Goal: Find contact information: Find contact information

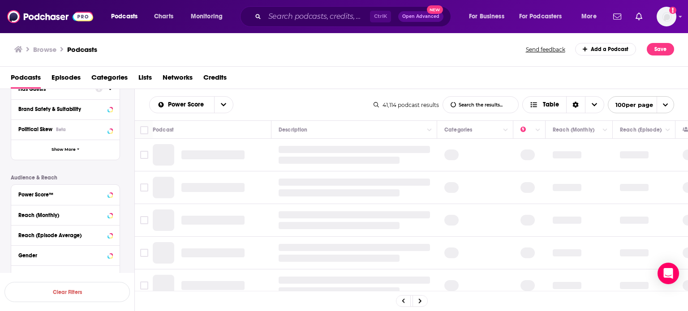
scroll to position [104, 0]
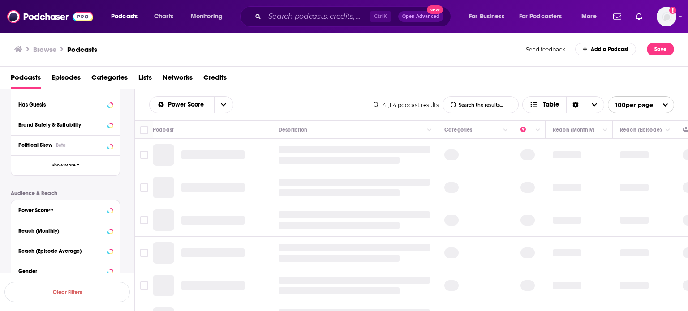
scroll to position [179, 0]
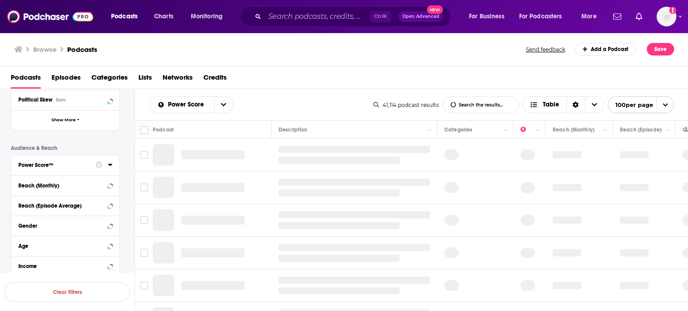
click at [109, 168] on div at bounding box center [103, 164] width 17 height 11
click at [108, 166] on icon at bounding box center [110, 164] width 4 height 7
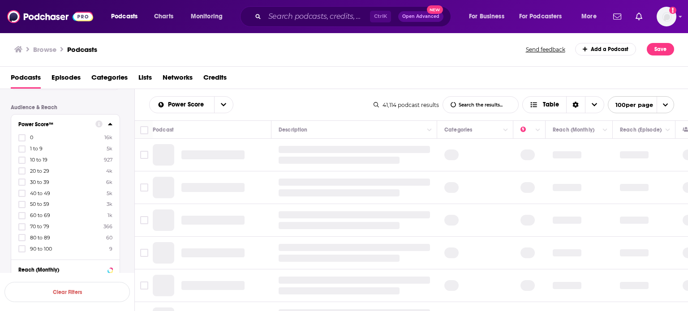
scroll to position [269, 0]
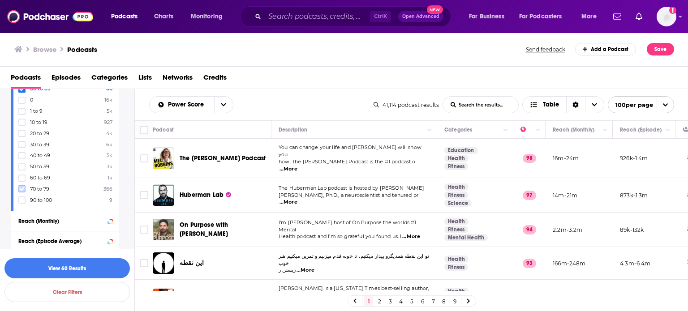
click at [22, 189] on icon at bounding box center [21, 188] width 5 height 5
click at [23, 187] on icon at bounding box center [21, 188] width 5 height 5
click at [22, 186] on label at bounding box center [21, 188] width 7 height 7
click at [108, 220] on icon at bounding box center [110, 221] width 4 height 2
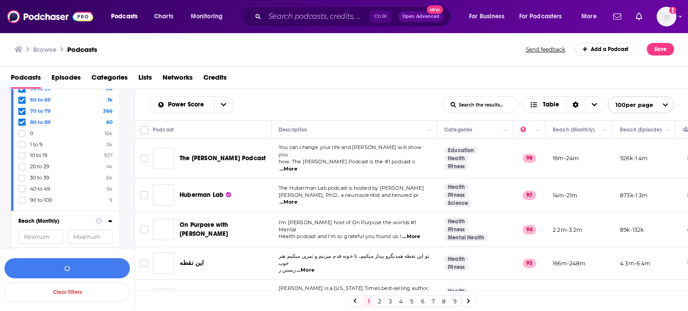
click at [61, 234] on input "number" at bounding box center [40, 237] width 45 height 14
click at [57, 234] on input "number" at bounding box center [40, 237] width 45 height 14
click at [49, 237] on input "number" at bounding box center [40, 237] width 45 height 14
type input "200000"
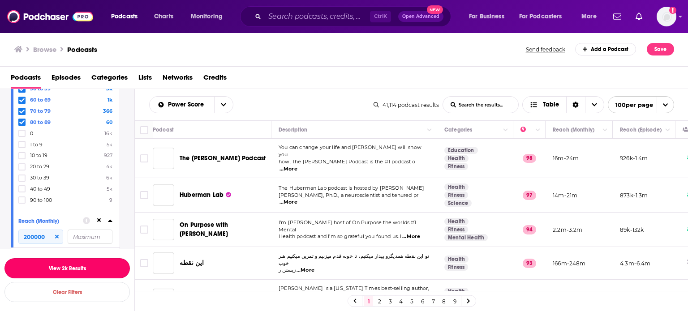
click at [78, 268] on button "View 2k Results" at bounding box center [66, 269] width 125 height 20
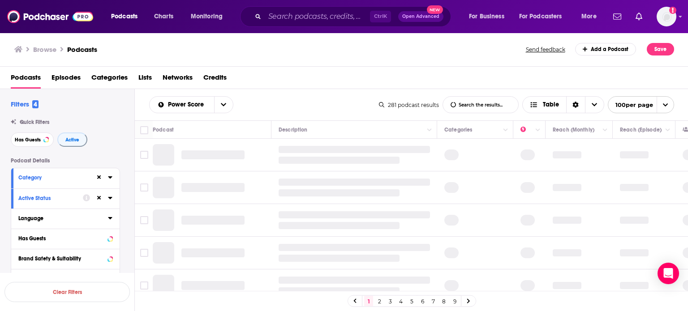
click at [108, 217] on icon at bounding box center [110, 218] width 4 height 7
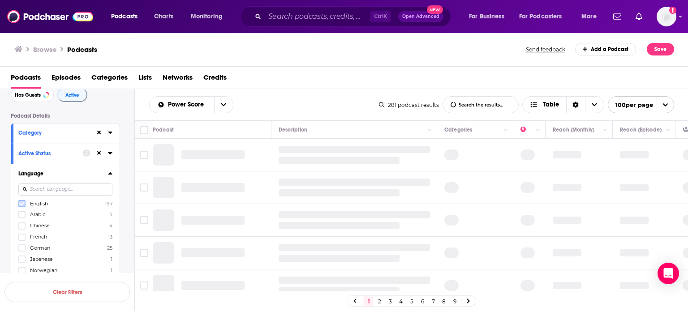
click at [20, 204] on icon at bounding box center [21, 204] width 5 height 4
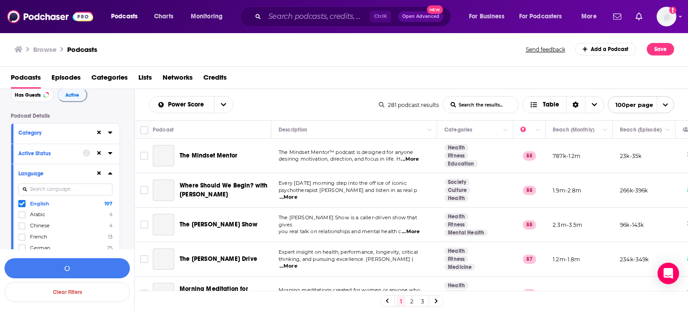
scroll to position [90, 0]
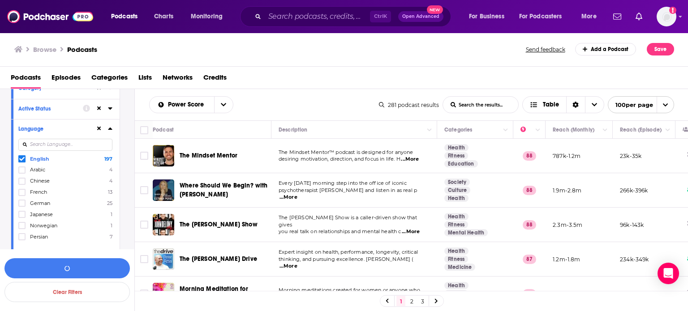
click at [111, 131] on icon at bounding box center [110, 128] width 4 height 7
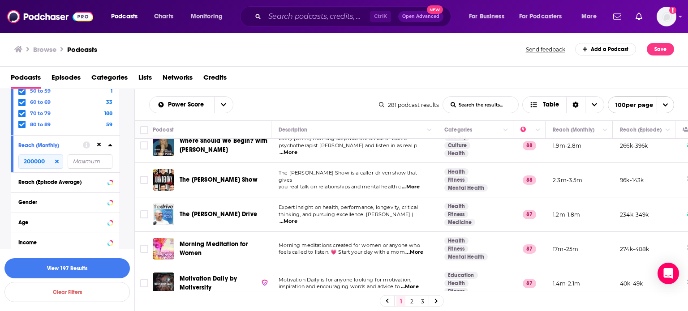
scroll to position [269, 0]
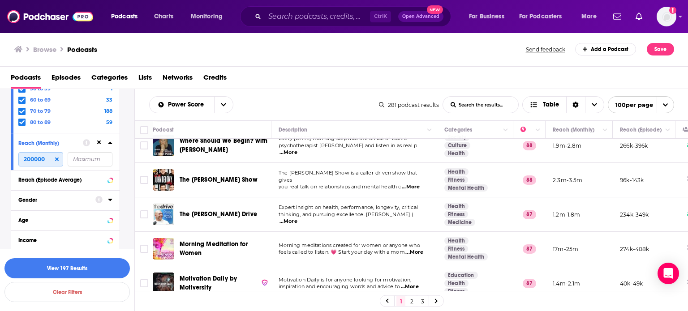
click at [23, 160] on input "200000" at bounding box center [40, 159] width 45 height 14
click at [100, 142] on icon at bounding box center [99, 143] width 4 height 4
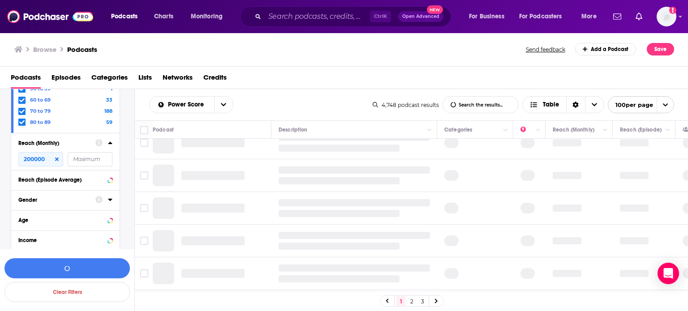
click at [56, 160] on icon at bounding box center [57, 159] width 4 height 4
click at [95, 143] on button at bounding box center [98, 142] width 7 height 7
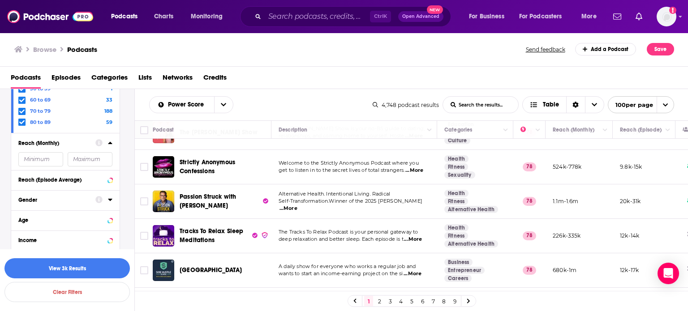
scroll to position [3318, 0]
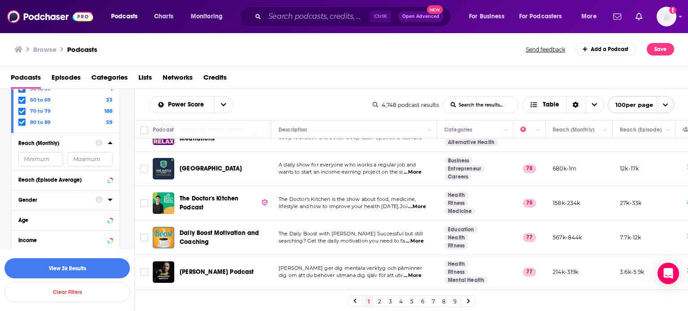
click at [380, 302] on link "2" at bounding box center [379, 301] width 9 height 11
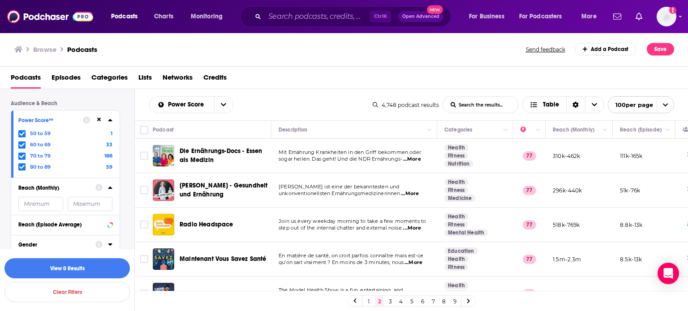
scroll to position [269, 0]
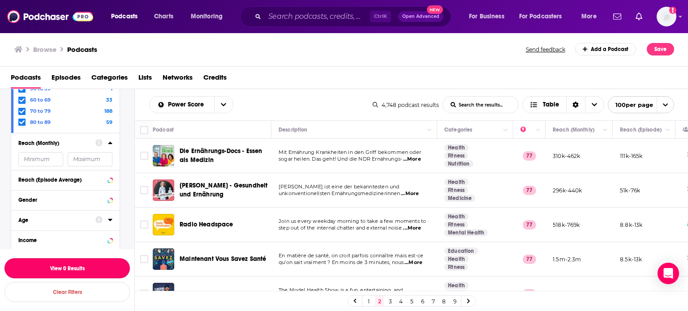
drag, startPoint x: 84, startPoint y: 268, endPoint x: 83, endPoint y: 198, distance: 69.9
click at [83, 198] on div "Filters 4 Quick Filters Has Guests Active Podcast Details Category Active Statu…" at bounding box center [67, 229] width 134 height 280
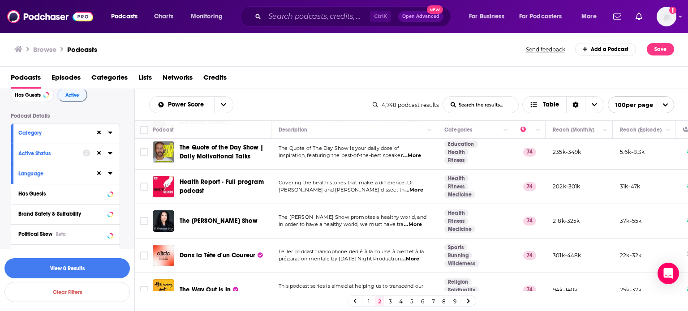
scroll to position [3320, 0]
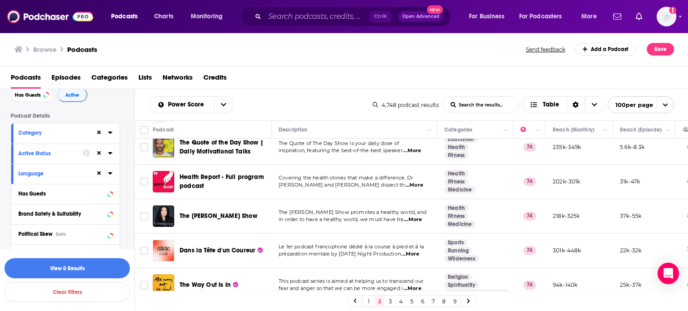
click at [392, 306] on link "3" at bounding box center [390, 301] width 9 height 11
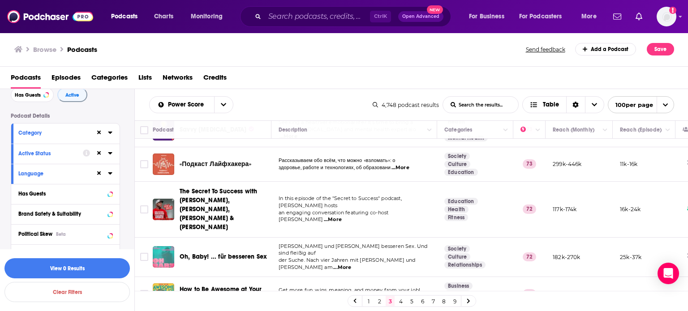
scroll to position [1703, 0]
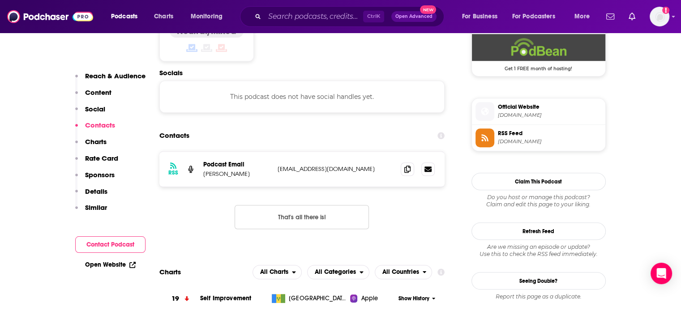
scroll to position [806, 0]
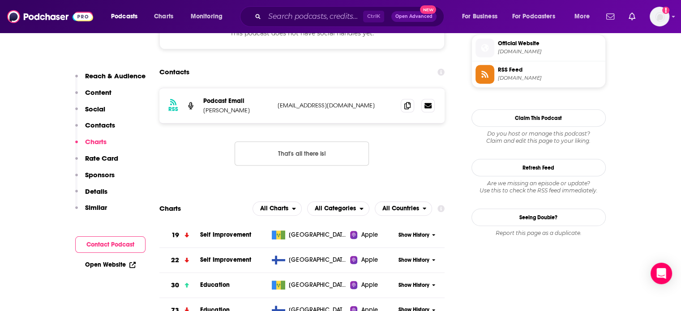
click at [310, 102] on p "hello@hilarysilver.com" at bounding box center [336, 106] width 116 height 8
copy div "hello@hilarysilver.com hello@hilarysilver.com"
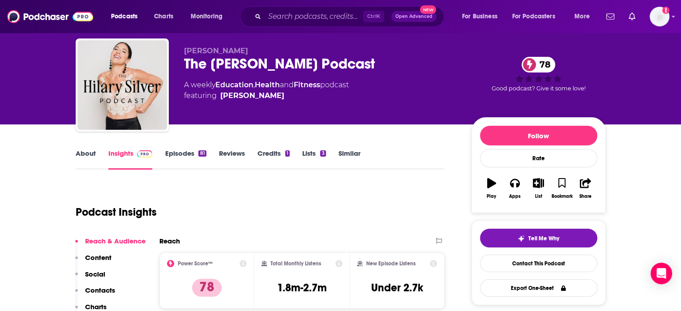
scroll to position [0, 0]
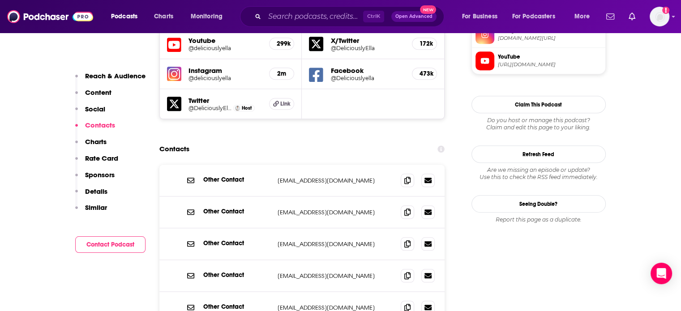
scroll to position [851, 0]
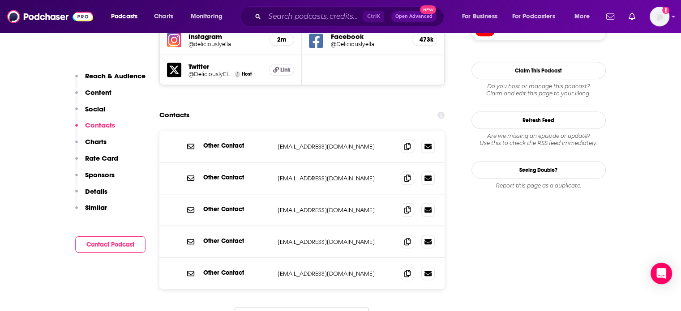
click at [314, 194] on div "Other Contact sales@deliciouslyella.com sales@deliciouslyella.com" at bounding box center [303, 210] width 286 height 32
copy div "sales@deliciouslyella.com sales@deliciouslyella.com"
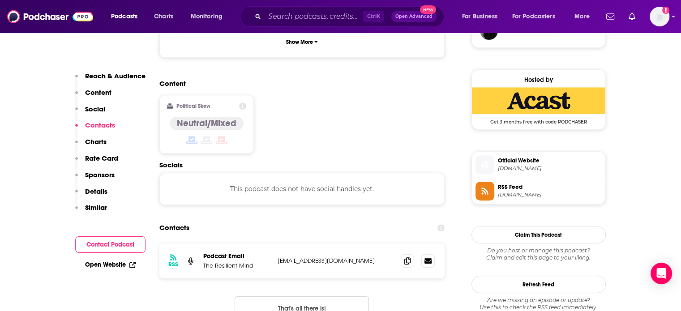
scroll to position [762, 0]
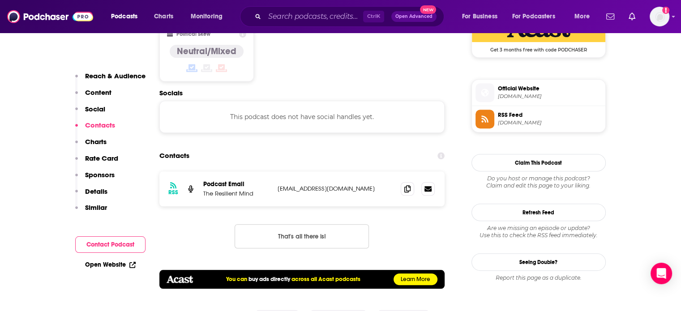
click at [323, 185] on p "info@resilientmindpodcast.com" at bounding box center [336, 189] width 116 height 8
copy div "info@resilientmindpodcast.com info@resilientmindpodcast.com"
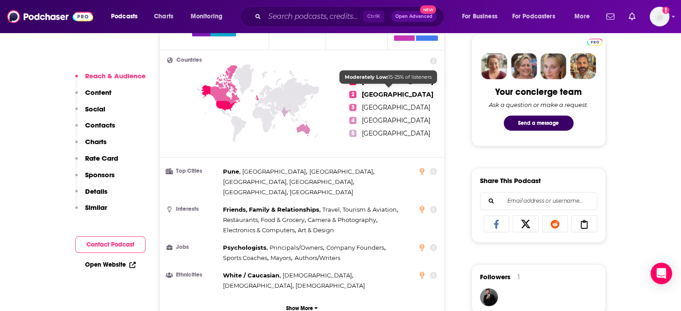
scroll to position [627, 0]
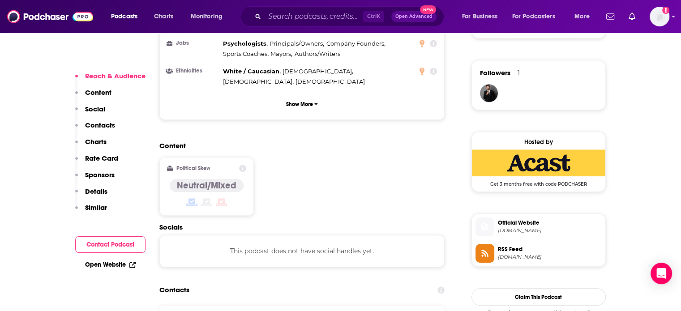
drag, startPoint x: 314, startPoint y: 289, endPoint x: 306, endPoint y: 292, distance: 8.4
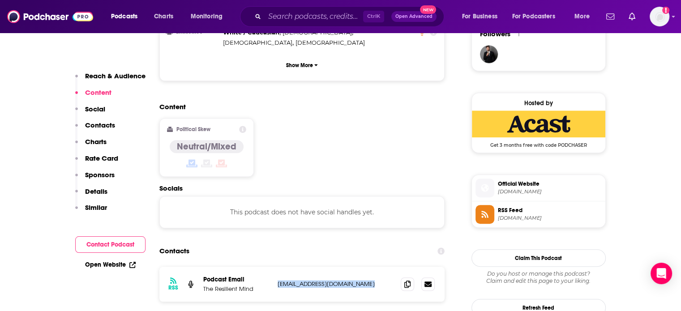
scroll to position [762, 0]
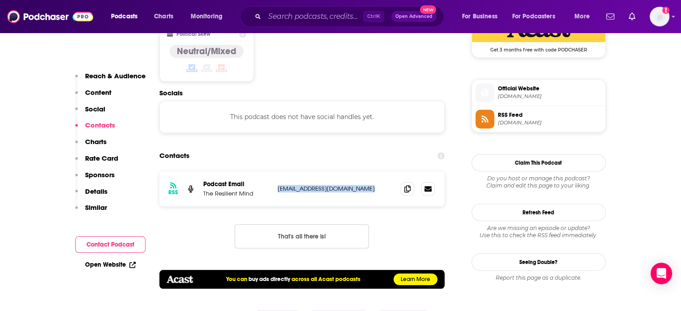
click at [310, 185] on p "info@resilientmindpodcast.com" at bounding box center [336, 189] width 116 height 8
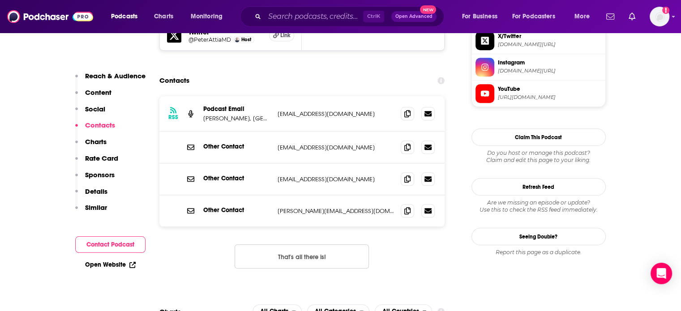
scroll to position [896, 0]
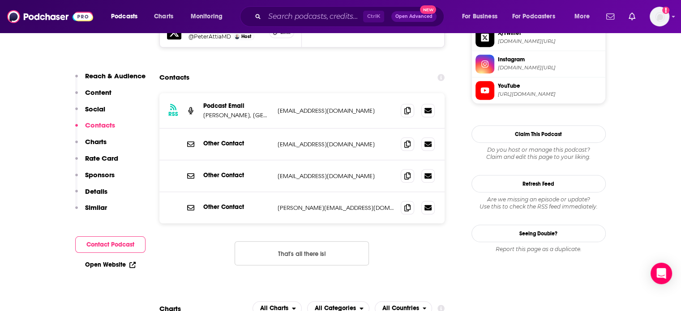
click at [297, 204] on p "peter@peterattiamd.com" at bounding box center [336, 208] width 116 height 8
copy div "peter@peterattiamd.com peter@peterattiamd.com"
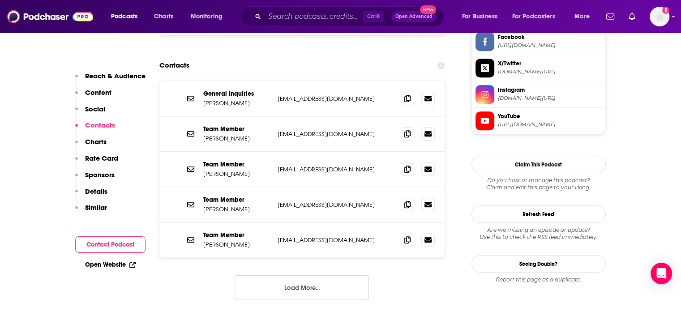
scroll to position [851, 0]
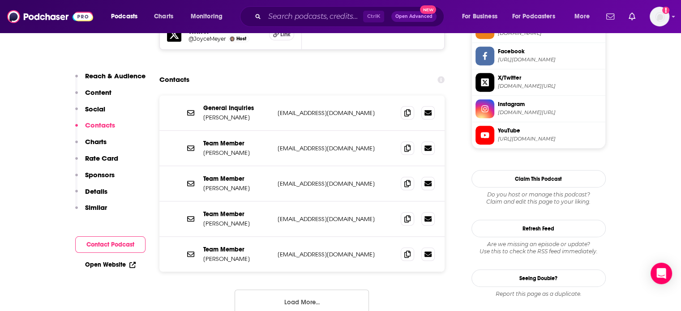
click at [303, 109] on p "[EMAIL_ADDRESS][DOMAIN_NAME]" at bounding box center [336, 113] width 116 height 8
copy div "[EMAIL_ADDRESS][DOMAIN_NAME] [EMAIL_ADDRESS][DOMAIN_NAME]"
click at [222, 114] on p "Joyce Meyer" at bounding box center [236, 118] width 67 height 8
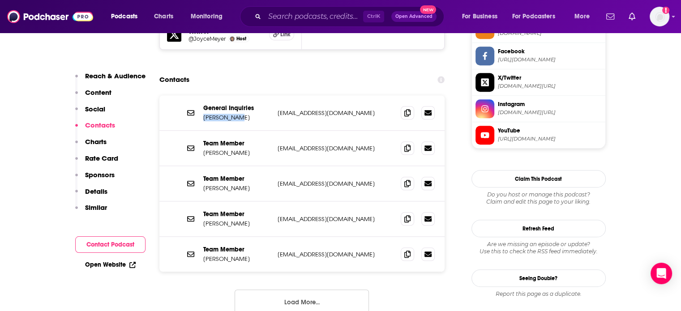
drag, startPoint x: 222, startPoint y: 99, endPoint x: 213, endPoint y: 98, distance: 9.4
click at [213, 114] on p "Joyce Meyer" at bounding box center [236, 118] width 67 height 8
copy p "Joyce Meyer"
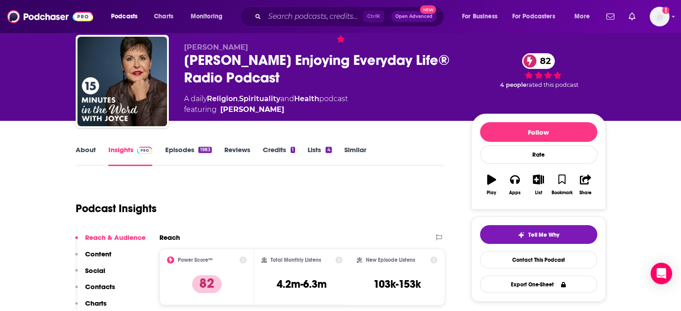
scroll to position [45, 0]
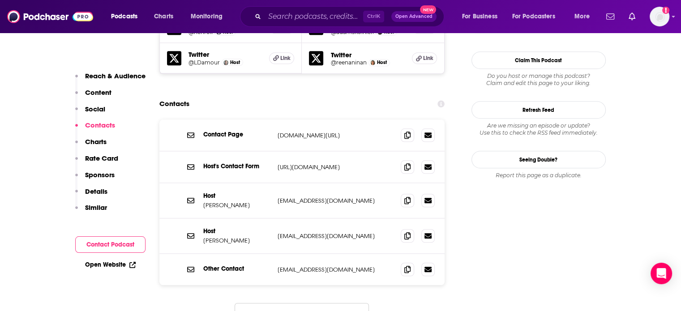
scroll to position [941, 0]
click at [301, 183] on div "Host [PERSON_NAME] [EMAIL_ADDRESS][DOMAIN_NAME] [EMAIL_ADDRESS][DOMAIN_NAME]" at bounding box center [303, 200] width 286 height 35
click at [301, 183] on div "Host Rich Roll rich@richroll.com rich@richroll.com" at bounding box center [303, 200] width 286 height 35
copy div "rich@richroll.com rich@richroll.com"
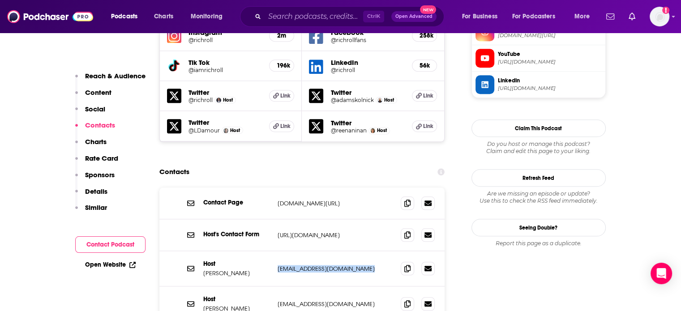
scroll to position [896, 0]
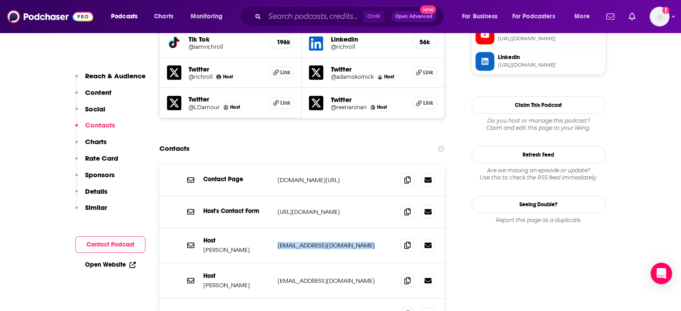
click at [316, 242] on p "rich@richroll.com" at bounding box center [336, 246] width 116 height 8
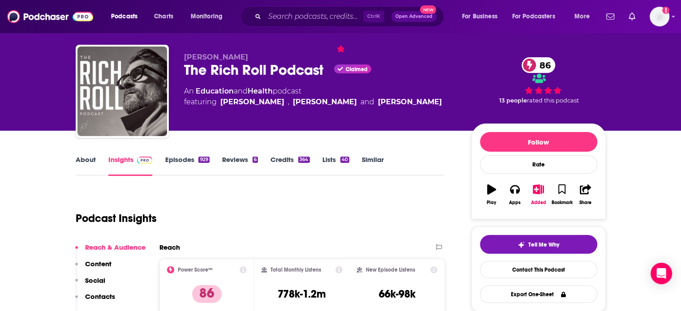
scroll to position [0, 0]
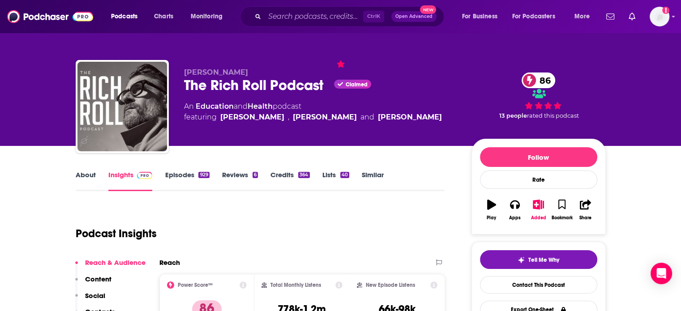
click at [236, 88] on div "The Rich Roll Podcast Claimed 86" at bounding box center [320, 85] width 273 height 17
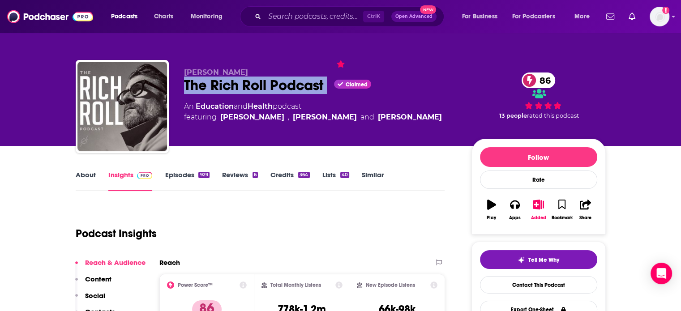
click at [236, 88] on div "The Rich Roll Podcast Claimed 86" at bounding box center [320, 85] width 273 height 17
copy div "The Rich Roll Podcast"
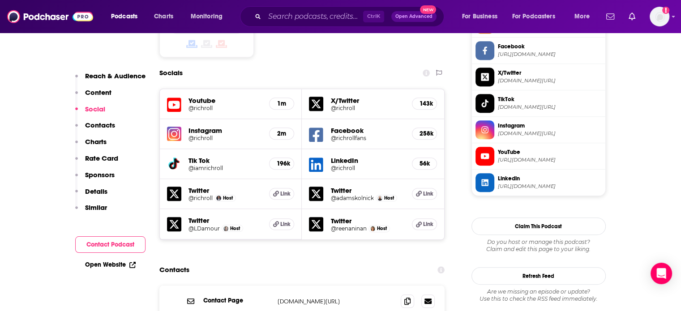
scroll to position [896, 0]
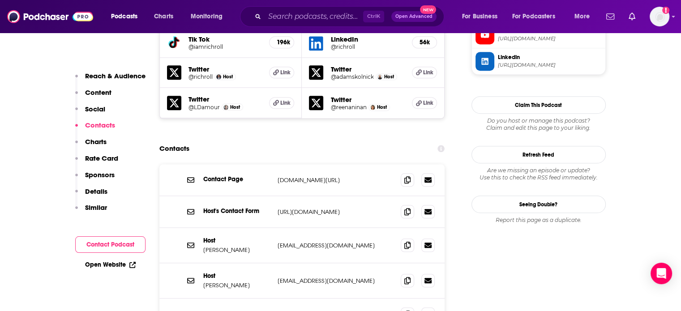
click at [290, 228] on div "Host Rich Roll rich@richroll.com rich@richroll.com" at bounding box center [303, 245] width 286 height 35
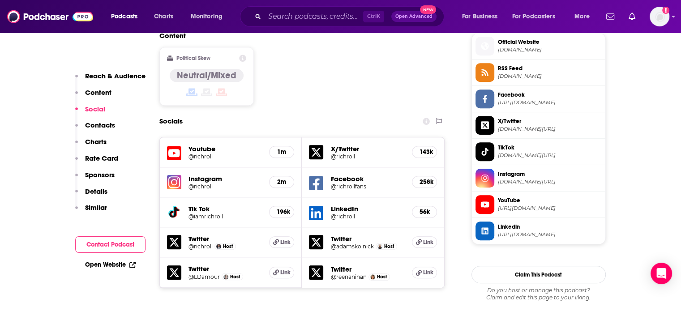
scroll to position [627, 0]
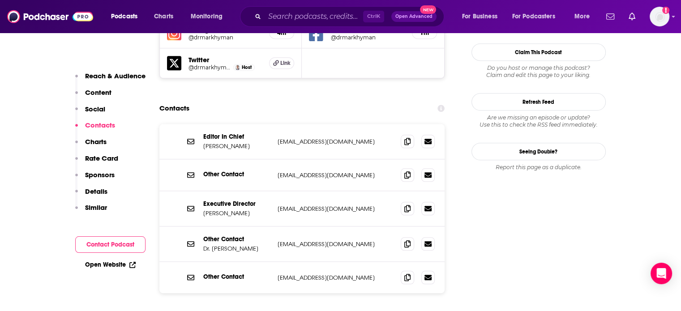
scroll to position [896, 0]
click at [299, 124] on div "Editor In Chief Mark Hyman mark@drhyman.com mark@drhyman.com" at bounding box center [303, 141] width 286 height 35
copy div "mark@drhyman.com mark@drhyman.com"
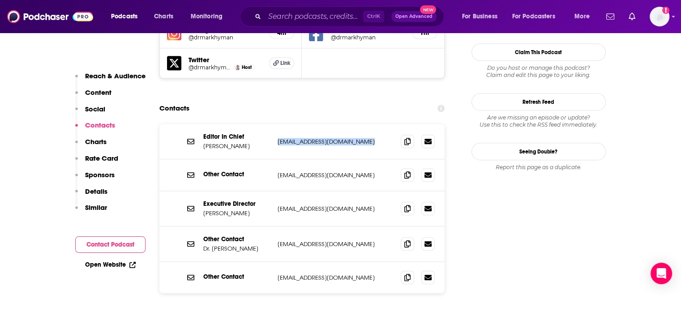
click at [305, 138] on p "mark@drhyman.com" at bounding box center [336, 142] width 116 height 8
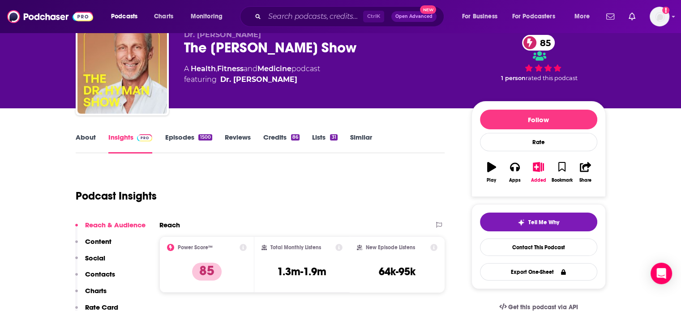
scroll to position [0, 0]
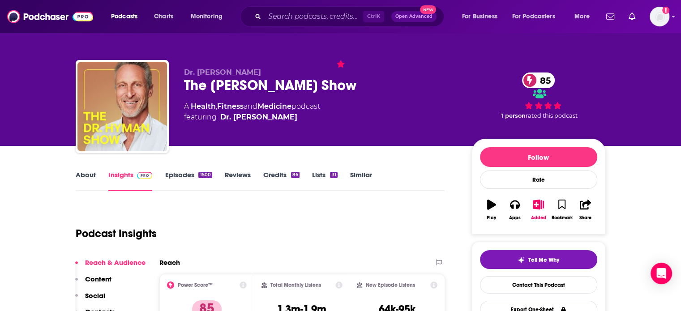
drag, startPoint x: 281, startPoint y: 129, endPoint x: 219, endPoint y: 119, distance: 63.1
click at [219, 119] on div "Dr. Mark Hyman The Dr. Hyman Show 85 A Health , Fitness and Medicine podcast fe…" at bounding box center [320, 104] width 273 height 72
copy span "Dr. Mark Hyman"
click at [181, 179] on link "Episodes 1500" at bounding box center [188, 181] width 47 height 21
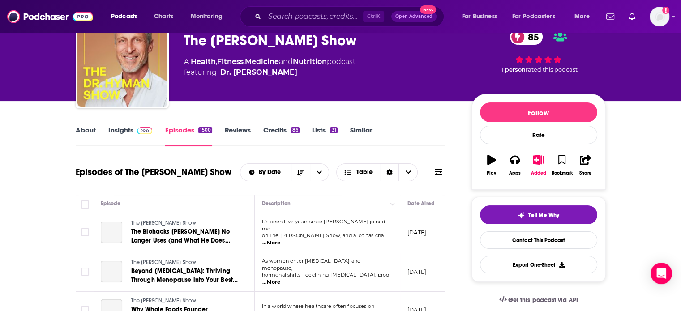
scroll to position [269, 0]
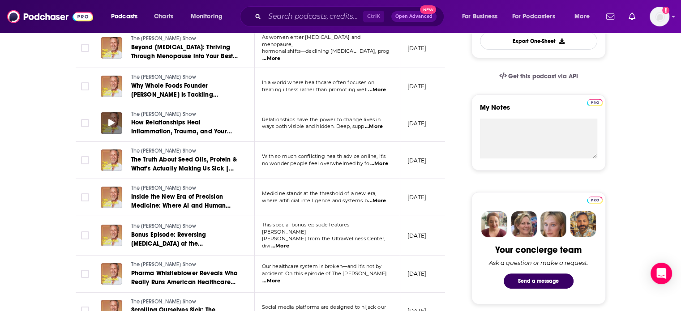
click at [102, 125] on div at bounding box center [112, 123] width 22 height 22
click at [107, 121] on div at bounding box center [112, 123] width 22 height 22
click at [113, 120] on icon at bounding box center [111, 122] width 6 height 7
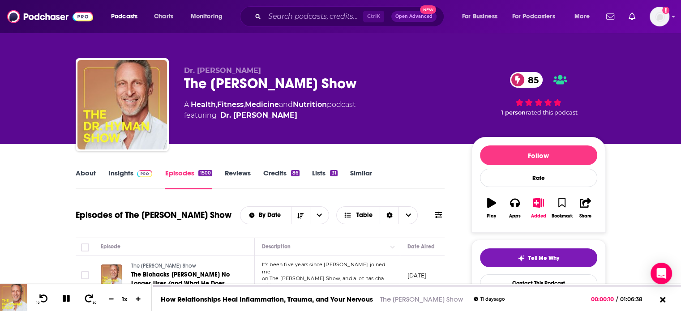
scroll to position [0, 0]
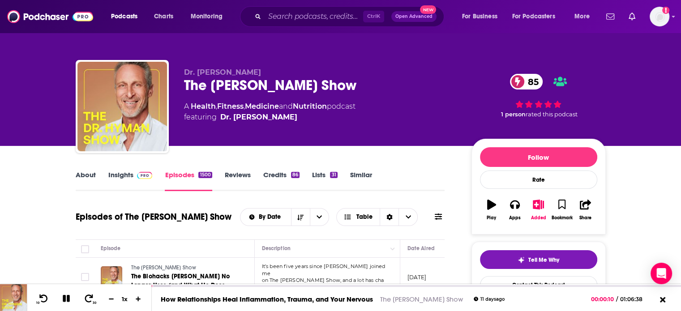
click at [224, 90] on div "The Dr. Hyman Show 85" at bounding box center [320, 85] width 273 height 17
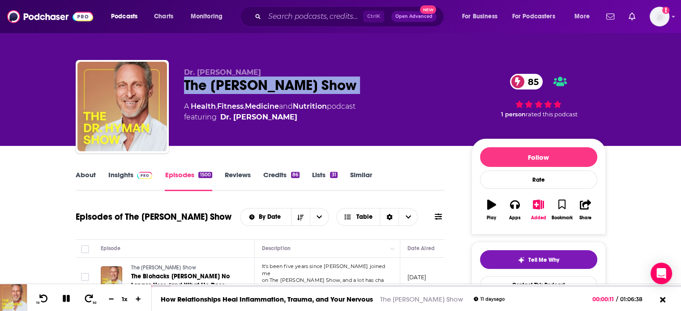
click at [224, 90] on div "The Dr. Hyman Show 85" at bounding box center [320, 85] width 273 height 17
copy div "The Dr. Hyman Show 85"
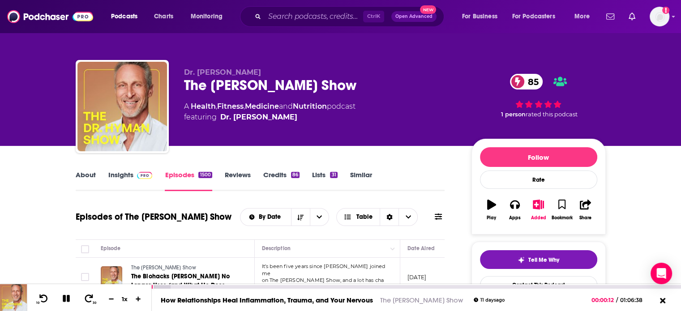
click at [258, 285] on div at bounding box center [417, 287] width 530 height 4
click at [258, 288] on div "00:13:22" at bounding box center [417, 287] width 530 height 4
click at [142, 172] on img at bounding box center [145, 175] width 16 height 7
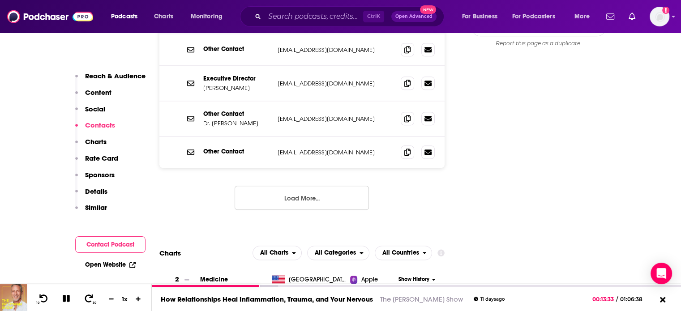
scroll to position [1031, 0]
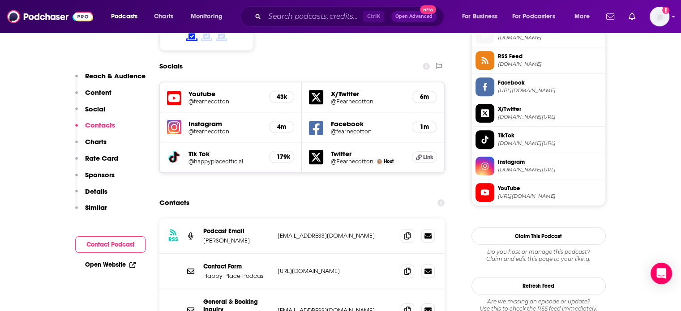
scroll to position [851, 0]
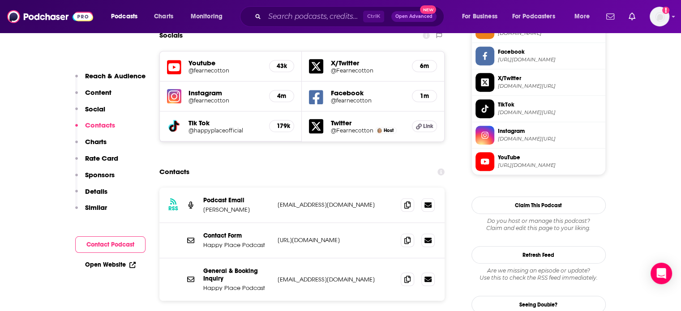
click at [310, 276] on p "[EMAIL_ADDRESS][DOMAIN_NAME]" at bounding box center [336, 280] width 116 height 8
copy div "[EMAIL_ADDRESS][DOMAIN_NAME] [EMAIL_ADDRESS][DOMAIN_NAME]"
click at [293, 237] on p "[URL][DOMAIN_NAME]" at bounding box center [336, 241] width 116 height 8
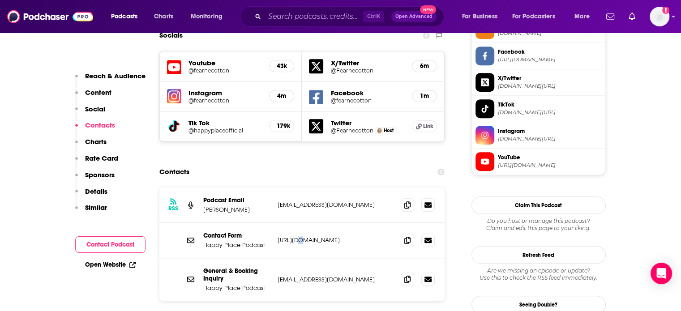
click at [293, 237] on p "[URL][DOMAIN_NAME]" at bounding box center [336, 241] width 116 height 8
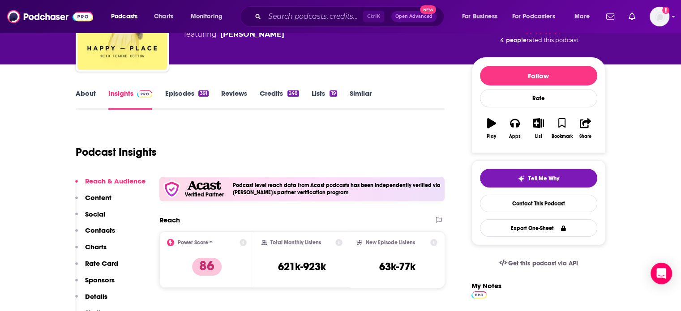
scroll to position [0, 0]
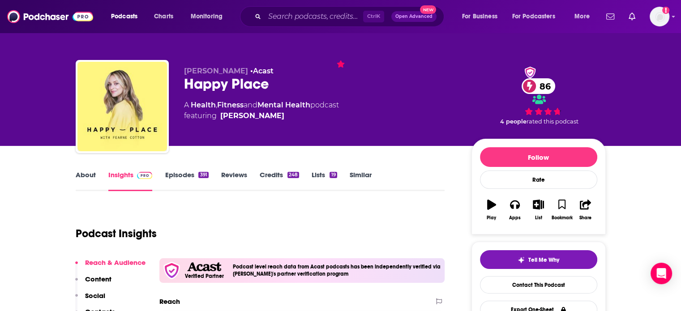
click at [221, 84] on div "Happy Place 86" at bounding box center [320, 83] width 273 height 17
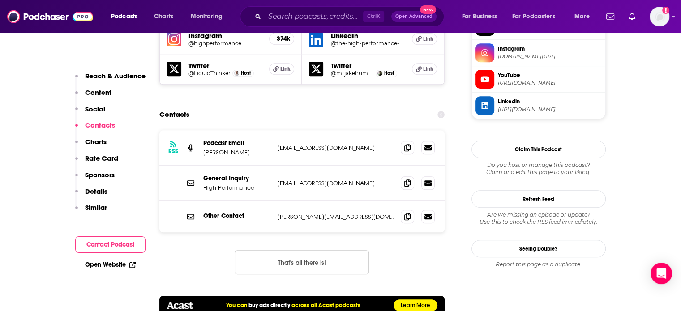
scroll to position [896, 0]
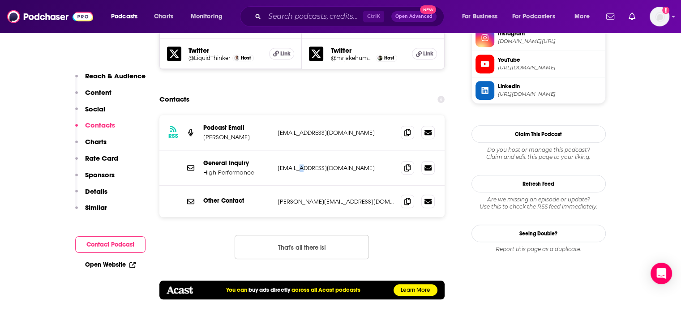
click at [303, 164] on p "[EMAIL_ADDRESS][DOMAIN_NAME]" at bounding box center [336, 168] width 116 height 8
click at [304, 164] on p "HPteam@highperformancegroup.co.uk" at bounding box center [336, 168] width 116 height 8
click at [305, 151] on div "General Inquiry High Performance HPteam@highperformancegroup.co.uk HPteam@highp…" at bounding box center [303, 168] width 286 height 35
click at [306, 151] on div "General Inquiry High Performance HPteam@highperformancegroup.co.uk HPteam@highp…" at bounding box center [303, 168] width 286 height 35
click at [307, 151] on div "General Inquiry High Performance HPteam@highperformancegroup.co.uk HPteam@highp…" at bounding box center [303, 168] width 286 height 35
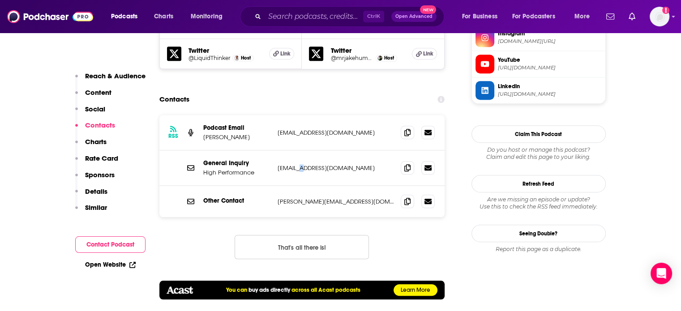
click at [307, 151] on div "General Inquiry High Performance HPteam@highperformancegroup.co.uk HPteam@highp…" at bounding box center [303, 168] width 286 height 35
click at [306, 164] on p "HPteam@highperformancegroup.co.uk" at bounding box center [336, 168] width 116 height 8
click at [305, 164] on p "HPteam@highperformancegroup.co.uk" at bounding box center [336, 168] width 116 height 8
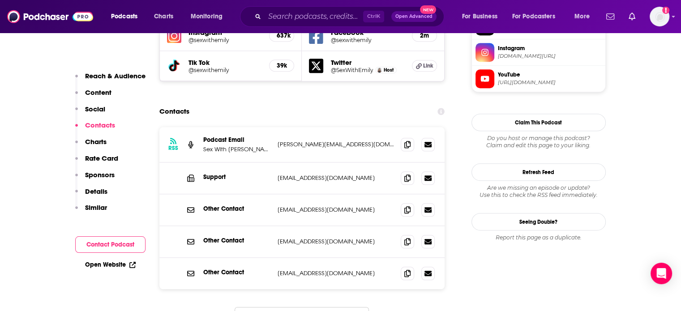
scroll to position [851, 0]
click at [315, 142] on p "[PERSON_NAME][EMAIL_ADDRESS][DOMAIN_NAME]" at bounding box center [336, 146] width 116 height 8
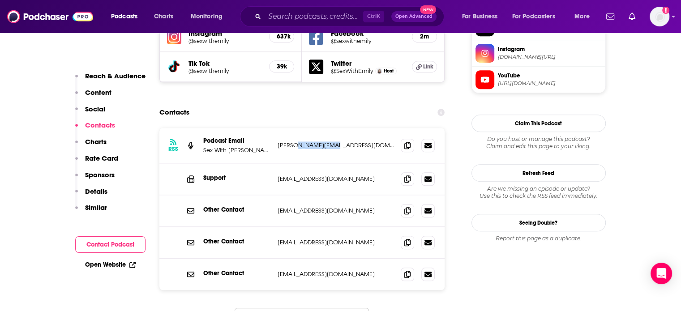
click at [315, 142] on p "[PERSON_NAME][EMAIL_ADDRESS][DOMAIN_NAME]" at bounding box center [336, 146] width 116 height 8
copy div "[PERSON_NAME][EMAIL_ADDRESS][DOMAIN_NAME] [PERSON_NAME][EMAIL_ADDRESS][DOMAIN_N…"
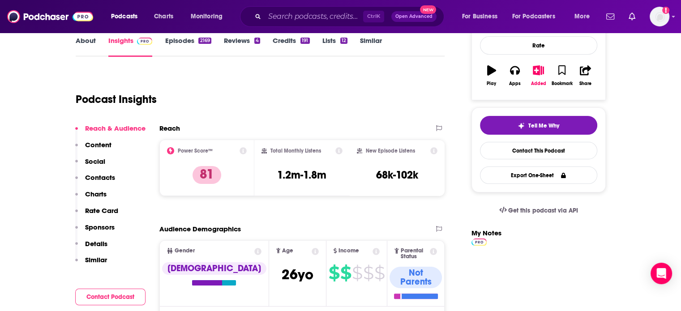
scroll to position [45, 0]
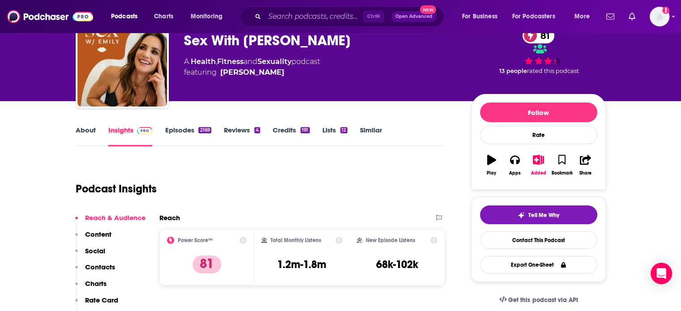
click at [161, 130] on div "Insights" at bounding box center [136, 136] width 57 height 21
click at [165, 131] on link "Episodes 2169" at bounding box center [188, 136] width 46 height 21
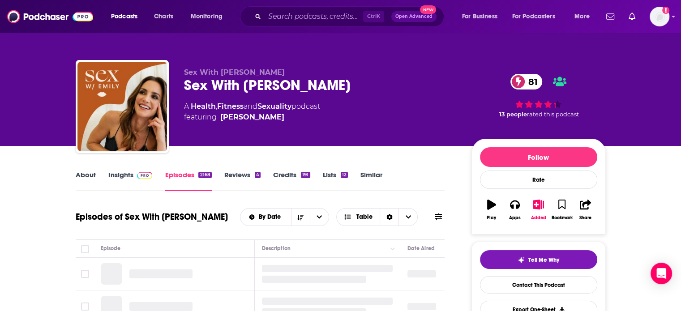
click at [124, 181] on link "Insights" at bounding box center [130, 181] width 44 height 21
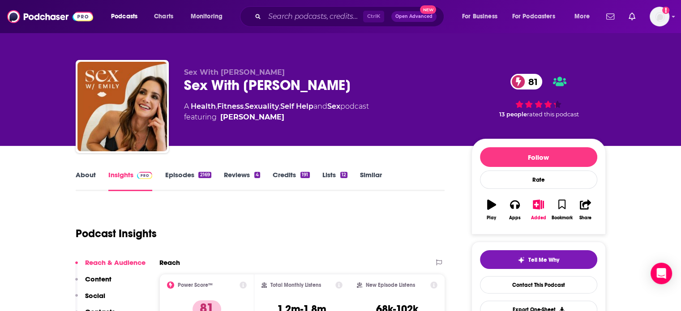
scroll to position [134, 0]
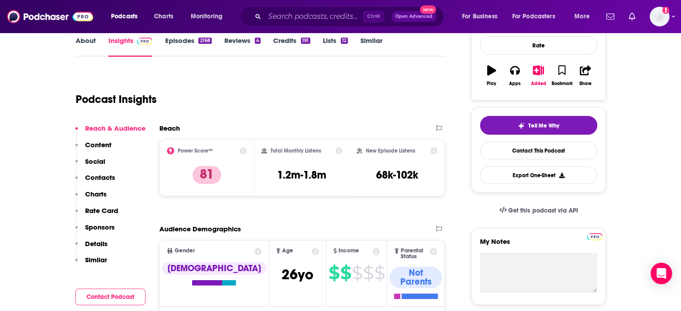
click at [185, 39] on link "Episodes 2168" at bounding box center [188, 46] width 47 height 21
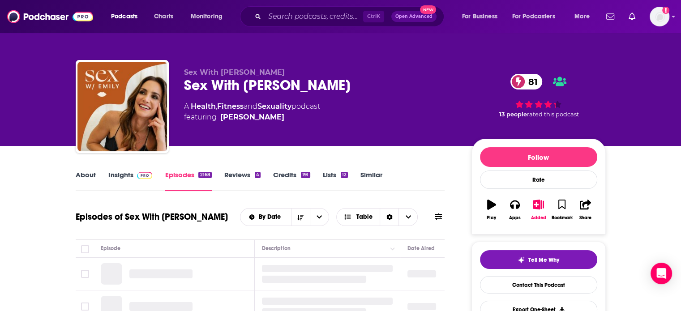
scroll to position [90, 0]
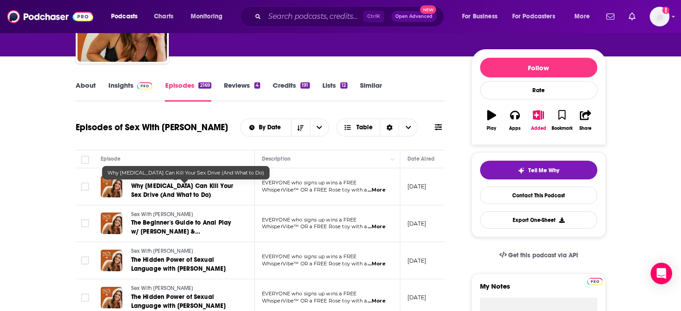
click at [190, 184] on span "Why Antidepressants Can Kill Your Sex Drive (And What to Do)" at bounding box center [182, 190] width 102 height 17
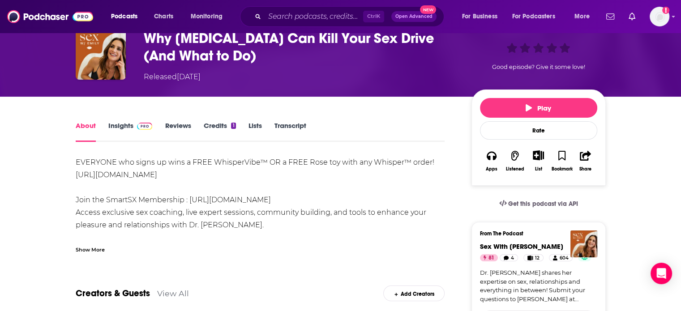
scroll to position [90, 0]
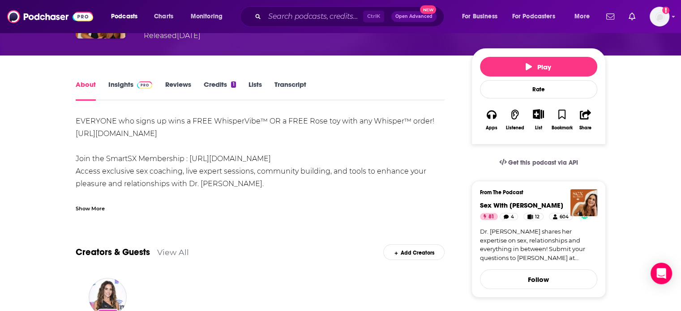
click at [134, 90] on link "Insights" at bounding box center [130, 90] width 44 height 21
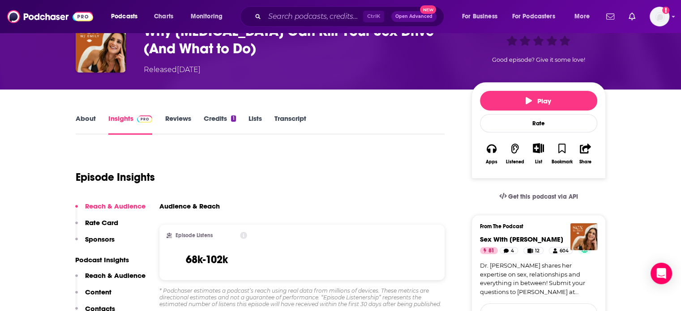
scroll to position [134, 0]
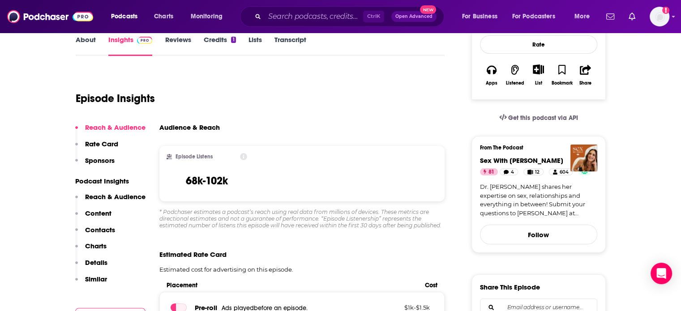
click at [85, 49] on link "About" at bounding box center [86, 45] width 20 height 21
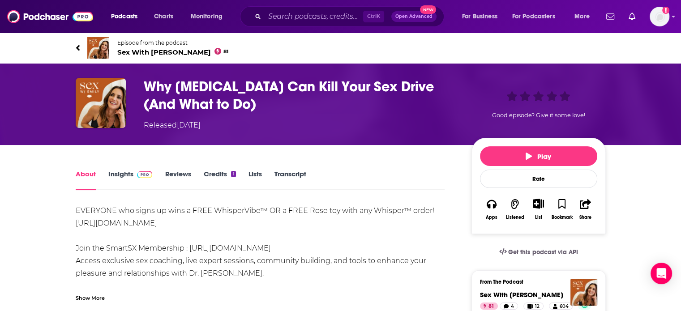
click at [145, 178] on img at bounding box center [145, 174] width 16 height 7
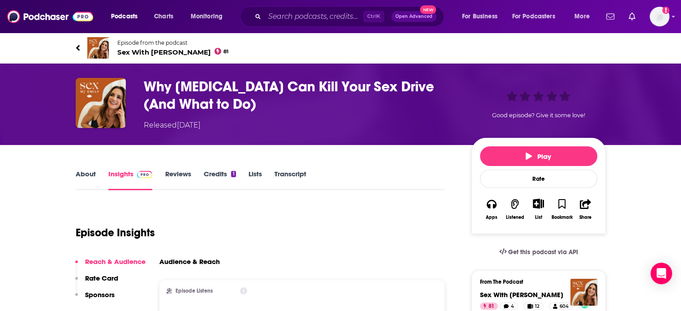
click at [134, 46] on span "Episode from the podcast" at bounding box center [173, 42] width 112 height 7
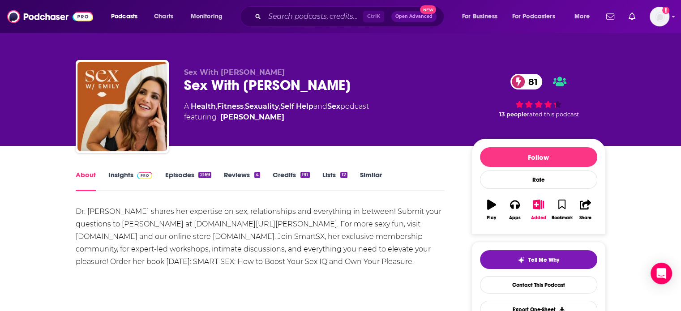
click at [140, 175] on img at bounding box center [145, 175] width 16 height 7
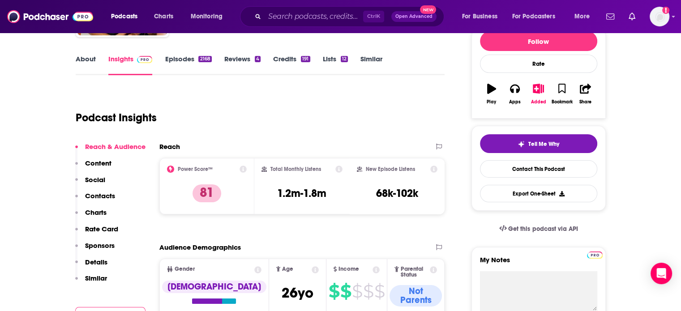
scroll to position [134, 0]
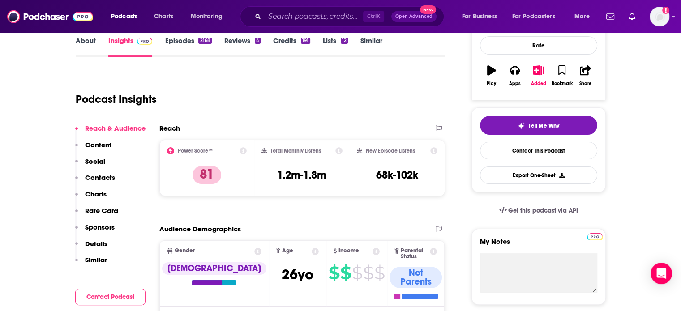
click at [181, 26] on div "Podcasts Charts Monitoring Ctrl K Open Advanced New For Business For Podcasters…" at bounding box center [352, 16] width 494 height 21
click at [183, 40] on link "Episodes 2168" at bounding box center [188, 46] width 47 height 21
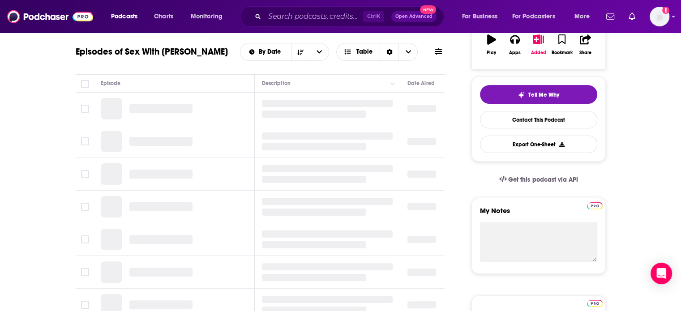
scroll to position [179, 0]
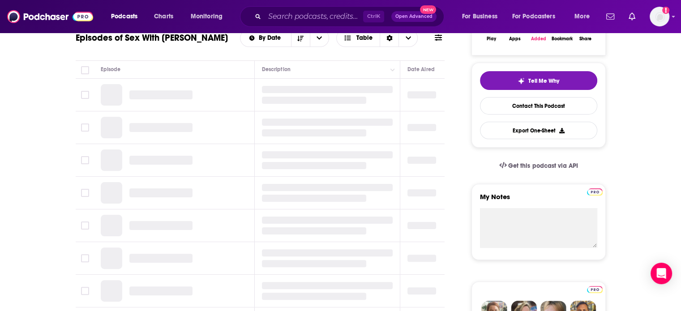
click at [535, 44] on button "Added" at bounding box center [538, 31] width 23 height 32
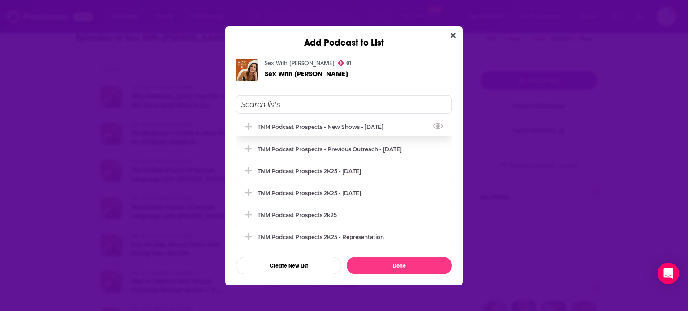
scroll to position [134, 0]
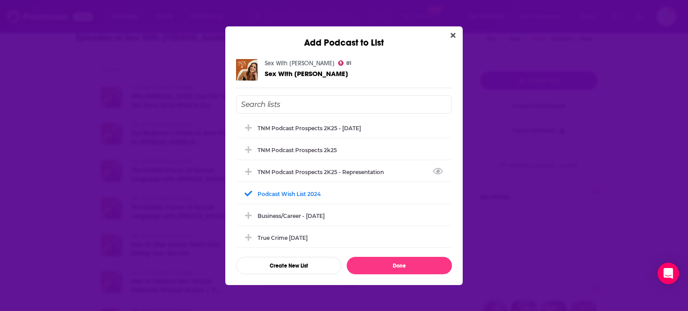
click at [0, 155] on div "Add Podcast to List Sex With Emily 81 Sex With Emily Test TNM Podcast Prospects…" at bounding box center [344, 155] width 688 height 311
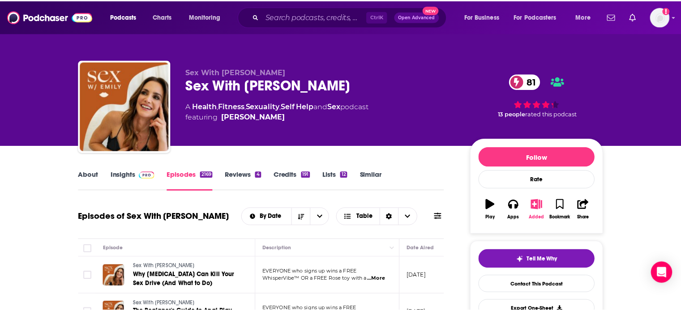
scroll to position [179, 0]
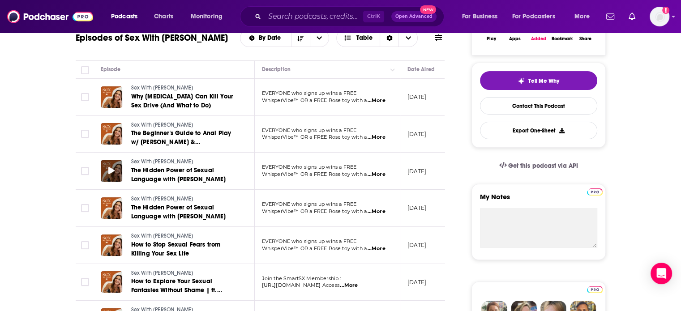
click at [115, 173] on div at bounding box center [112, 171] width 22 height 22
click at [115, 172] on div at bounding box center [112, 171] width 22 height 22
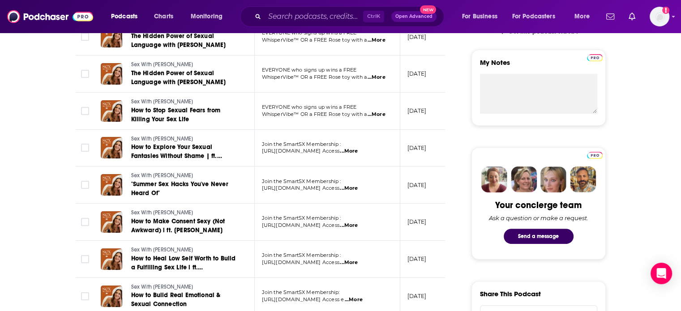
scroll to position [358, 0]
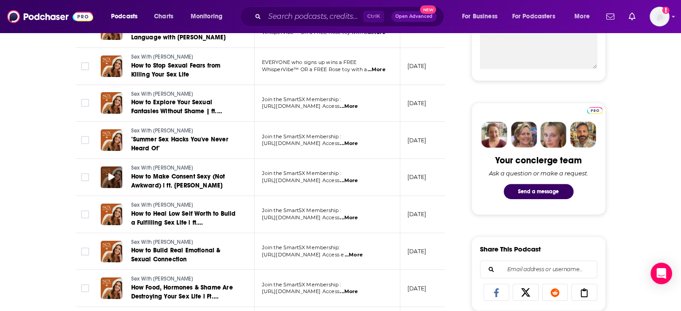
click at [116, 175] on div at bounding box center [112, 178] width 22 height 22
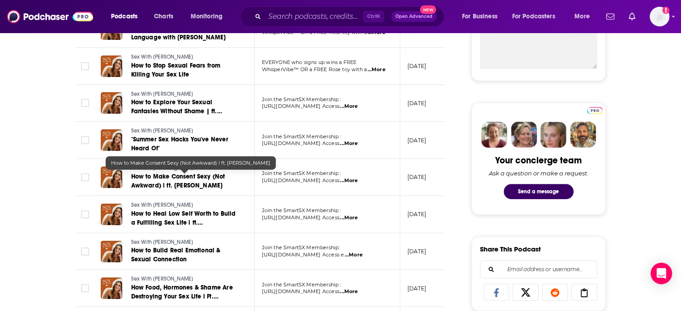
click at [140, 173] on span "How to Make Consent Sexy (Not Awkward) l ft. Sarah Sloane" at bounding box center [178, 181] width 94 height 17
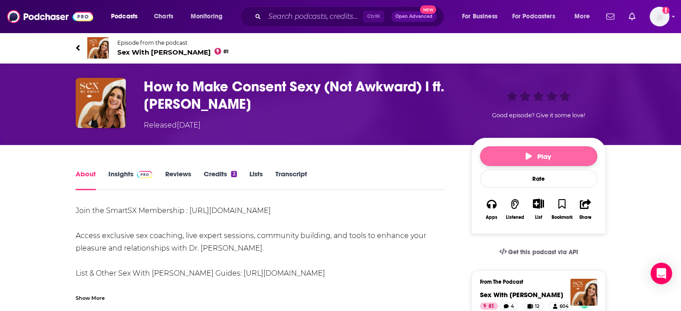
click at [549, 151] on button "Play" at bounding box center [538, 157] width 117 height 20
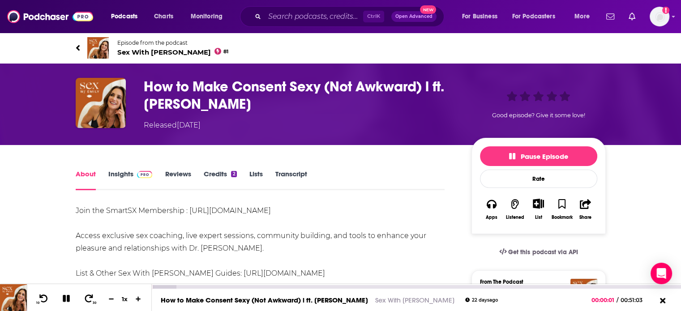
click at [232, 285] on div at bounding box center [417, 287] width 530 height 4
click at [244, 288] on div "00:08:54" at bounding box center [417, 287] width 530 height 4
click at [119, 176] on link "Insights" at bounding box center [130, 180] width 44 height 21
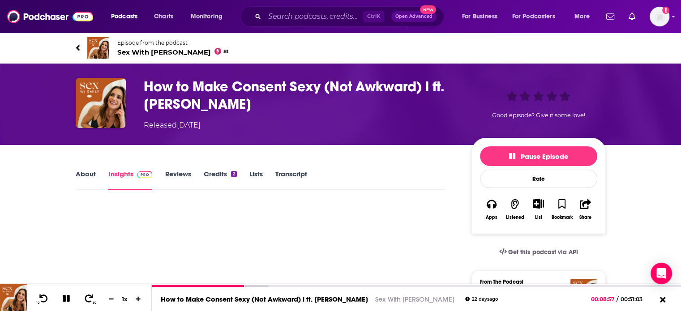
click at [144, 55] on span "Sex With Emily 81" at bounding box center [173, 52] width 112 height 9
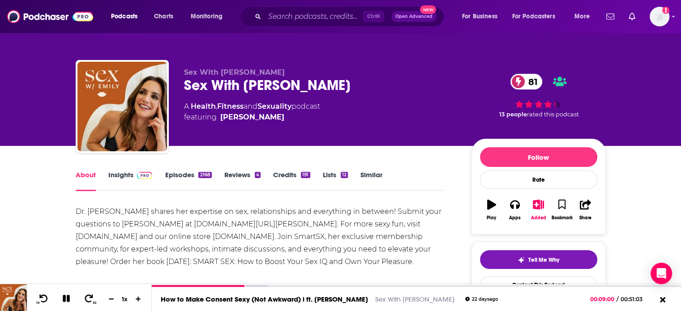
click at [129, 178] on link "Insights" at bounding box center [130, 181] width 44 height 21
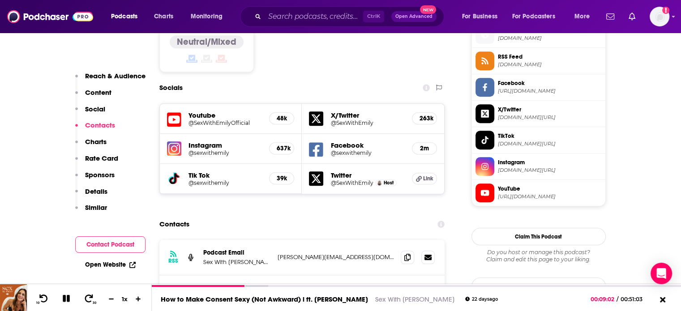
scroll to position [806, 0]
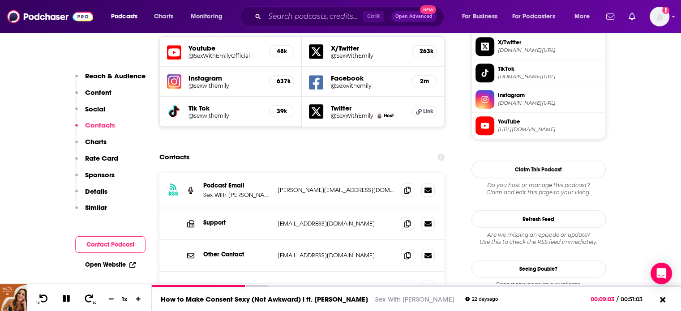
click at [298, 186] on p "erica@sexwithemily.com" at bounding box center [336, 190] width 116 height 8
copy div "erica@sexwithemily.com erica@sexwithemily.com"
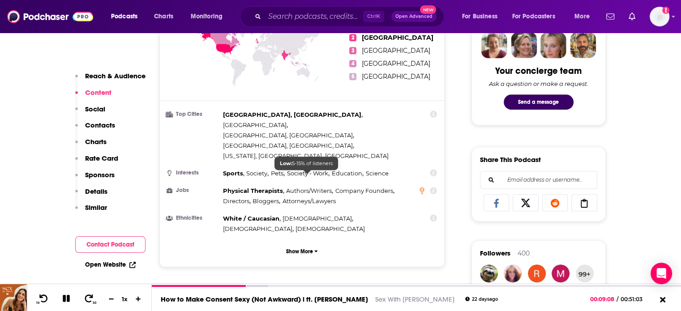
scroll to position [0, 0]
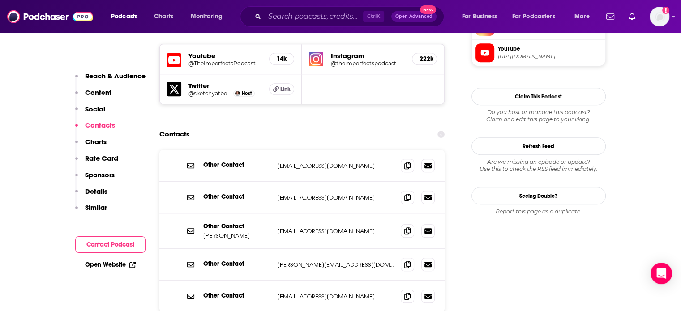
scroll to position [851, 0]
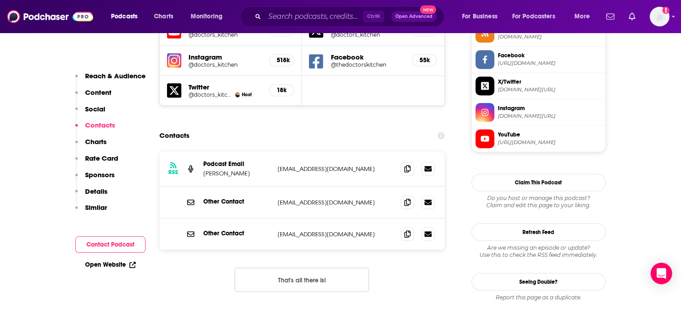
scroll to position [851, 0]
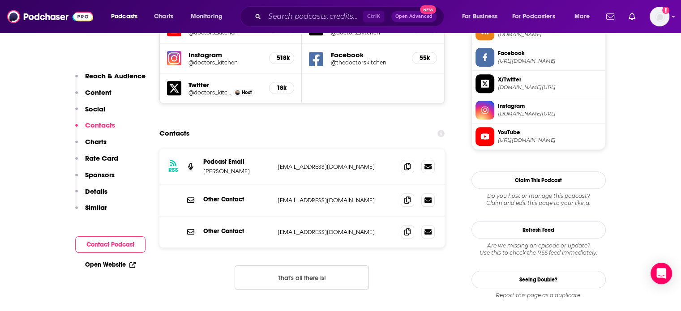
click at [306, 197] on p "[EMAIL_ADDRESS][DOMAIN_NAME]" at bounding box center [336, 201] width 116 height 8
copy div "[EMAIL_ADDRESS][DOMAIN_NAME] [EMAIL_ADDRESS][DOMAIN_NAME]"
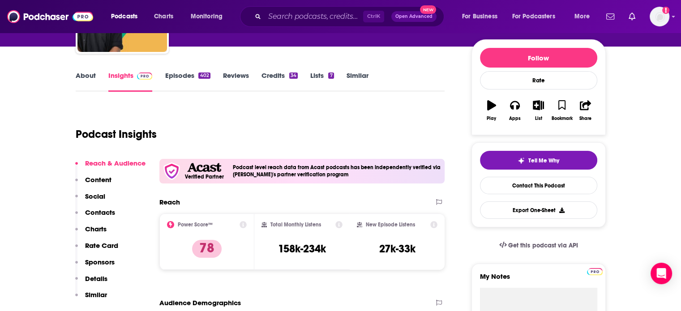
scroll to position [45, 0]
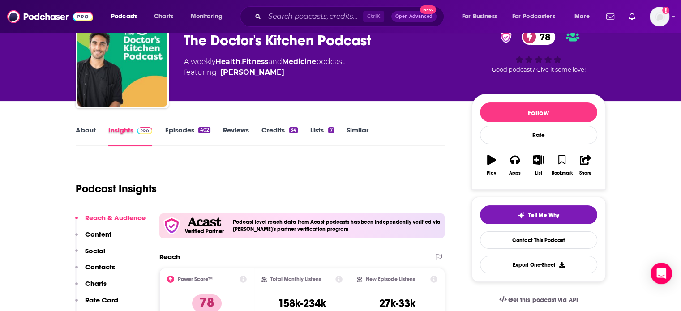
click at [163, 129] on div "Insights" at bounding box center [136, 136] width 57 height 21
click at [169, 131] on link "Episodes 402" at bounding box center [187, 136] width 45 height 21
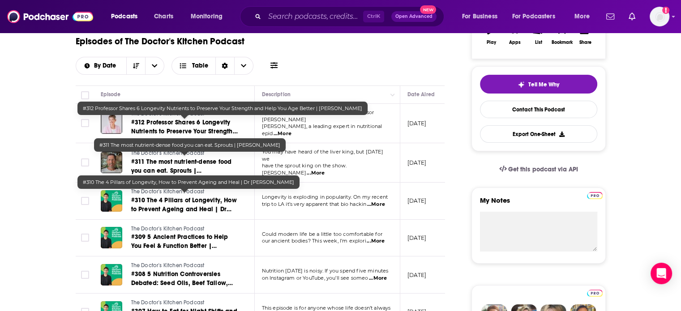
scroll to position [179, 0]
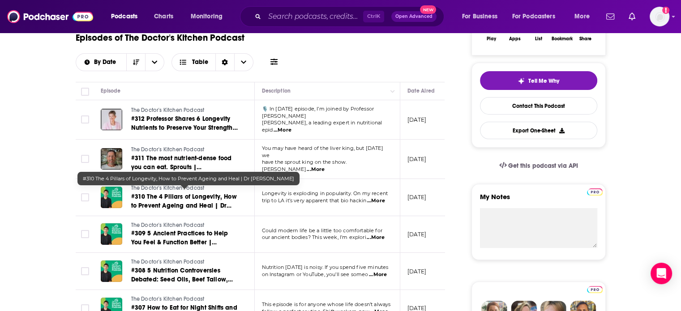
click at [163, 198] on span "#310 The 4 Pillars of Longevity, How to Prevent Ageing and Heal | Dr Darshan Sh…" at bounding box center [184, 206] width 106 height 26
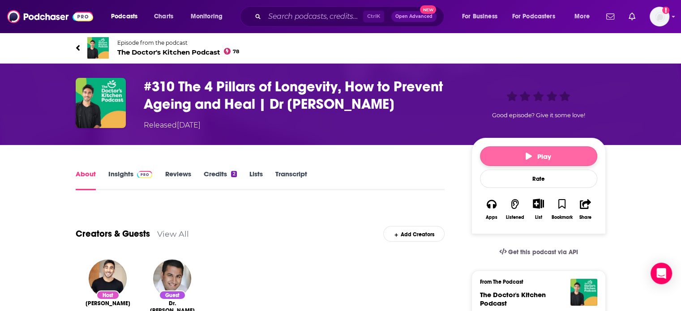
click at [525, 155] on button "Play" at bounding box center [538, 157] width 117 height 20
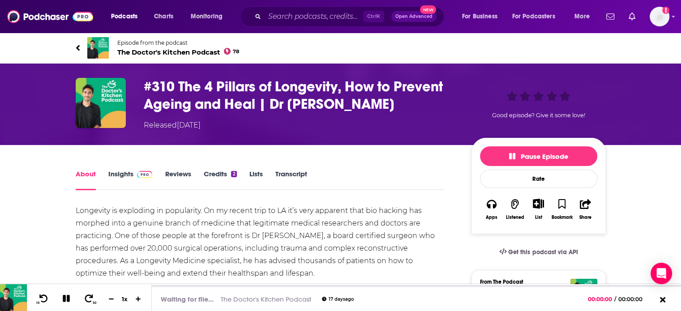
click at [163, 55] on span "The Doctor's Kitchen Podcast 78" at bounding box center [178, 52] width 122 height 9
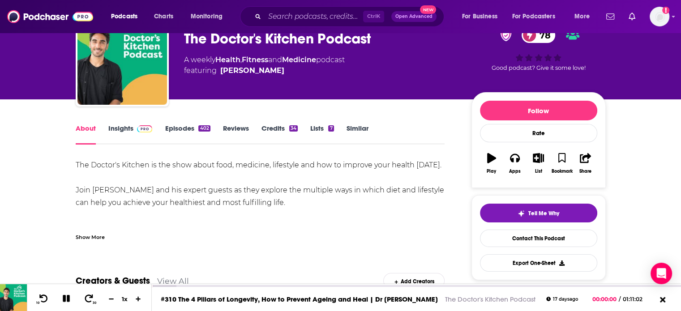
scroll to position [45, 0]
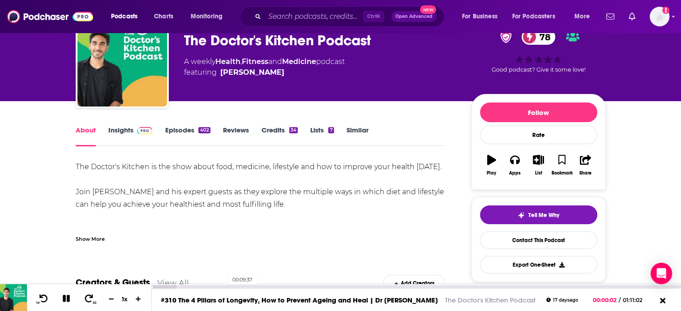
click at [223, 287] on div "00:09:37" at bounding box center [417, 287] width 530 height 4
click at [185, 129] on link "Episodes 402" at bounding box center [187, 136] width 45 height 21
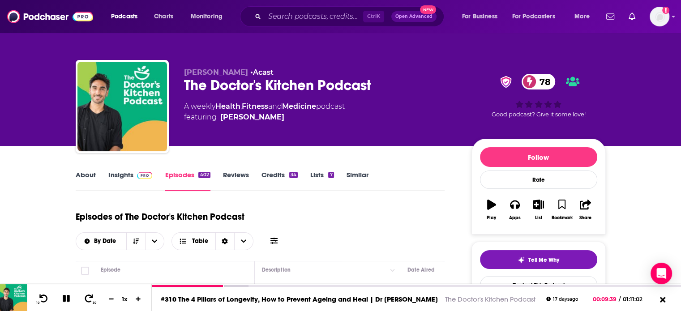
click at [138, 172] on img at bounding box center [145, 175] width 16 height 7
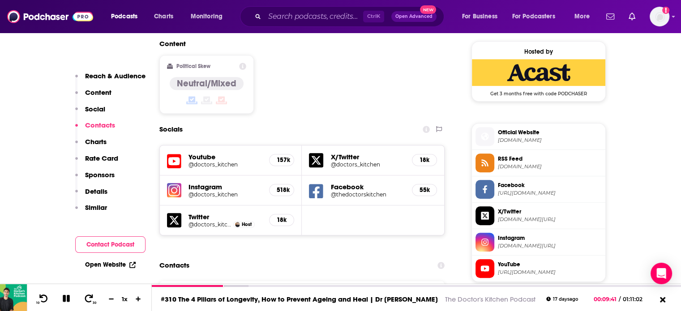
scroll to position [851, 0]
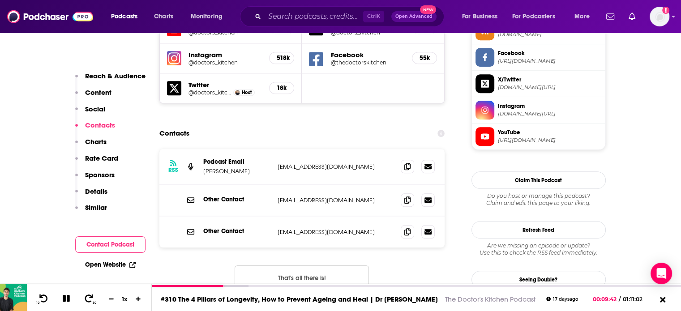
click at [303, 185] on div "Other Contact info@thedoctorskitchen.com info@thedoctorskitchen.com" at bounding box center [303, 201] width 286 height 32
copy div "info@thedoctorskitchen.com info@thedoctorskitchen.com"
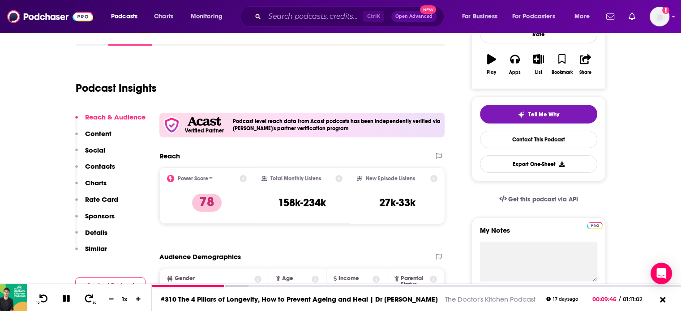
scroll to position [0, 0]
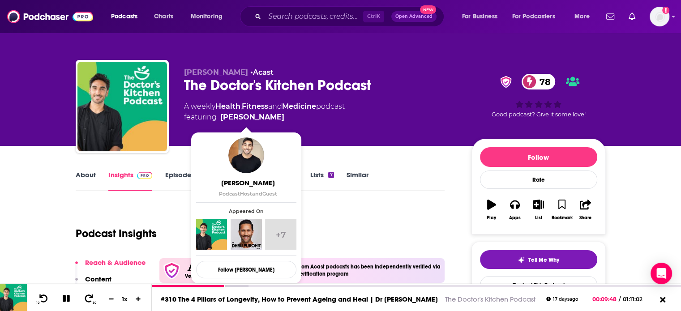
drag, startPoint x: 296, startPoint y: 123, endPoint x: 221, endPoint y: 120, distance: 74.5
click at [221, 120] on div "Dr Rupy Aujla • Acast The Doctor's Kitchen Podcast 78 A weekly Health , Fitness…" at bounding box center [320, 104] width 273 height 72
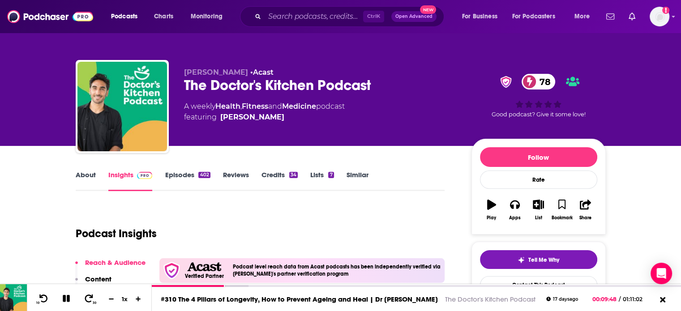
copy link "Dr. Rupy Aujla"
click at [255, 93] on div "The Doctor's Kitchen Podcast 78" at bounding box center [320, 85] width 273 height 17
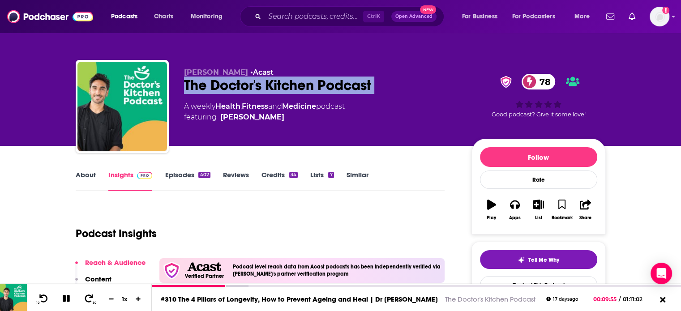
click at [255, 93] on div "The Doctor's Kitchen Podcast 78" at bounding box center [320, 85] width 273 height 17
copy div "The Doctor's Kitchen Podcast 78"
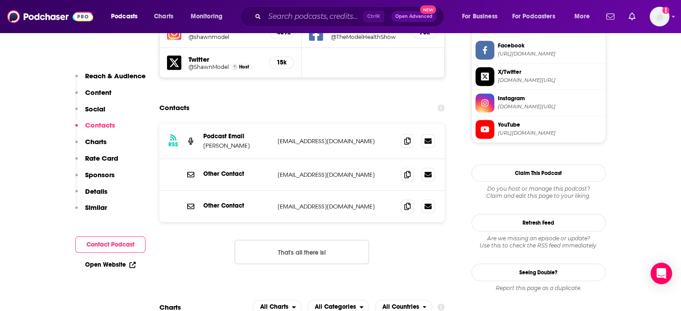
scroll to position [806, 0]
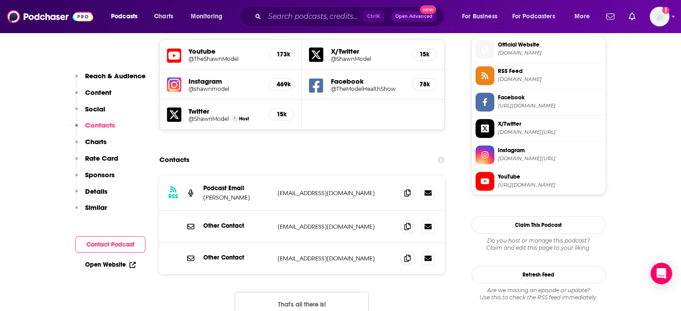
click at [324, 255] on p "[EMAIL_ADDRESS][DOMAIN_NAME]" at bounding box center [336, 259] width 116 height 8
click at [315, 190] on p "[EMAIL_ADDRESS][DOMAIN_NAME]" at bounding box center [336, 194] width 116 height 8
click at [317, 190] on p "[EMAIL_ADDRESS][DOMAIN_NAME]" at bounding box center [336, 194] width 116 height 8
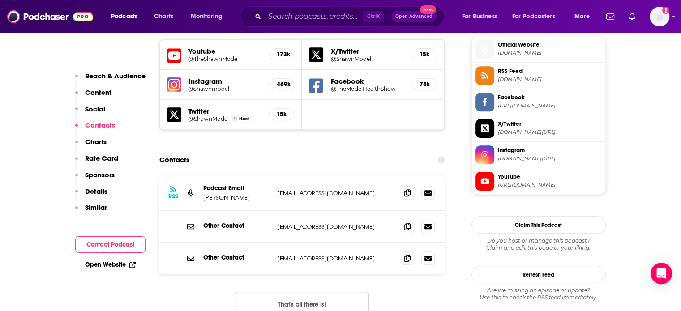
drag, startPoint x: 317, startPoint y: 142, endPoint x: 362, endPoint y: 145, distance: 45.3
click at [362, 176] on div "RSS Podcast Email [PERSON_NAME] [EMAIL_ADDRESS][DOMAIN_NAME] [EMAIL_ADDRESS][DO…" at bounding box center [303, 193] width 286 height 35
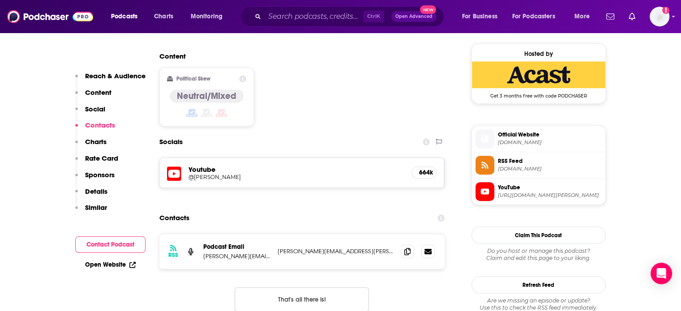
scroll to position [762, 0]
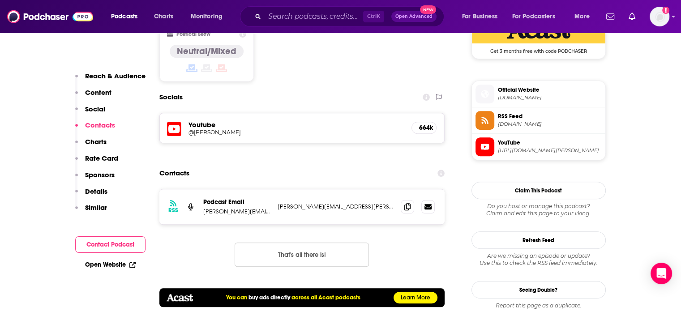
click at [313, 203] on p "[PERSON_NAME][EMAIL_ADDRESS][PERSON_NAME][DOMAIN_NAME]" at bounding box center [336, 207] width 116 height 8
copy div "[PERSON_NAME][EMAIL_ADDRESS][PERSON_NAME][DOMAIN_NAME] [PERSON_NAME][EMAIL_ADDR…"
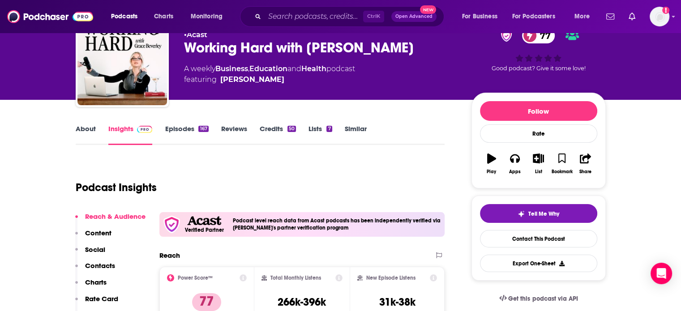
scroll to position [0, 0]
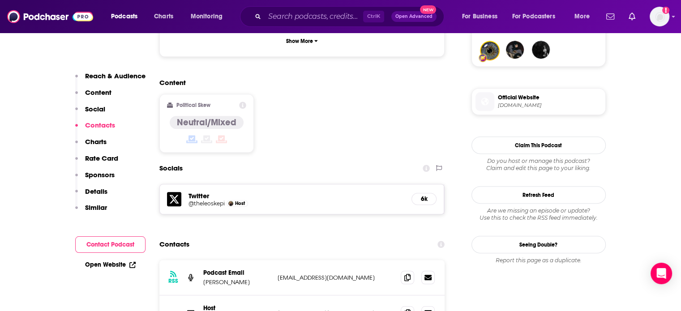
scroll to position [717, 0]
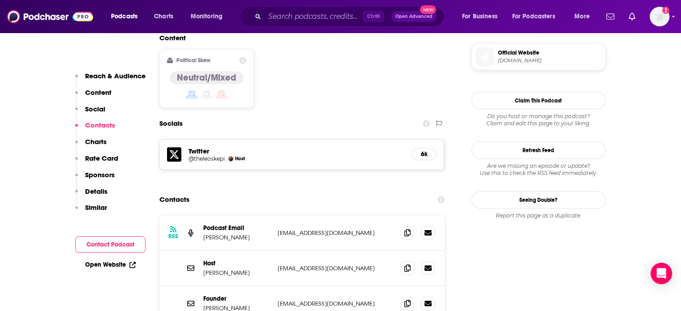
click at [344, 229] on p "[EMAIL_ADDRESS][DOMAIN_NAME]" at bounding box center [336, 233] width 116 height 8
click at [344, 229] on p "leoskepibusiness@gmail.com" at bounding box center [336, 233] width 116 height 8
copy div "leoskepibusiness@gmail.com leoskepibusiness@gmail.com"
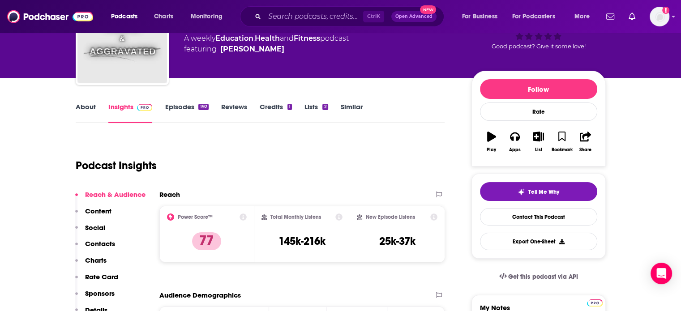
scroll to position [90, 0]
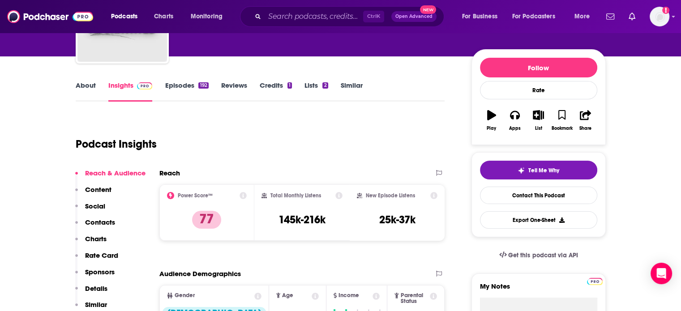
click at [82, 86] on link "About" at bounding box center [86, 91] width 20 height 21
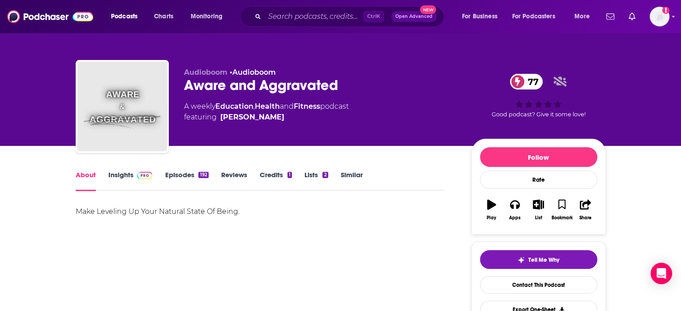
click at [111, 172] on link "Insights" at bounding box center [130, 181] width 44 height 21
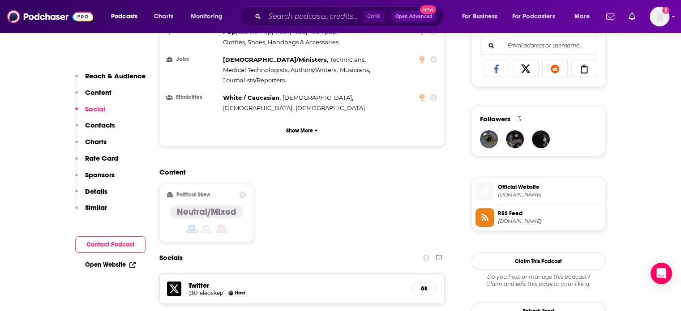
scroll to position [762, 0]
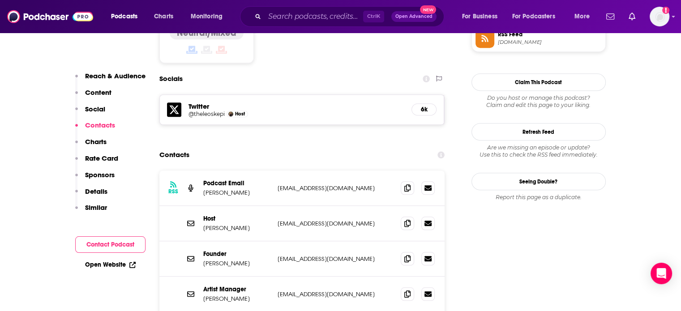
click at [327, 185] on p "leoskepibusiness@gmail.com" at bounding box center [336, 189] width 116 height 8
click at [284, 185] on p "leoskepibusiness@gmail.com" at bounding box center [336, 189] width 116 height 8
drag, startPoint x: 284, startPoint y: 134, endPoint x: 354, endPoint y: 134, distance: 69.4
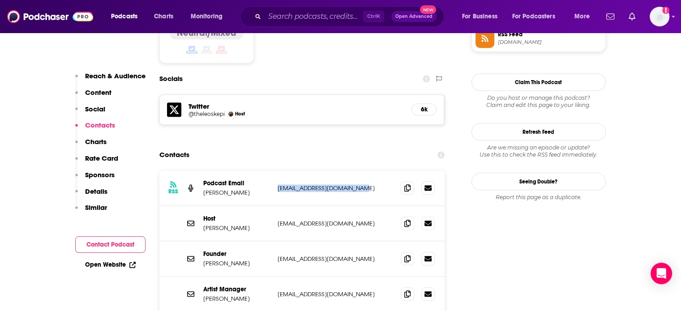
click at [354, 185] on p "leoskepibusiness@gmail.com" at bounding box center [336, 189] width 116 height 8
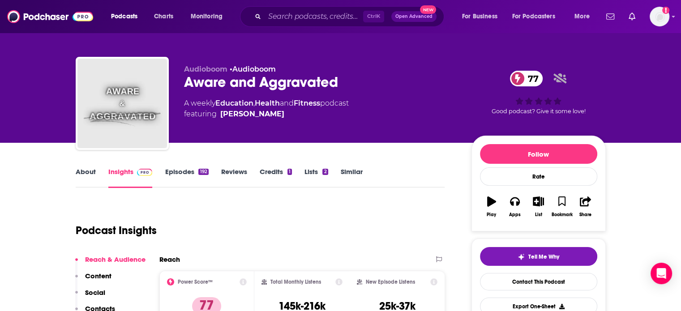
scroll to position [0, 0]
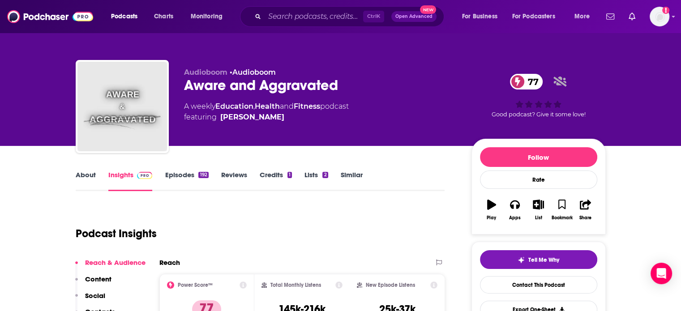
click at [229, 87] on div "Aware and Aggravated 77" at bounding box center [320, 85] width 273 height 17
click at [230, 87] on div "Aware and Aggravated 77" at bounding box center [320, 85] width 273 height 17
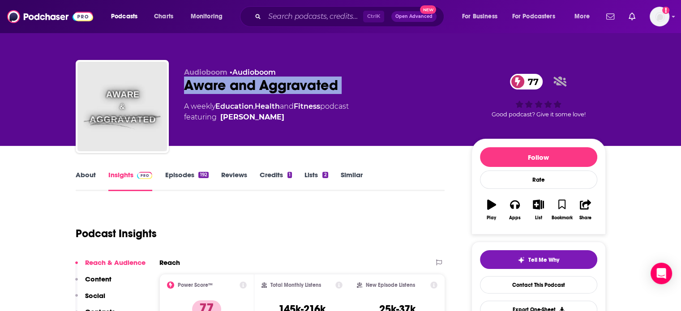
click at [230, 87] on div "Aware and Aggravated 77" at bounding box center [320, 85] width 273 height 17
copy div "Aware and Aggravated 77"
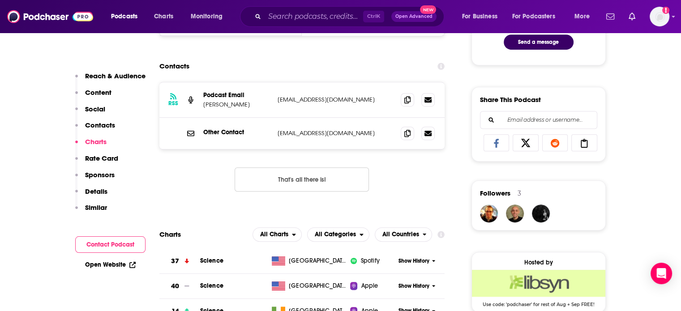
scroll to position [493, 0]
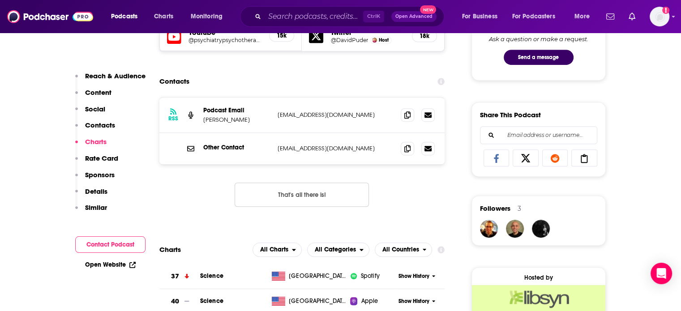
click at [312, 111] on div "RSS Podcast Email [PERSON_NAME] [EMAIL_ADDRESS][DOMAIN_NAME] [EMAIL_ADDRESS][DO…" at bounding box center [303, 115] width 286 height 35
copy div "[EMAIL_ADDRESS][DOMAIN_NAME] [EMAIL_ADDRESS][DOMAIN_NAME]"
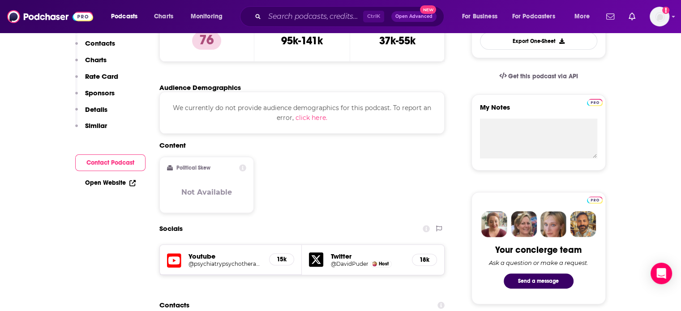
scroll to position [0, 0]
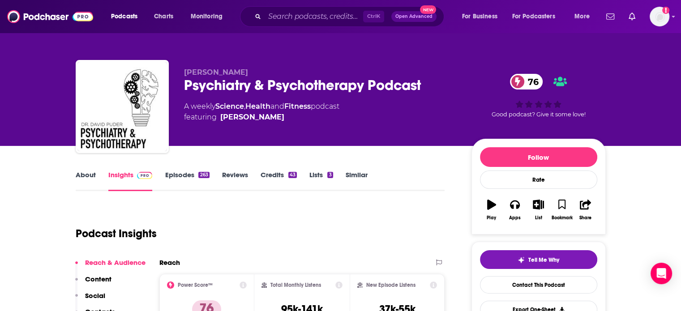
click at [246, 85] on div "Psychiatry & Psychotherapy Podcast 76" at bounding box center [320, 85] width 273 height 17
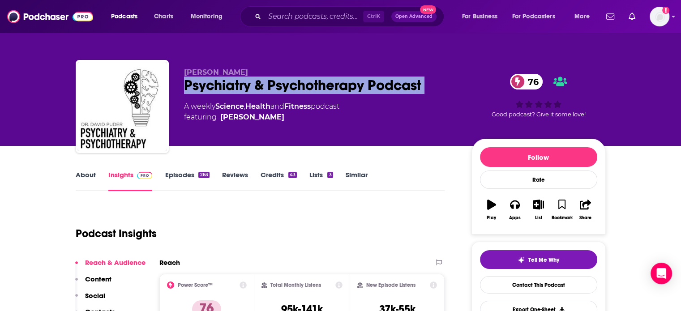
click at [246, 85] on div "Psychiatry & Psychotherapy Podcast 76" at bounding box center [320, 85] width 273 height 17
copy div "Psychiatry & Psychotherapy Podcast 76"
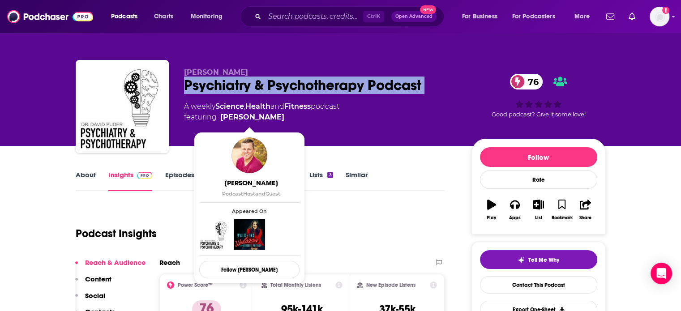
drag, startPoint x: 294, startPoint y: 116, endPoint x: 280, endPoint y: 123, distance: 16.0
click at [280, 123] on div "[PERSON_NAME] Psychiatry & Psychotherapy Podcast 76 A weekly Science , Health a…" at bounding box center [320, 104] width 273 height 72
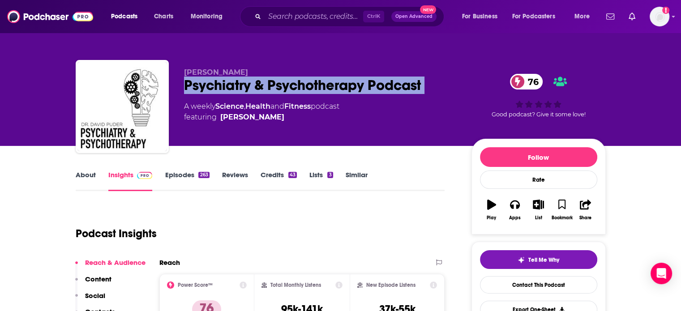
click at [287, 121] on span "featuring [PERSON_NAME]" at bounding box center [261, 117] width 155 height 11
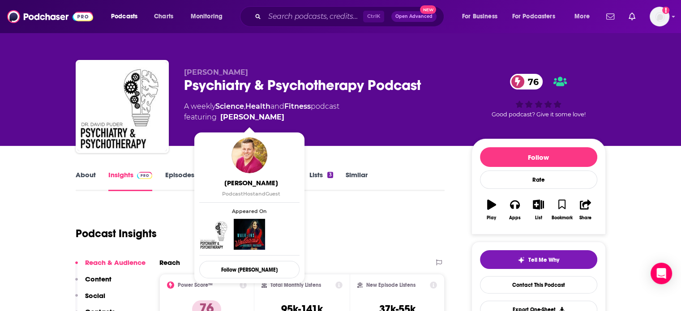
drag, startPoint x: 285, startPoint y: 120, endPoint x: 279, endPoint y: 122, distance: 6.7
click at [279, 122] on span "featuring [PERSON_NAME]" at bounding box center [261, 117] width 155 height 11
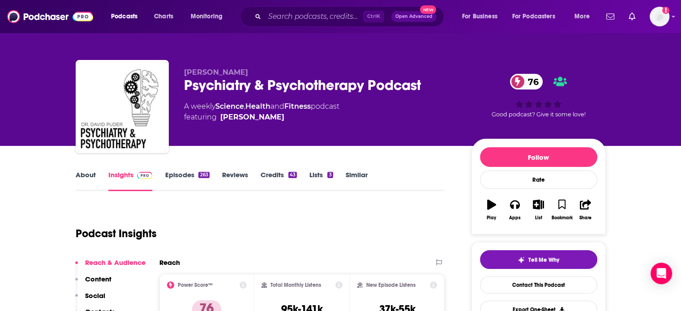
copy span "[PERSON_NAME]"
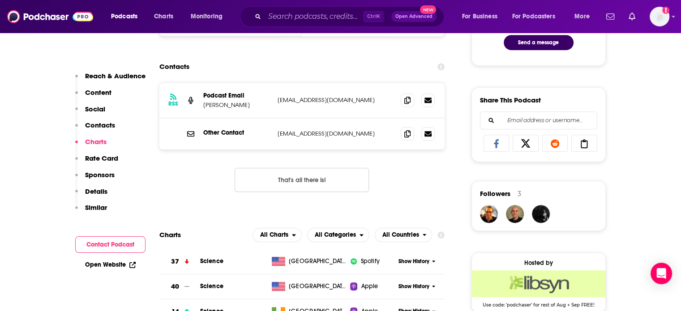
scroll to position [493, 0]
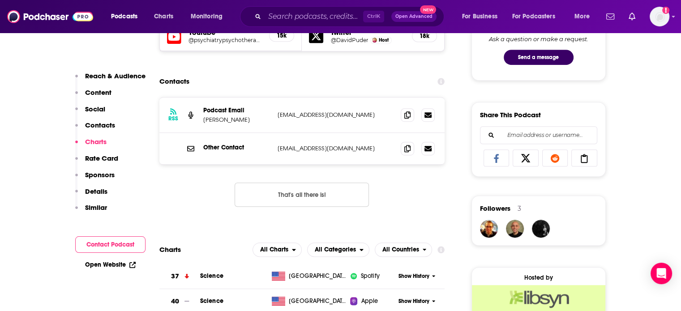
click at [293, 121] on div "RSS Podcast Email [PERSON_NAME] [EMAIL_ADDRESS][DOMAIN_NAME] [EMAIL_ADDRESS][DO…" at bounding box center [303, 115] width 286 height 35
click at [293, 121] on div "RSS Podcast Email David J Puder puder2010@gmail.com puder2010@gmail.com" at bounding box center [303, 115] width 286 height 35
copy div "puder2010@gmail.com puder2010@gmail.com"
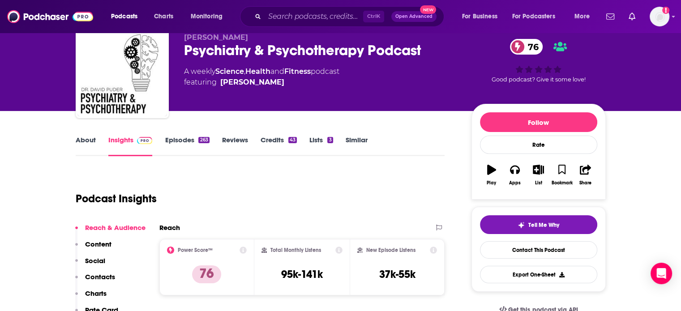
scroll to position [0, 0]
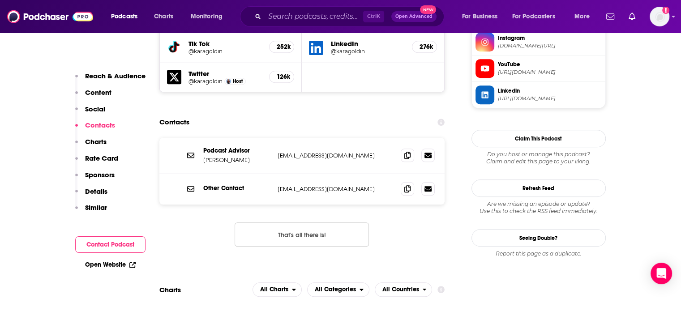
scroll to position [896, 0]
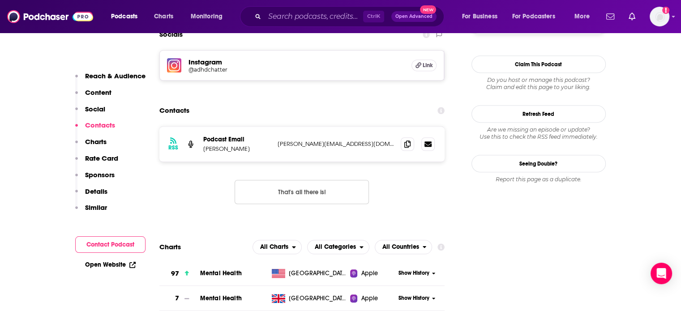
scroll to position [806, 0]
click at [320, 140] on p "a.partridge@redraggy.com" at bounding box center [336, 144] width 116 height 8
copy div "a.partridge@redraggy.com a.partridge@redraggy.com"
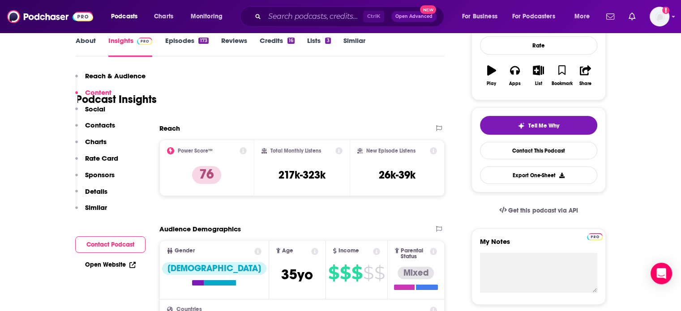
scroll to position [0, 0]
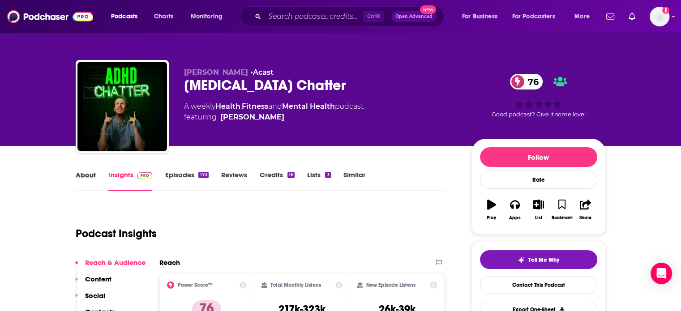
click at [97, 172] on div "About" at bounding box center [92, 181] width 33 height 21
click at [87, 172] on link "About" at bounding box center [86, 181] width 20 height 21
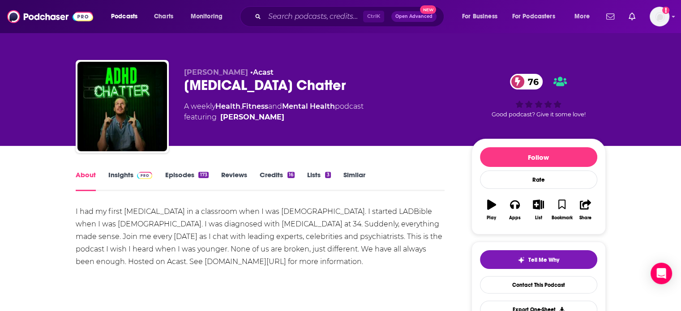
click at [178, 174] on link "Episodes 173" at bounding box center [186, 181] width 43 height 21
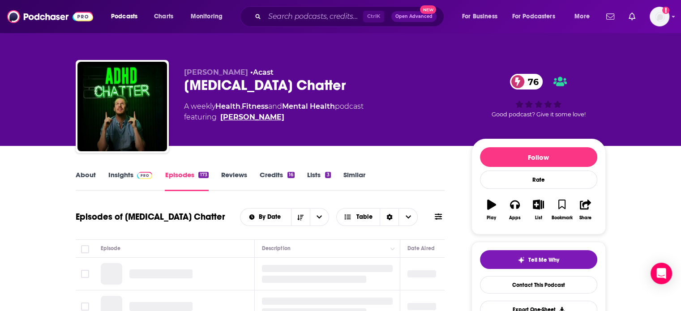
click at [252, 114] on link "Alex Partridge" at bounding box center [252, 117] width 64 height 11
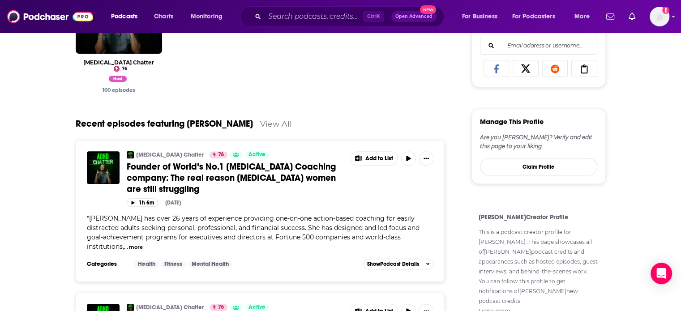
scroll to position [403, 0]
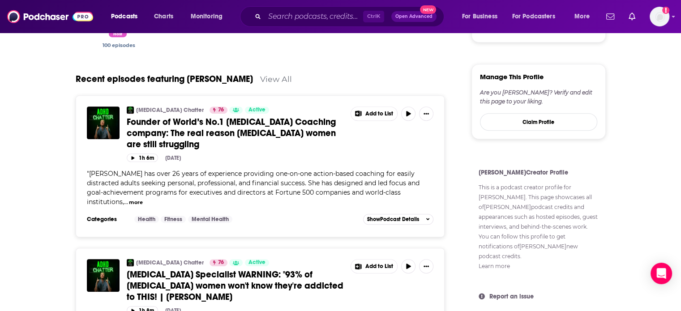
click at [160, 119] on span "Founder of World’s No.1 ADHD Coaching company: The real reason ADHD women are s…" at bounding box center [231, 133] width 209 height 34
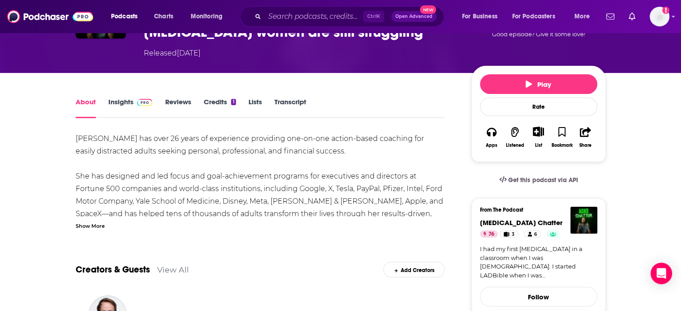
scroll to position [45, 0]
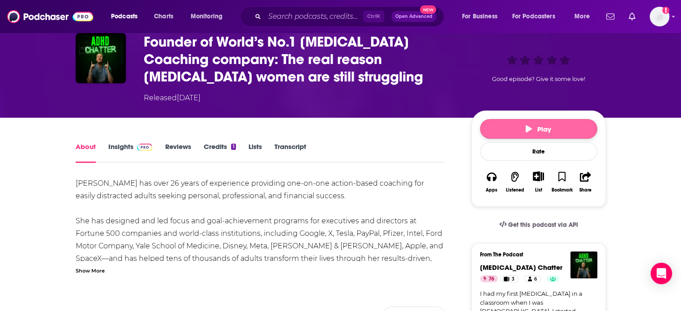
click at [546, 127] on span "Play" at bounding box center [539, 129] width 26 height 9
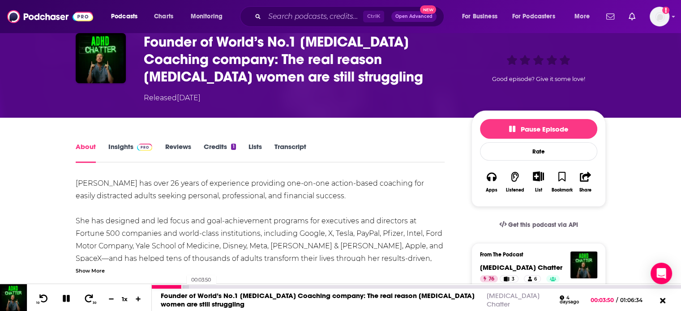
click at [182, 286] on div "00:03:50" at bounding box center [417, 287] width 530 height 4
click at [215, 288] on div at bounding box center [186, 287] width 68 height 4
click at [225, 288] on div at bounding box center [203, 287] width 103 height 4
click at [238, 288] on div at bounding box center [203, 287] width 103 height 4
click at [255, 287] on div at bounding box center [215, 287] width 126 height 4
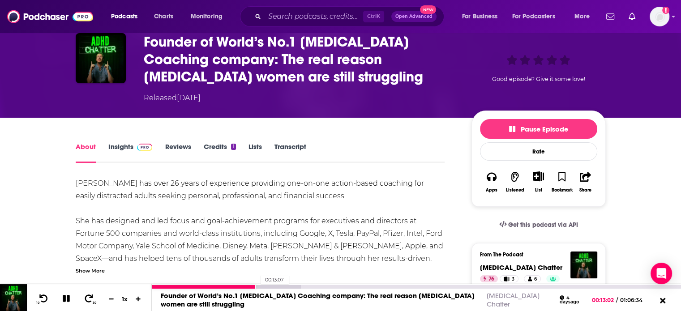
click at [258, 287] on div at bounding box center [226, 287] width 149 height 4
click at [161, 289] on div "00:01:08 Founder of World’s No.1 ADHD Coaching company: The real reason ADHD wo…" at bounding box center [417, 298] width 530 height 27
click at [157, 287] on div at bounding box center [205, 287] width 106 height 4
click at [150, 287] on div "10 30 1 x" at bounding box center [89, 298] width 125 height 27
click at [152, 288] on div at bounding box center [154, 287] width 5 height 4
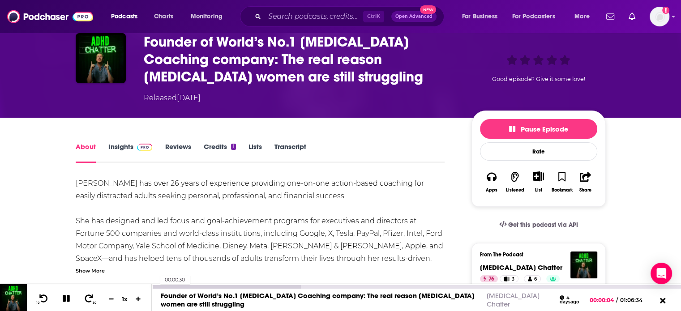
click at [156, 288] on div at bounding box center [226, 287] width 149 height 4
click at [160, 288] on div at bounding box center [226, 287] width 149 height 4
click at [161, 288] on div at bounding box center [226, 287] width 149 height 4
click at [174, 287] on div at bounding box center [226, 287] width 149 height 4
click at [267, 286] on div at bounding box center [226, 287] width 149 height 4
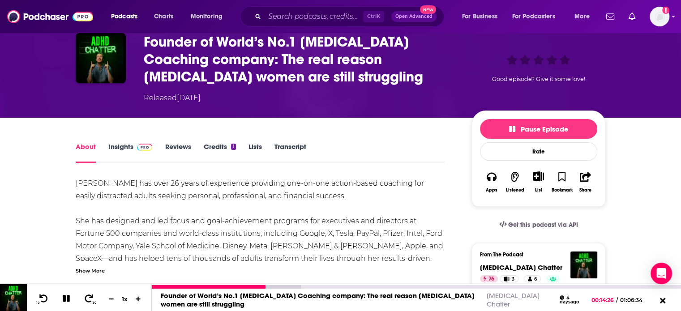
click at [321, 285] on div at bounding box center [417, 287] width 530 height 4
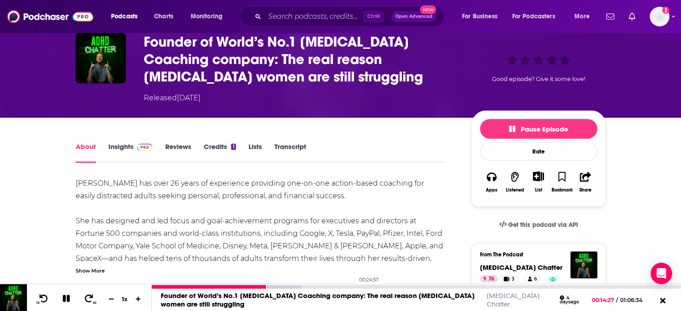
click at [351, 288] on div "00:24:57" at bounding box center [417, 287] width 530 height 4
click at [370, 286] on div at bounding box center [271, 287] width 238 height 4
click at [387, 287] on div at bounding box center [282, 287] width 261 height 4
click at [65, 299] on icon at bounding box center [66, 299] width 8 height 8
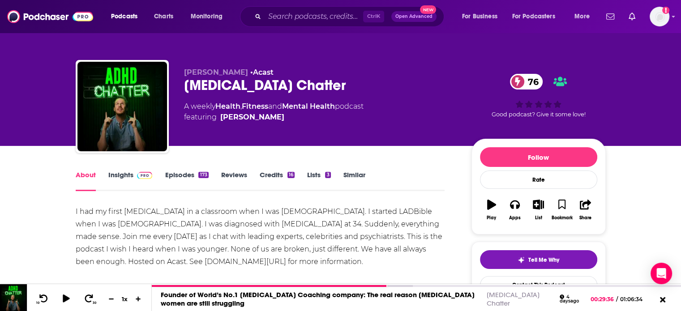
click at [167, 177] on link "Episodes 173" at bounding box center [186, 181] width 43 height 21
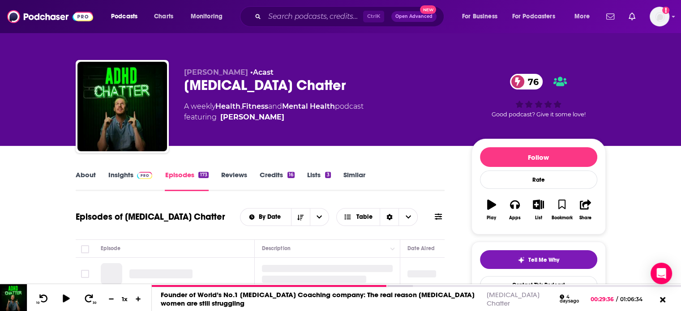
click at [134, 177] on span at bounding box center [143, 175] width 19 height 9
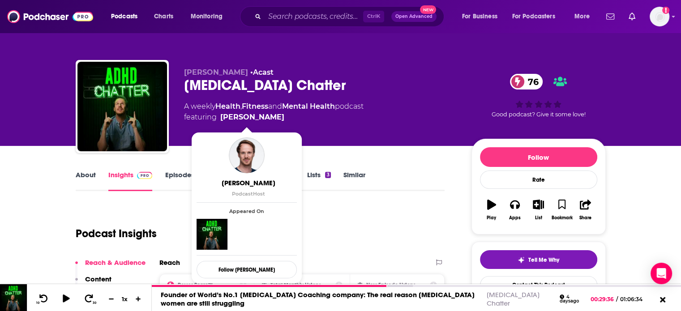
drag, startPoint x: 283, startPoint y: 116, endPoint x: 274, endPoint y: 122, distance: 10.7
click at [274, 122] on span "featuring Alex Partridge" at bounding box center [274, 117] width 180 height 11
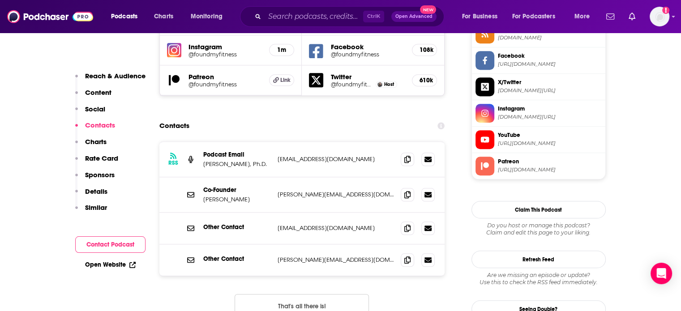
scroll to position [851, 0]
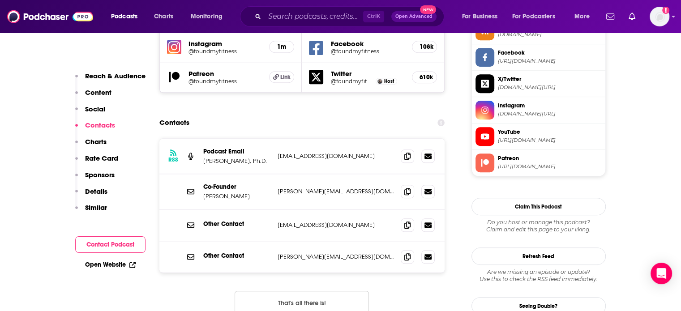
click at [308, 253] on p "rhonda@foundmyfitness.com" at bounding box center [336, 257] width 116 height 8
copy div "rhonda@foundmyfitness.com rhonda@foundmyfitness.com"
click at [304, 253] on p "rhonda@foundmyfitness.com" at bounding box center [336, 257] width 116 height 8
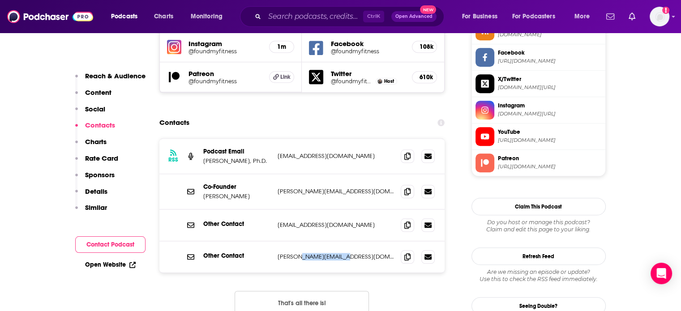
click at [304, 253] on p "rhonda@foundmyfitness.com" at bounding box center [336, 257] width 116 height 8
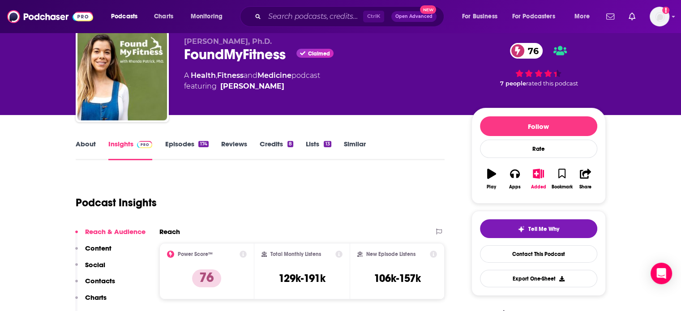
scroll to position [0, 0]
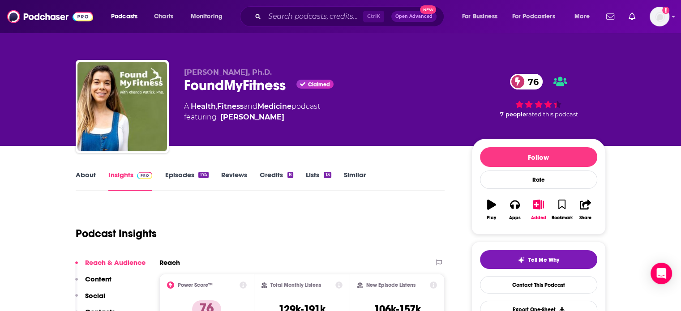
drag, startPoint x: 309, startPoint y: 116, endPoint x: 296, endPoint y: 125, distance: 16.0
click at [296, 125] on div "Rhonda Patrick, Ph.D. FoundMyFitness Claimed 76 A Health , Fitness and Medicine…" at bounding box center [320, 104] width 273 height 72
copy span "Dr. Rhonda Patrick"
click at [202, 87] on div "FoundMyFitness Claimed 76" at bounding box center [320, 85] width 273 height 17
click at [201, 89] on div "FoundMyFitness Claimed 76" at bounding box center [320, 85] width 273 height 17
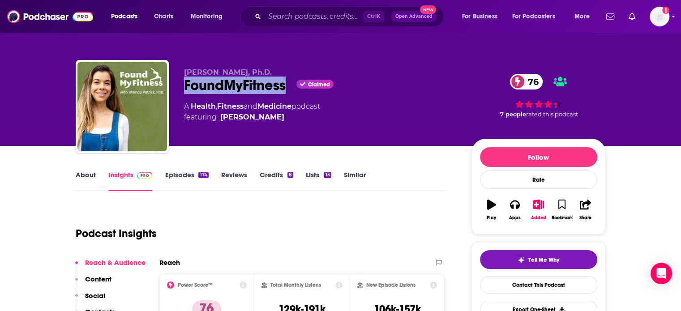
click at [201, 89] on div "FoundMyFitness Claimed 76" at bounding box center [320, 85] width 273 height 17
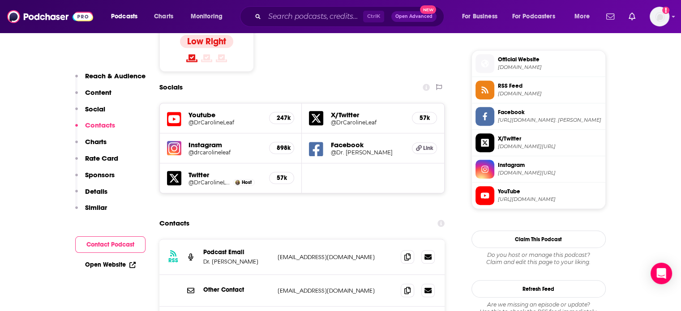
scroll to position [806, 0]
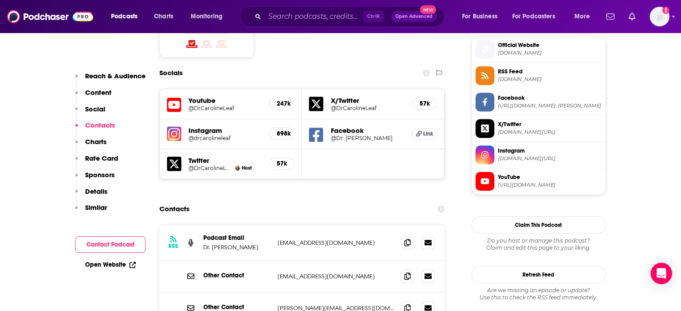
click at [290, 261] on div "Other Contact [EMAIL_ADDRESS][DOMAIN_NAME] [EMAIL_ADDRESS][DOMAIN_NAME]" at bounding box center [303, 277] width 286 height 32
drag, startPoint x: 285, startPoint y: 229, endPoint x: 268, endPoint y: 251, distance: 28.4
click at [270, 246] on div "RSS Podcast Email Dr. [PERSON_NAME] Leaf [EMAIL_ADDRESS][DOMAIN_NAME] [EMAIL_AD…" at bounding box center [303, 274] width 286 height 99
click at [268, 304] on p "Other Contact" at bounding box center [236, 308] width 67 height 8
click at [288, 261] on div "Other Contact [EMAIL_ADDRESS][DOMAIN_NAME] [EMAIL_ADDRESS][DOMAIN_NAME]" at bounding box center [303, 277] width 286 height 32
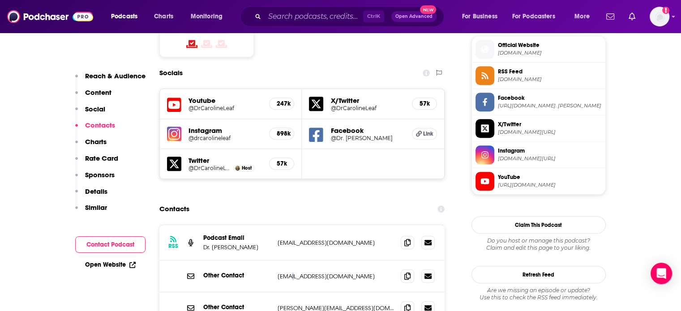
click at [288, 261] on div "Other Contact [EMAIL_ADDRESS][DOMAIN_NAME] [EMAIL_ADDRESS][DOMAIN_NAME]" at bounding box center [303, 277] width 286 height 32
copy div "[EMAIL_ADDRESS][DOMAIN_NAME] [EMAIL_ADDRESS][DOMAIN_NAME]"
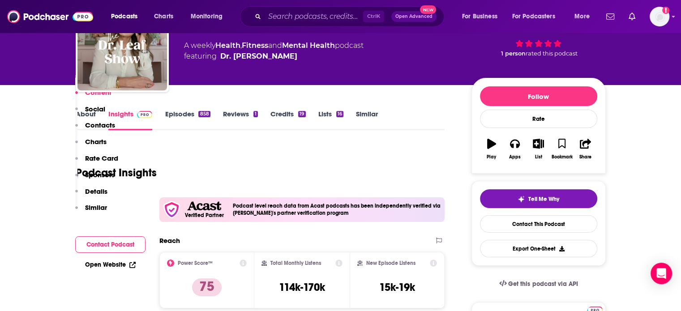
scroll to position [0, 0]
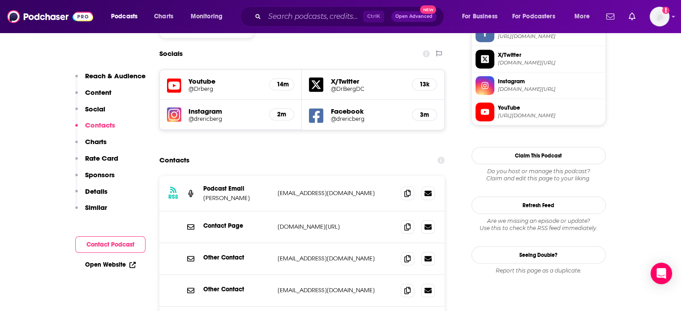
scroll to position [806, 0]
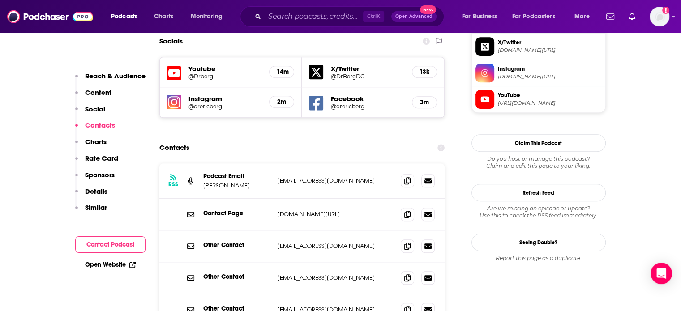
click at [309, 177] on p "[EMAIL_ADDRESS][DOMAIN_NAME]" at bounding box center [336, 181] width 116 height 8
click at [311, 164] on div "RSS Podcast Email [PERSON_NAME] [EMAIL_ADDRESS][DOMAIN_NAME] [EMAIL_ADDRESS][DO…" at bounding box center [303, 181] width 286 height 35
click at [312, 164] on div "RSS Podcast Email [PERSON_NAME] [EMAIL_ADDRESS][DOMAIN_NAME] [EMAIL_ADDRESS][DO…" at bounding box center [303, 181] width 286 height 35
click at [308, 177] on p "[EMAIL_ADDRESS][DOMAIN_NAME]" at bounding box center [336, 181] width 116 height 8
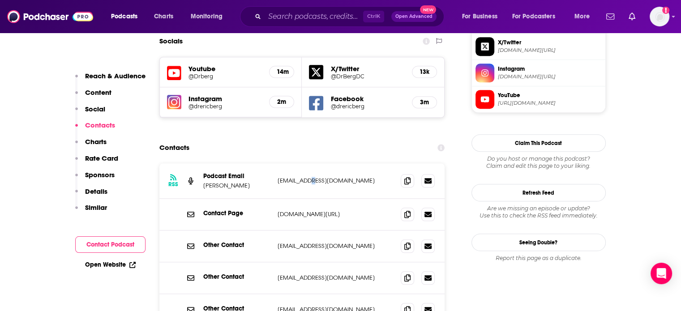
click at [308, 177] on p "[EMAIL_ADDRESS][DOMAIN_NAME]" at bounding box center [336, 181] width 116 height 8
copy div "drericberg@gmail.com drericberg@gmail.com"
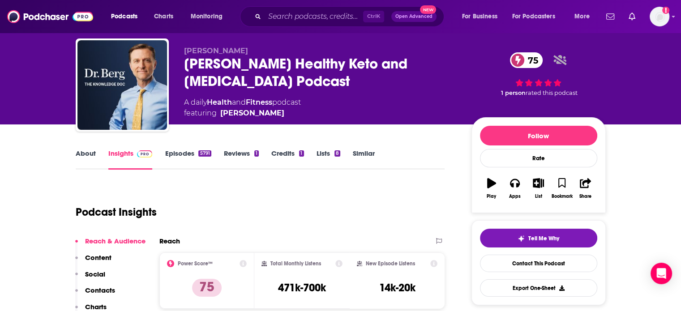
scroll to position [0, 0]
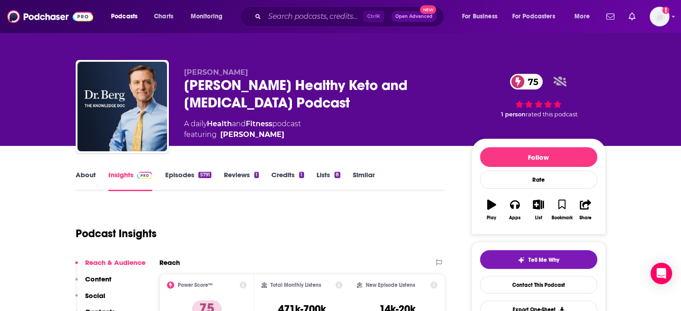
drag, startPoint x: 276, startPoint y: 138, endPoint x: 267, endPoint y: 139, distance: 9.5
click at [267, 139] on span "featuring Dr. Eric Berg" at bounding box center [242, 134] width 117 height 11
copy span "Dr. Eric Berg"
drag, startPoint x: 296, startPoint y: 96, endPoint x: 187, endPoint y: 86, distance: 109.4
click at [187, 86] on div "Dr. Berg’s Healthy Keto and Intermittent Fasting Podcast 75" at bounding box center [320, 94] width 273 height 35
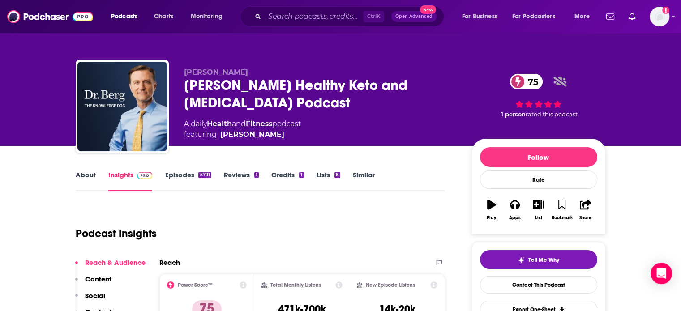
copy h2 "Dr. Berg’s Healthy Keto and Intermittent Fasting Podcast"
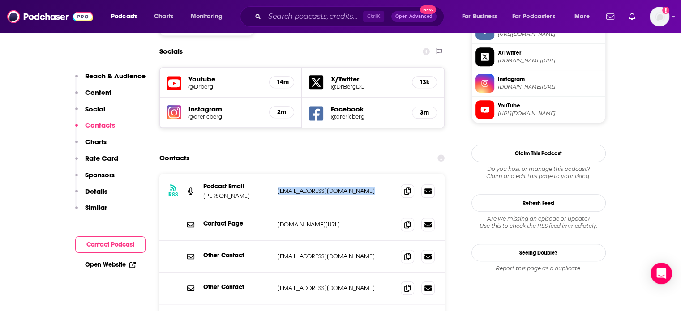
scroll to position [806, 0]
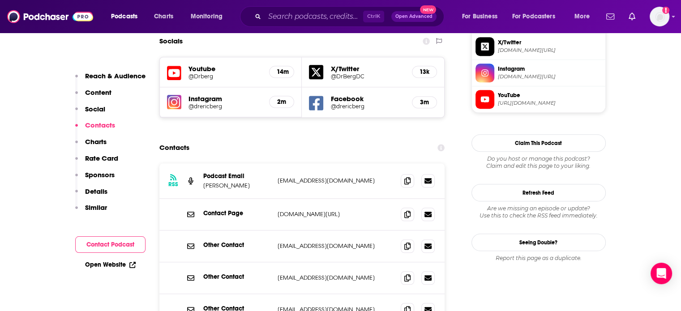
click at [297, 177] on p "drericberg@gmail.com" at bounding box center [336, 181] width 116 height 8
copy div "drericberg@gmail.com drericberg@gmail.com"
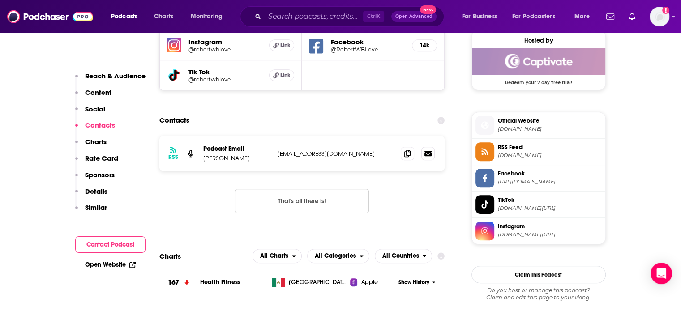
scroll to position [717, 0]
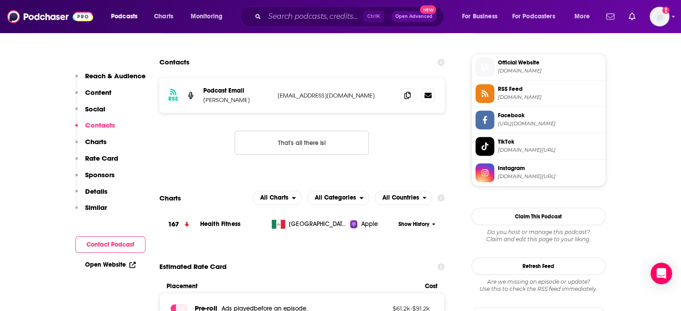
click at [298, 99] on p "[EMAIL_ADDRESS][DOMAIN_NAME]" at bounding box center [336, 96] width 116 height 8
copy div "[EMAIL_ADDRESS][DOMAIN_NAME] [EMAIL_ADDRESS][DOMAIN_NAME]"
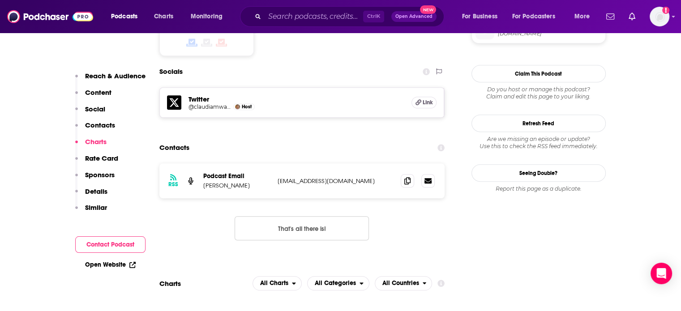
scroll to position [851, 0]
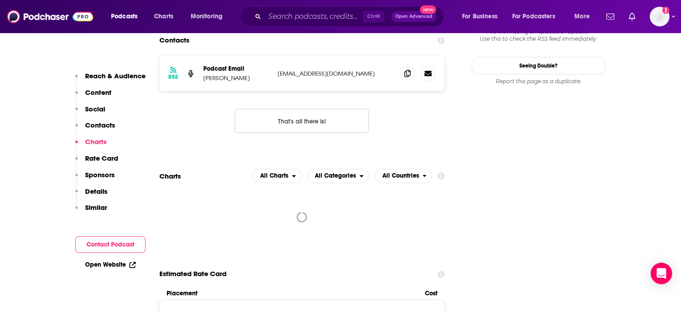
click at [305, 56] on div "RSS Podcast Email [PERSON_NAME] [EMAIL_ADDRESS][DOMAIN_NAME] [EMAIL_ADDRESS][DO…" at bounding box center [303, 73] width 286 height 35
click at [301, 70] on p "devorahroloff@gmail.com" at bounding box center [336, 74] width 116 height 8
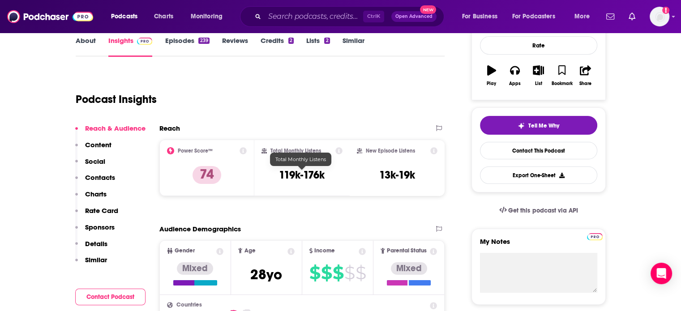
scroll to position [0, 0]
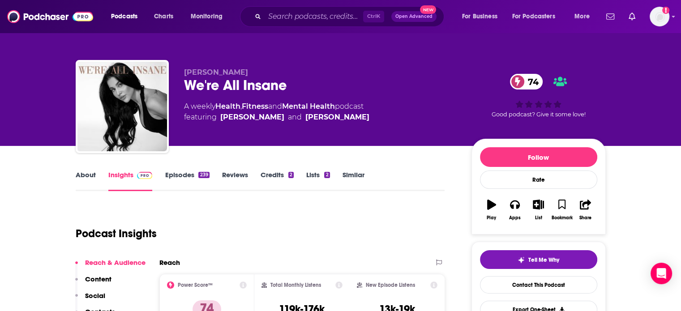
click at [267, 82] on div "We're All Insane 74" at bounding box center [320, 85] width 273 height 17
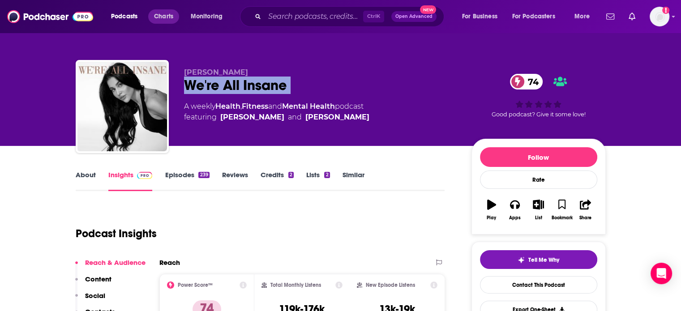
copy div "We're All Insane 74"
drag, startPoint x: 357, startPoint y: 118, endPoint x: 297, endPoint y: 124, distance: 60.3
click at [297, 124] on div "Devorah Roloff We're All Insane 74 A weekly Health , Fitness and Mental Health …" at bounding box center [320, 104] width 273 height 72
copy link "Devorah Roloff"
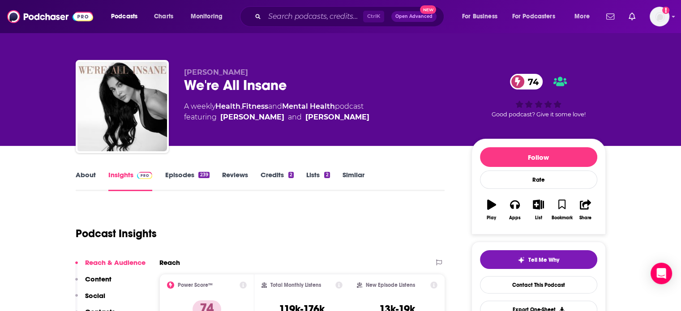
click at [263, 83] on div "We're All Insane 74" at bounding box center [320, 85] width 273 height 17
copy div "We're All Insane 74"
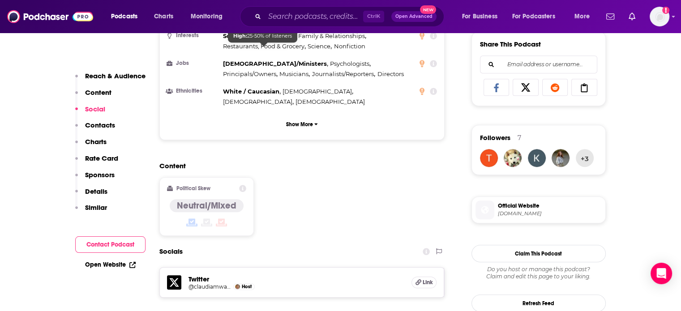
scroll to position [672, 0]
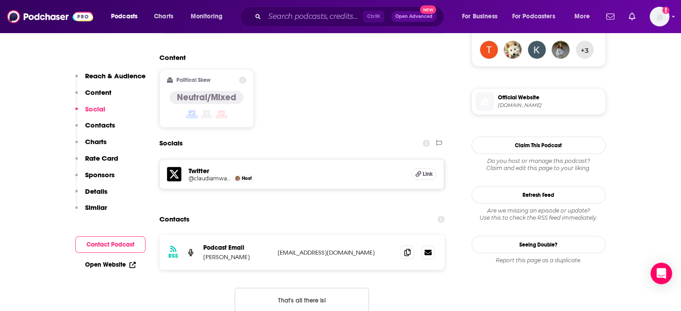
click at [306, 249] on p "devorahroloff@gmail.com" at bounding box center [336, 253] width 116 height 8
copy div "devorahroloff@gmail.com devorahroloff@gmail.com"
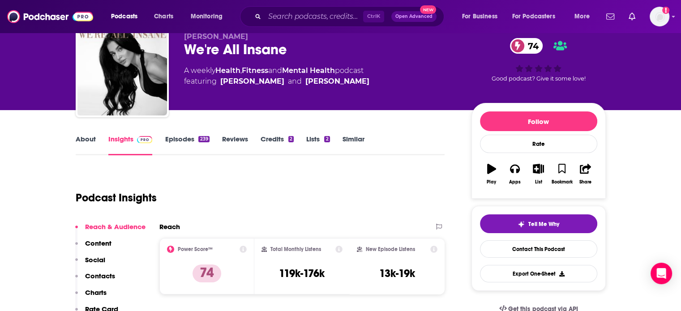
scroll to position [0, 0]
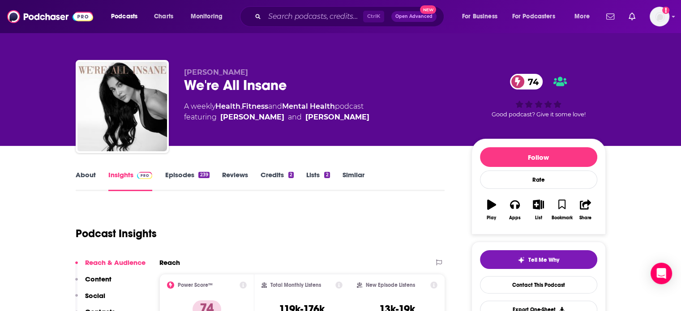
click at [190, 174] on link "Episodes 239" at bounding box center [187, 181] width 44 height 21
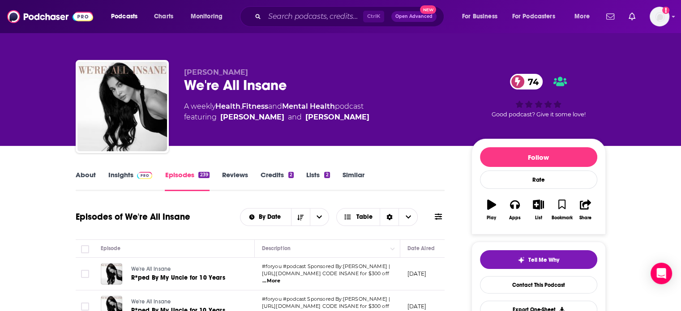
click at [91, 172] on link "About" at bounding box center [86, 181] width 20 height 21
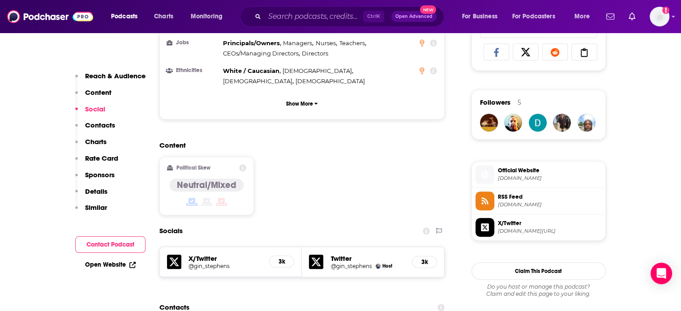
scroll to position [672, 0]
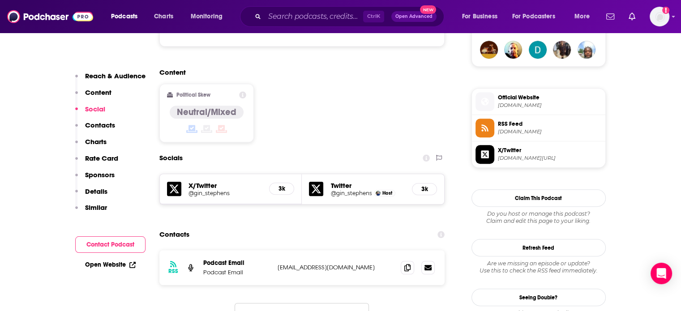
click at [295, 264] on p "[EMAIL_ADDRESS][DOMAIN_NAME]" at bounding box center [336, 268] width 116 height 8
click at [295, 264] on p "gin@intermittentfastingstories.com" at bounding box center [336, 268] width 116 height 8
copy div "gin@intermittentfastingstories.com gin@intermittentfastingstories.com"
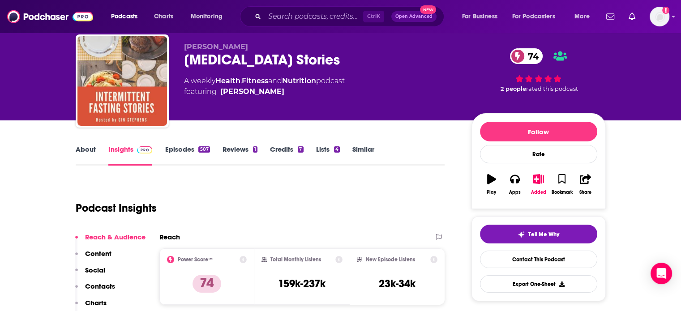
scroll to position [0, 0]
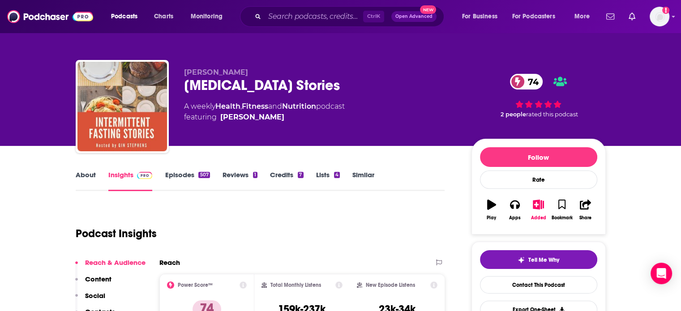
click at [197, 178] on link "Episodes 507" at bounding box center [187, 181] width 45 height 21
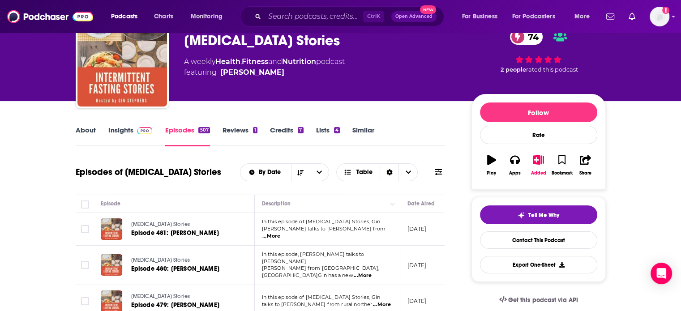
scroll to position [90, 0]
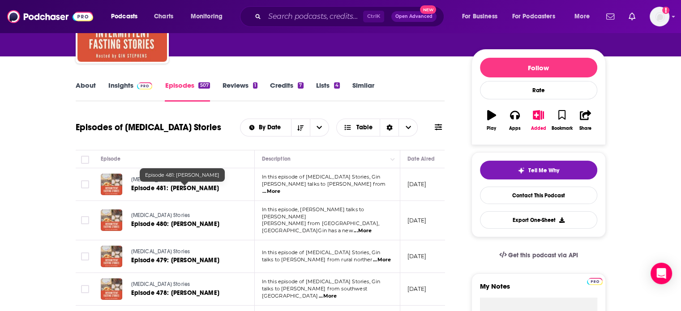
click at [140, 86] on img at bounding box center [145, 85] width 16 height 7
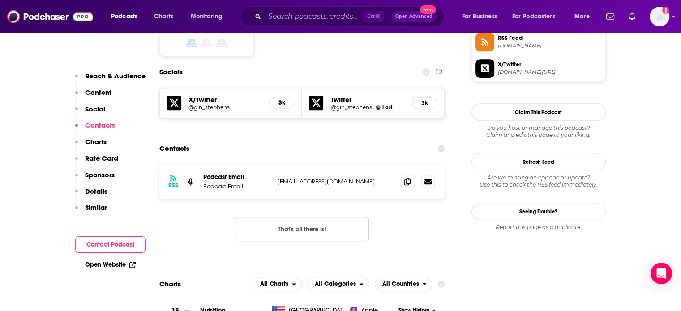
scroll to position [762, 0]
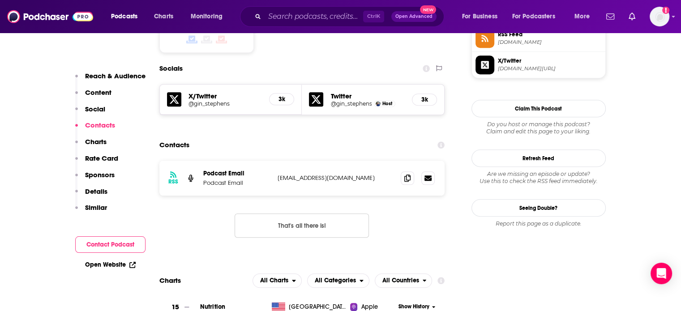
click at [305, 174] on p "gin@intermittentfastingstories.com" at bounding box center [336, 178] width 116 height 8
copy div "gin@intermittentfastingstories.com gin@intermittentfastingstories.com"
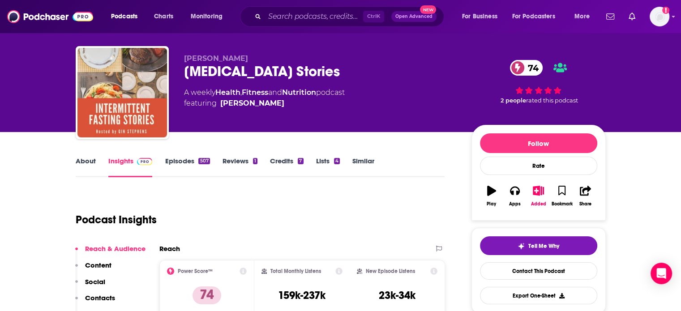
scroll to position [0, 0]
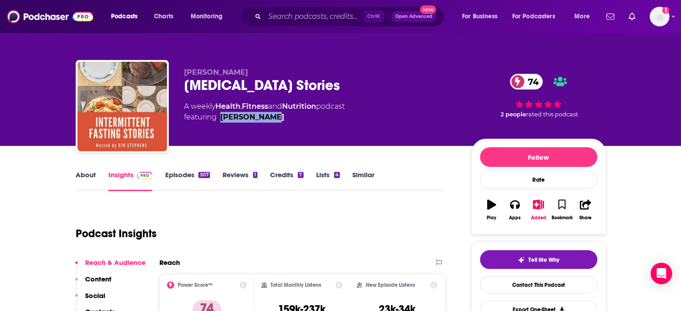
drag, startPoint x: 281, startPoint y: 127, endPoint x: 220, endPoint y: 124, distance: 61.5
click at [220, 124] on div "Gin Stephens Intermittent Fasting Stories 74 A weekly Health , Fitness and Nutr…" at bounding box center [320, 104] width 273 height 72
copy link "Gin Stephens"
click at [238, 90] on div "Intermittent Fasting Stories 74" at bounding box center [320, 85] width 273 height 17
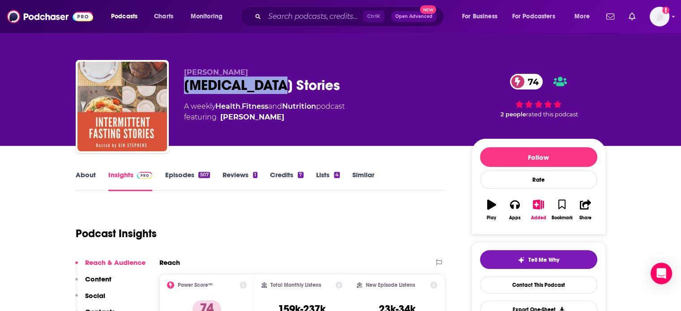
click at [238, 90] on div "Intermittent Fasting Stories 74" at bounding box center [320, 85] width 273 height 17
copy div "Intermittent Fasting Stories 74"
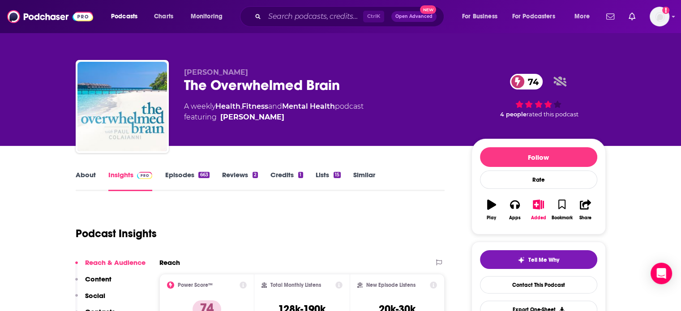
click at [236, 79] on div "The Overwhelmed Brain 74" at bounding box center [320, 85] width 273 height 17
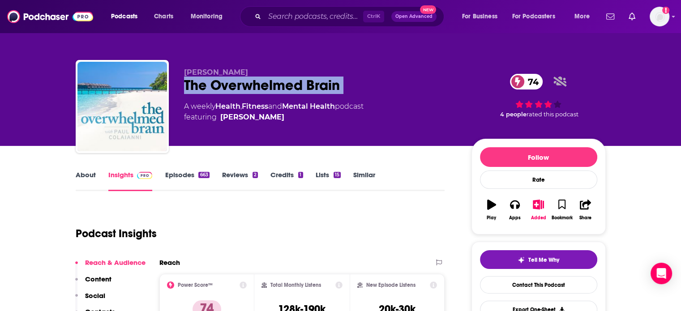
click at [236, 79] on div "The Overwhelmed Brain 74" at bounding box center [320, 85] width 273 height 17
copy div "The Overwhelmed Brain 74"
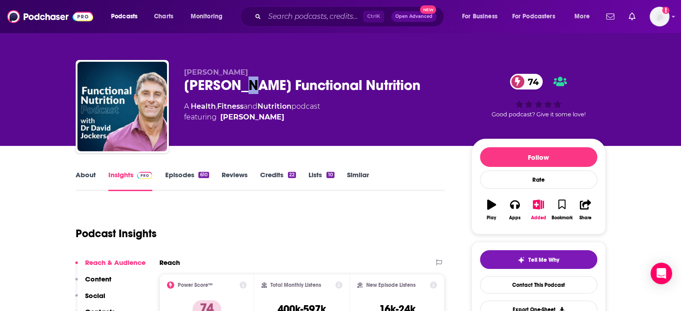
drag, startPoint x: 240, startPoint y: 93, endPoint x: 232, endPoint y: 97, distance: 9.4
click at [236, 98] on div "[PERSON_NAME] [PERSON_NAME] Functional Nutrition 74 A Health , Fitness and Nutr…" at bounding box center [320, 104] width 273 height 72
click at [233, 94] on div "[PERSON_NAME] Functional Nutrition 74" at bounding box center [320, 85] width 273 height 17
click at [232, 85] on div "[PERSON_NAME] Functional Nutrition 74" at bounding box center [320, 85] width 273 height 17
click at [232, 84] on div "[PERSON_NAME] Functional Nutrition 74" at bounding box center [320, 85] width 273 height 17
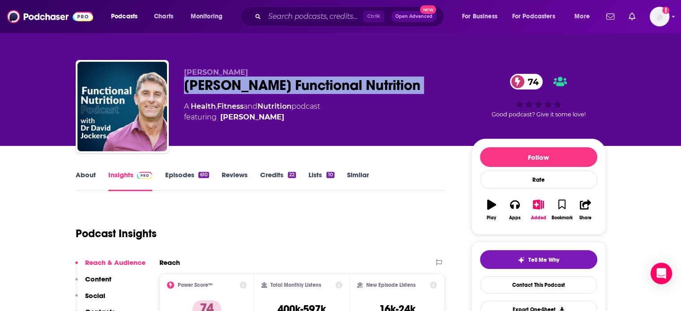
click at [232, 84] on div "[PERSON_NAME] Functional Nutrition 74" at bounding box center [320, 85] width 273 height 17
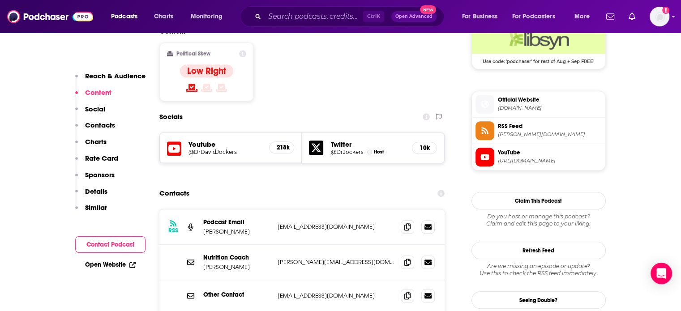
scroll to position [806, 0]
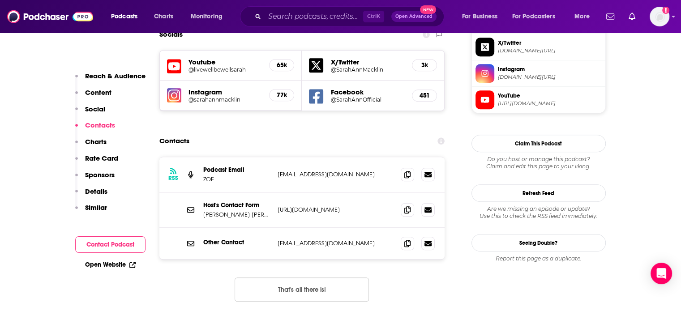
scroll to position [806, 0]
click at [300, 239] on p "[EMAIL_ADDRESS][DOMAIN_NAME]" at bounding box center [336, 243] width 116 height 8
click at [298, 239] on p "[EMAIL_ADDRESS][DOMAIN_NAME]" at bounding box center [336, 243] width 116 height 8
click at [294, 228] on div "Other Contact [EMAIL_ADDRESS][DOMAIN_NAME] [EMAIL_ADDRESS][DOMAIN_NAME]" at bounding box center [303, 243] width 286 height 31
click at [296, 239] on p "[EMAIL_ADDRESS][DOMAIN_NAME]" at bounding box center [336, 243] width 116 height 8
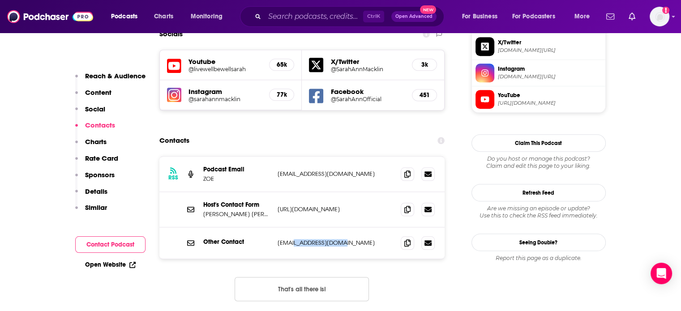
click at [296, 239] on p "[EMAIL_ADDRESS][DOMAIN_NAME]" at bounding box center [336, 243] width 116 height 8
copy div "[EMAIL_ADDRESS][DOMAIN_NAME] [EMAIL_ADDRESS][DOMAIN_NAME]"
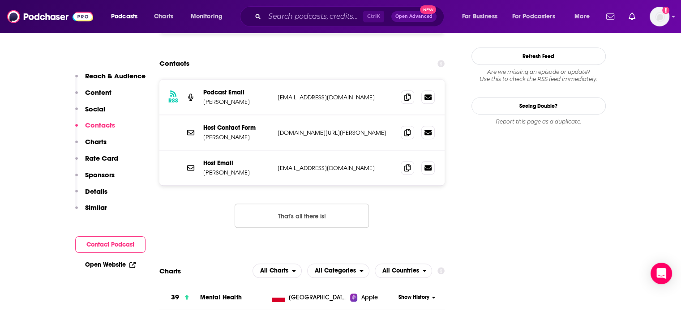
scroll to position [896, 0]
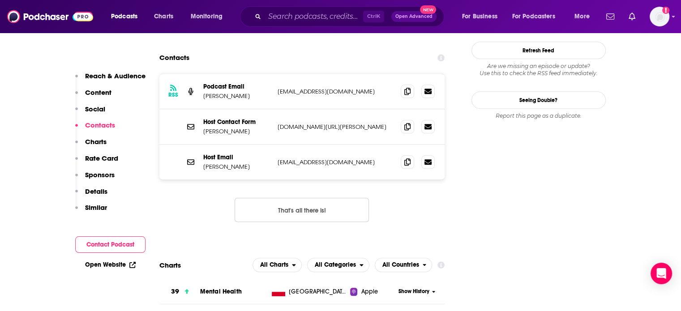
click at [309, 159] on p "gilmartini@aol.com" at bounding box center [336, 163] width 116 height 8
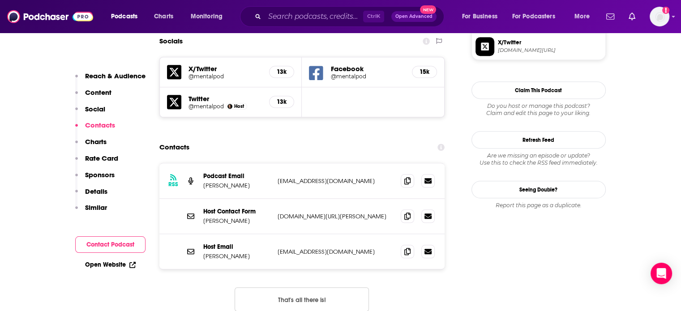
click at [303, 177] on p "mentalpod@gmail.com" at bounding box center [336, 181] width 116 height 8
copy div "mentalpod@gmail.com mentalpod@gmail.com"
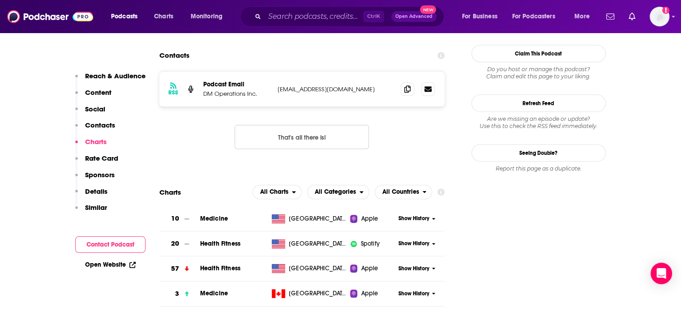
scroll to position [851, 0]
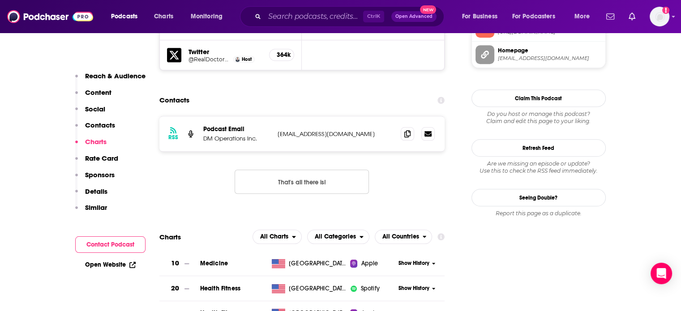
click at [331, 130] on p "DoctorMikeMedia@gmail.com" at bounding box center [336, 134] width 116 height 8
click at [321, 130] on p "DoctorMikeMedia@gmail.com" at bounding box center [336, 134] width 116 height 8
click at [322, 130] on p "DoctorMikeMedia@gmail.com" at bounding box center [336, 134] width 116 height 8
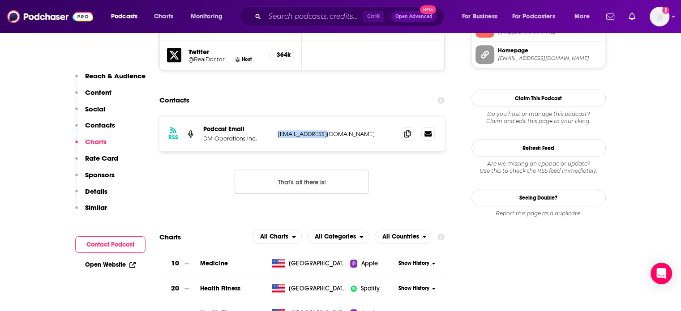
click at [326, 130] on p "DoctorMikeMedia@gmail.com" at bounding box center [336, 134] width 116 height 8
click at [325, 130] on p "DoctorMikeMedia@gmail.com" at bounding box center [336, 134] width 116 height 8
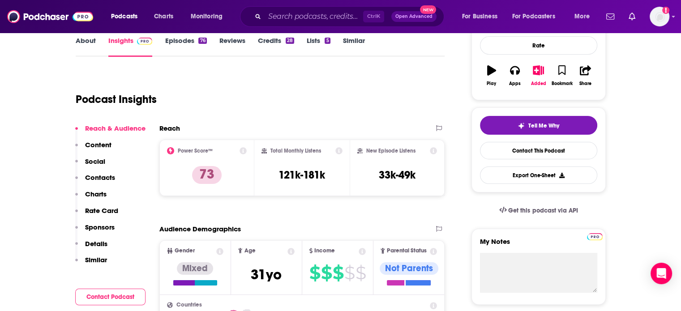
scroll to position [0, 0]
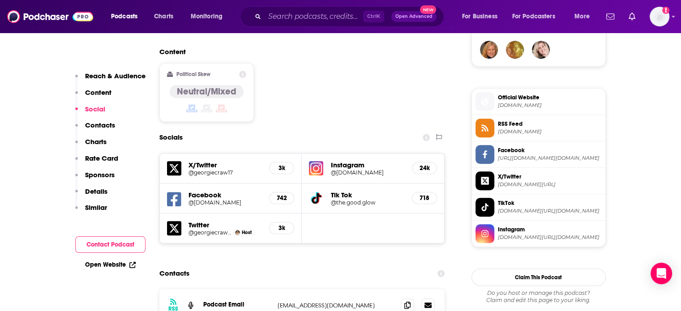
scroll to position [806, 0]
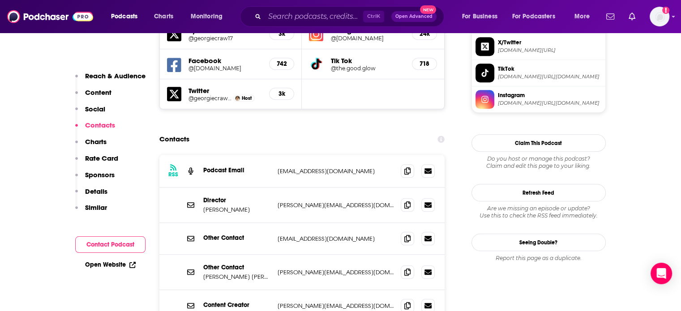
click at [314, 168] on p "[EMAIL_ADDRESS][DOMAIN_NAME]" at bounding box center [336, 172] width 116 height 8
copy div "[EMAIL_ADDRESS][DOMAIN_NAME] [EMAIL_ADDRESS][DOMAIN_NAME]"
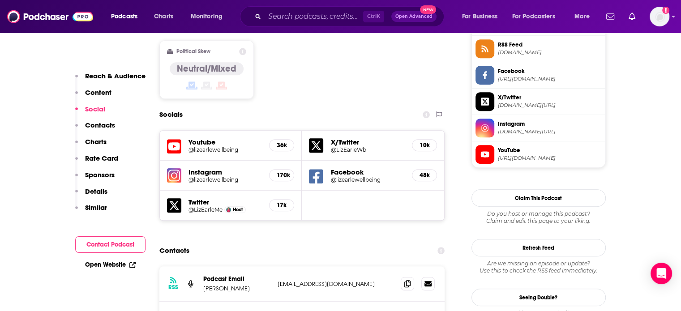
scroll to position [896, 0]
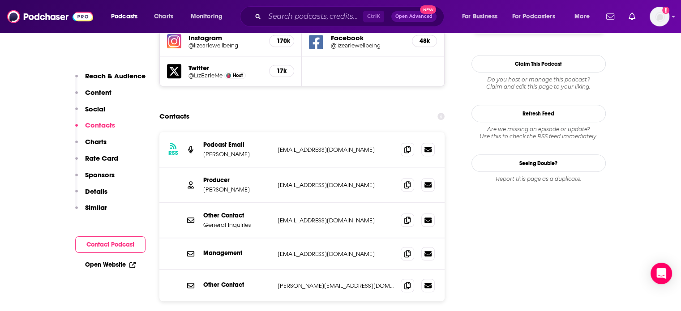
click at [321, 181] on p "ellie@lizearlewellbeing.com" at bounding box center [336, 185] width 116 height 8
click at [323, 217] on p "hq@lizearlewellbeing.com" at bounding box center [336, 221] width 116 height 8
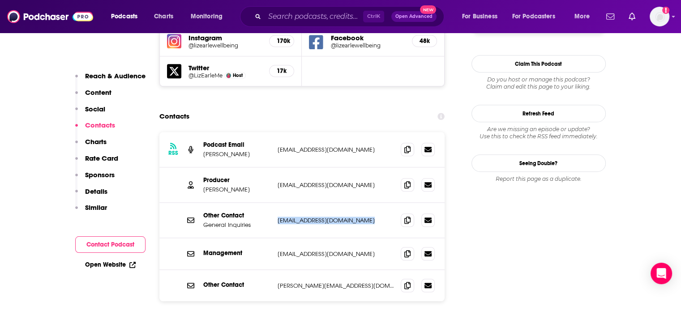
copy div "hq@lizearlewellbeing.com hq@lizearlewellbeing.com"
click at [315, 181] on p "ellie@lizearlewellbeing.com" at bounding box center [336, 185] width 116 height 8
click at [310, 168] on div "Producer [PERSON_NAME] [PERSON_NAME][EMAIL_ADDRESS][DOMAIN_NAME] [PERSON_NAME][…" at bounding box center [303, 185] width 286 height 35
click at [291, 168] on div "Producer [PERSON_NAME] [PERSON_NAME][EMAIL_ADDRESS][DOMAIN_NAME] [PERSON_NAME][…" at bounding box center [303, 185] width 286 height 35
click at [300, 181] on p "[EMAIL_ADDRESS][DOMAIN_NAME]" at bounding box center [336, 185] width 116 height 8
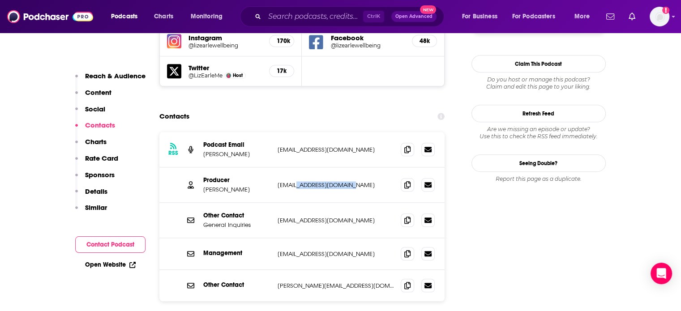
click at [300, 181] on p "[EMAIL_ADDRESS][DOMAIN_NAME]" at bounding box center [336, 185] width 116 height 8
copy div "[PERSON_NAME][EMAIL_ADDRESS][DOMAIN_NAME] [PERSON_NAME][EMAIL_ADDRESS][DOMAIN_N…"
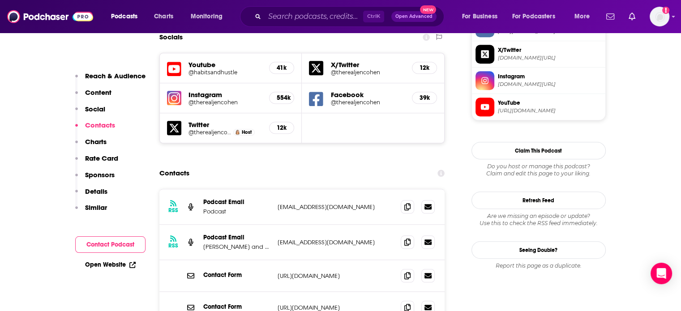
scroll to position [851, 0]
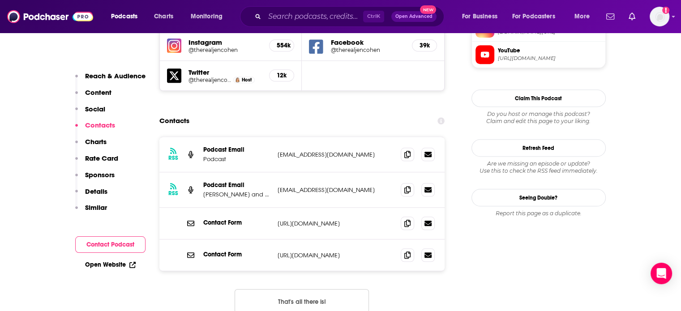
click at [322, 151] on p "[EMAIL_ADDRESS][DOMAIN_NAME]" at bounding box center [336, 155] width 116 height 8
copy div "[EMAIL_ADDRESS][DOMAIN_NAME] [EMAIL_ADDRESS][DOMAIN_NAME]"
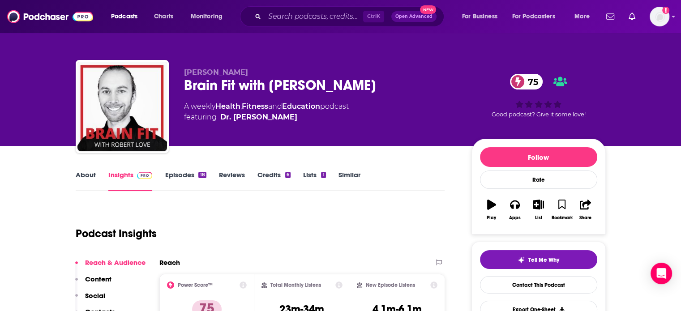
click at [182, 172] on link "Episodes 18" at bounding box center [185, 181] width 41 height 21
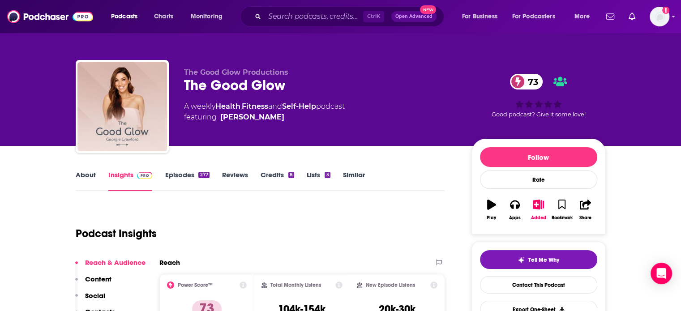
click at [218, 85] on div "The Good Glow 73" at bounding box center [320, 85] width 273 height 17
copy div "The Good Glow 73"
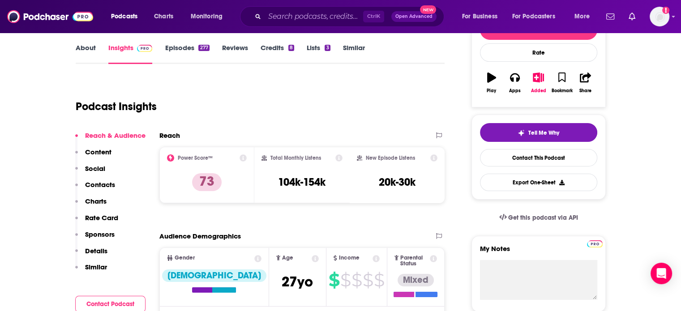
scroll to position [134, 0]
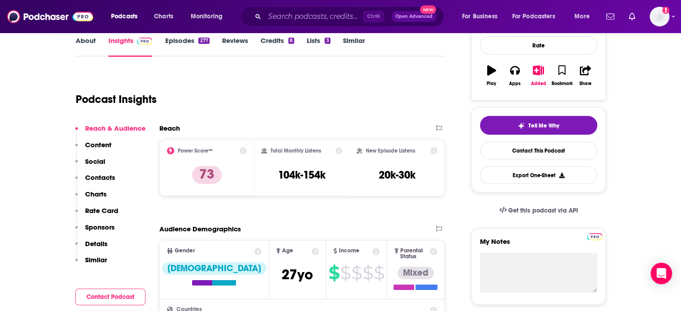
click at [184, 47] on link "Episodes 277" at bounding box center [187, 46] width 44 height 21
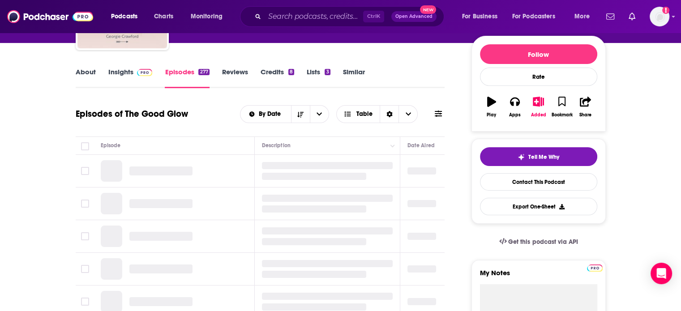
scroll to position [134, 0]
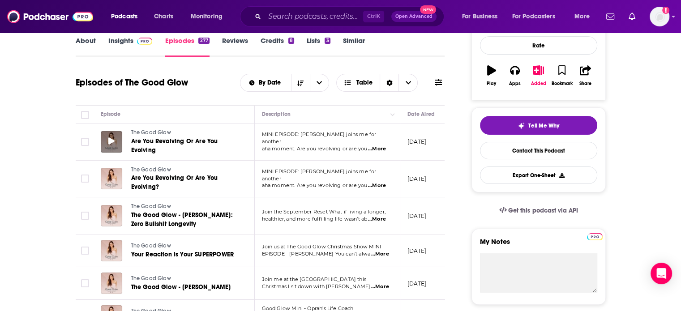
click at [114, 147] on div at bounding box center [112, 142] width 22 height 22
click at [109, 222] on div at bounding box center [112, 216] width 22 height 22
click at [110, 215] on icon at bounding box center [111, 215] width 6 height 7
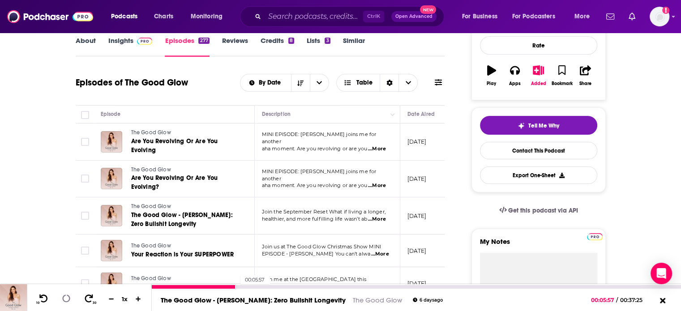
click at [236, 286] on div "00:05:57" at bounding box center [417, 287] width 530 height 4
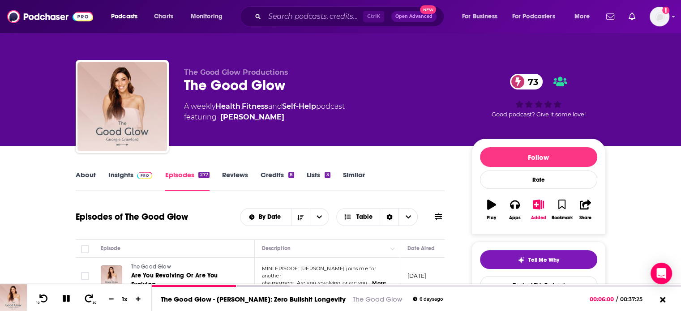
click at [138, 181] on link "Insights" at bounding box center [130, 181] width 44 height 21
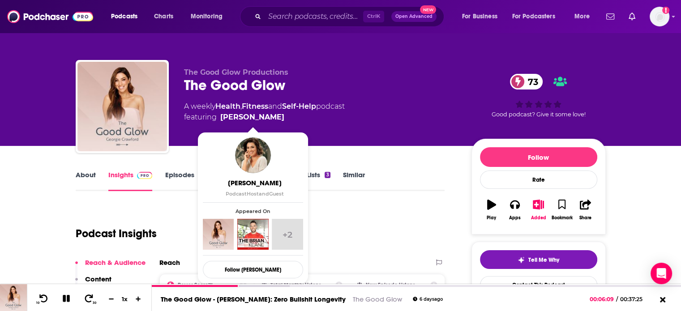
click at [285, 121] on span "featuring Georgie Crawford" at bounding box center [264, 117] width 161 height 11
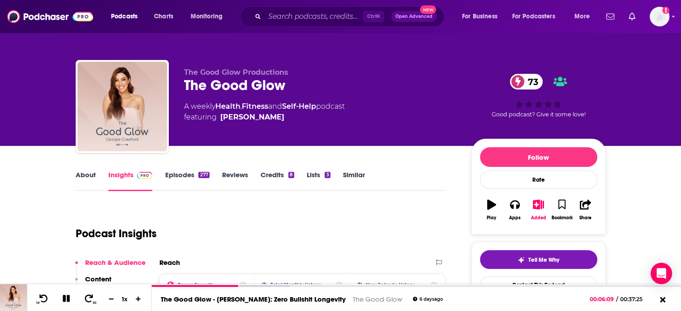
copy span "Georgie Crawford"
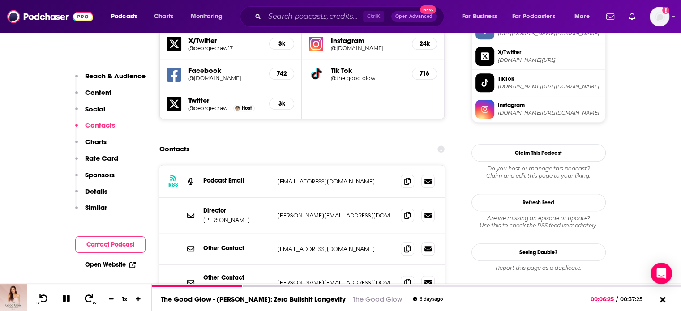
scroll to position [806, 0]
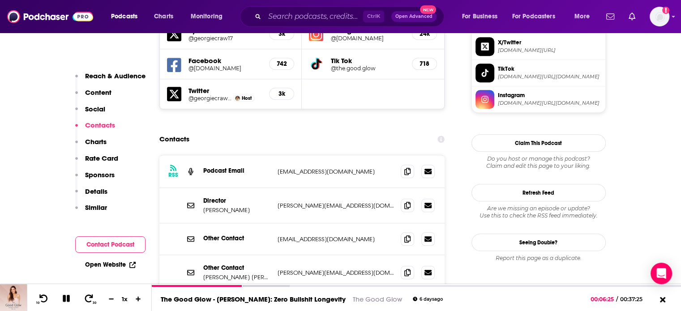
click at [302, 168] on p "georgiejcrawford@gmail.com" at bounding box center [336, 172] width 116 height 8
copy div "georgiejcrawford@gmail.com georgiejcrawford@gmail.com"
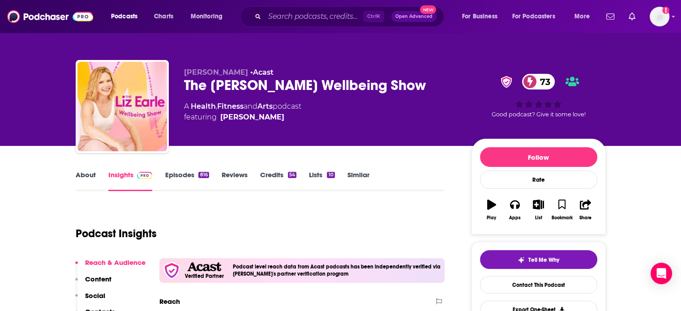
click at [190, 172] on link "Episodes 816" at bounding box center [187, 181] width 44 height 21
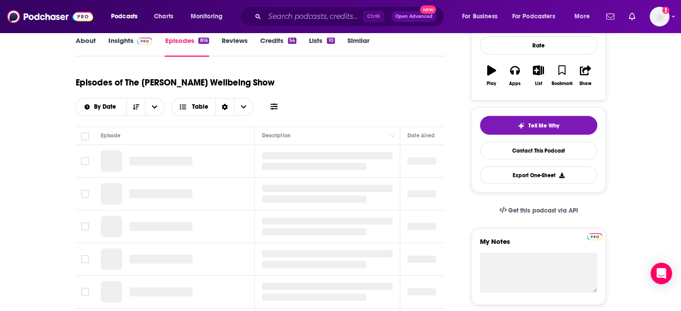
scroll to position [179, 0]
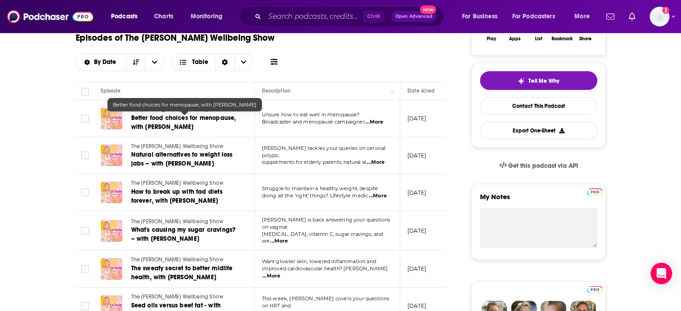
click at [218, 124] on link "Better food choices for menopause, with Mariella Frostrup" at bounding box center [185, 123] width 108 height 18
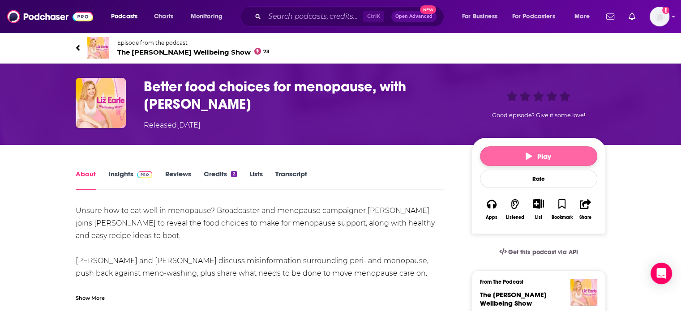
click at [504, 163] on button "Play" at bounding box center [538, 157] width 117 height 20
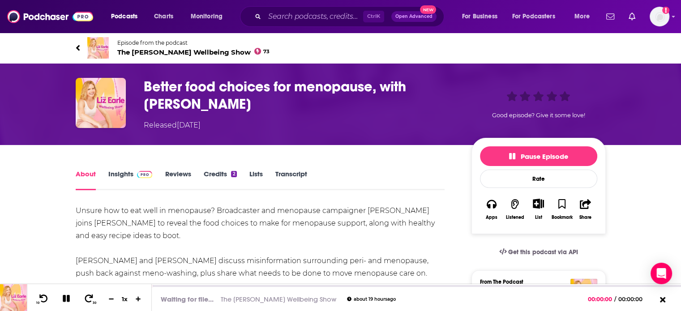
click at [154, 55] on span "The Liz Earle Wellbeing Show 73" at bounding box center [193, 52] width 153 height 9
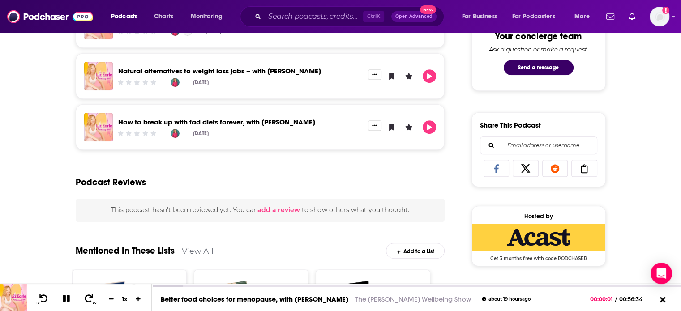
scroll to position [493, 0]
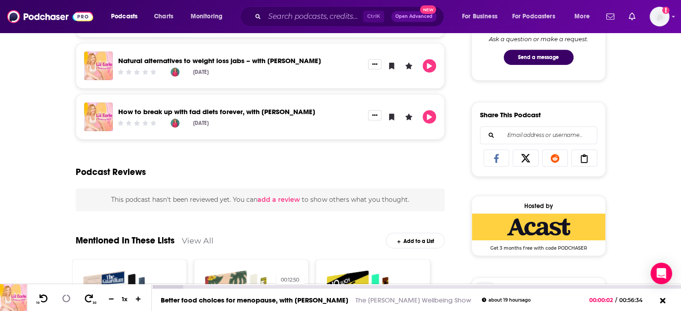
click at [272, 285] on div "00:12:50" at bounding box center [417, 287] width 530 height 4
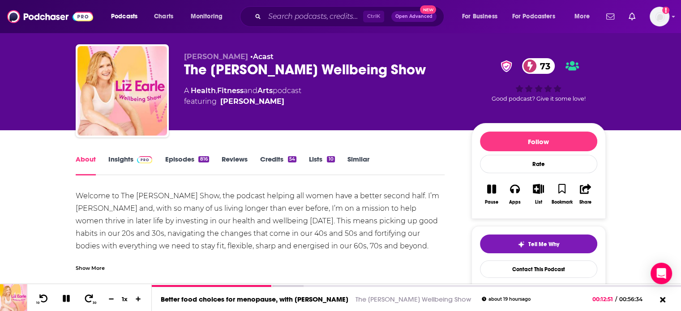
scroll to position [0, 0]
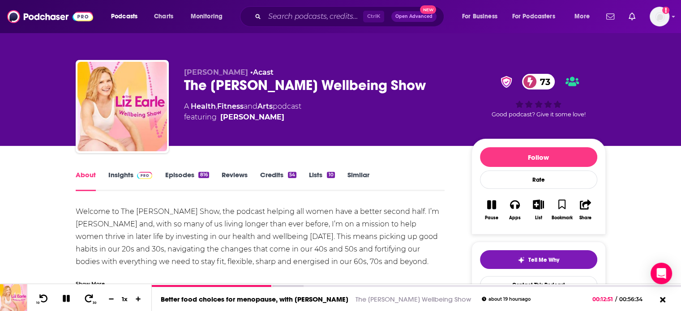
click at [186, 171] on link "Episodes 816" at bounding box center [187, 181] width 44 height 21
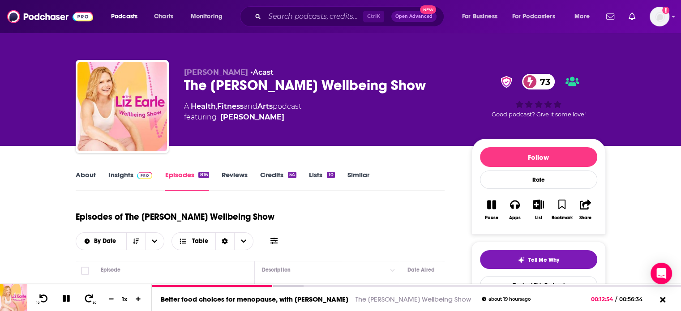
click at [143, 181] on link "Insights" at bounding box center [130, 181] width 44 height 21
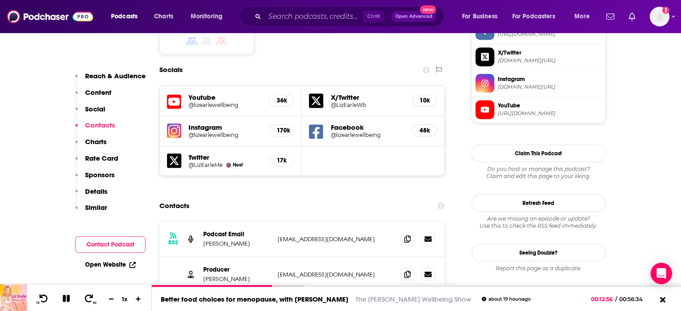
scroll to position [941, 0]
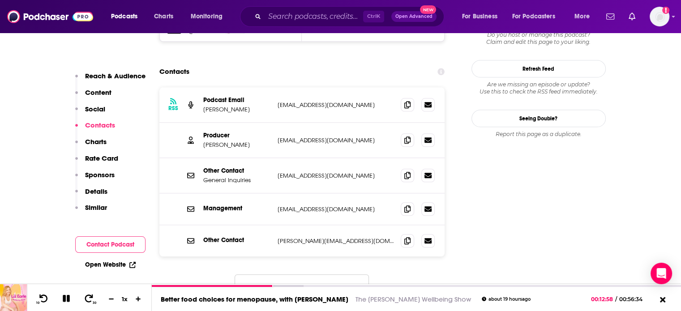
click at [325, 123] on div "Producer Ellie ellie@lizearlewellbeing.com ellie@lizearlewellbeing.com" at bounding box center [303, 140] width 286 height 35
copy div "ellie@lizearlewellbeing.com ellie@lizearlewellbeing.com"
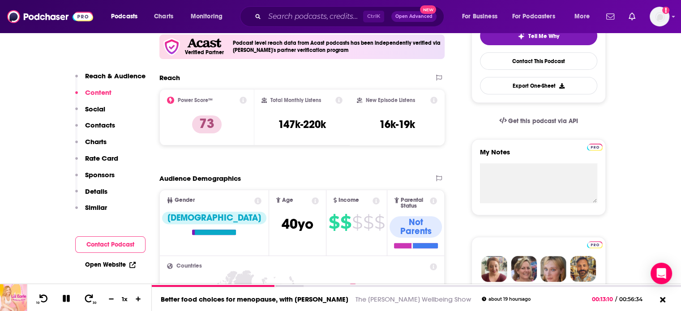
scroll to position [0, 0]
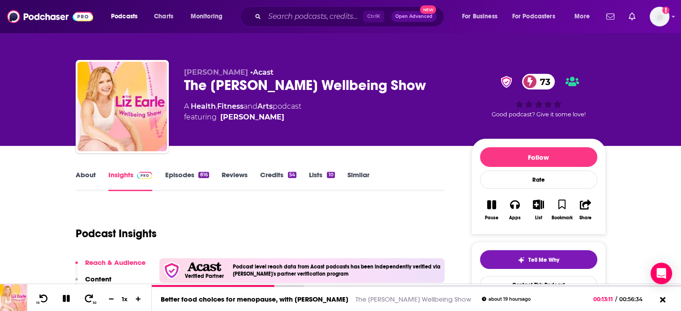
click at [247, 84] on div "The Liz Earle Wellbeing Show 73" at bounding box center [320, 85] width 273 height 17
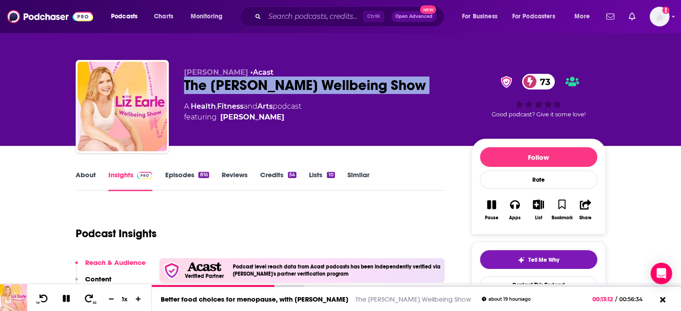
click at [247, 84] on div "The Liz Earle Wellbeing Show 73" at bounding box center [320, 85] width 273 height 17
copy div "The Liz Earle Wellbeing Show 73"
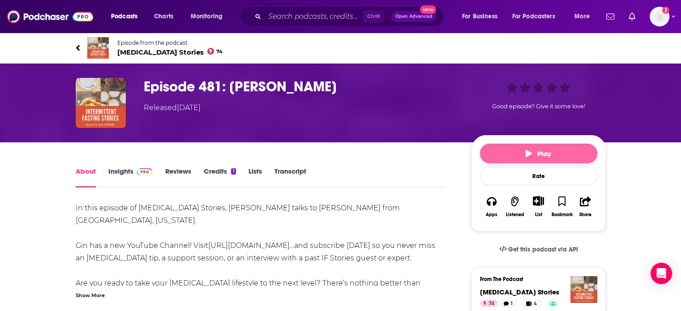
click at [487, 152] on button "Play" at bounding box center [538, 154] width 117 height 20
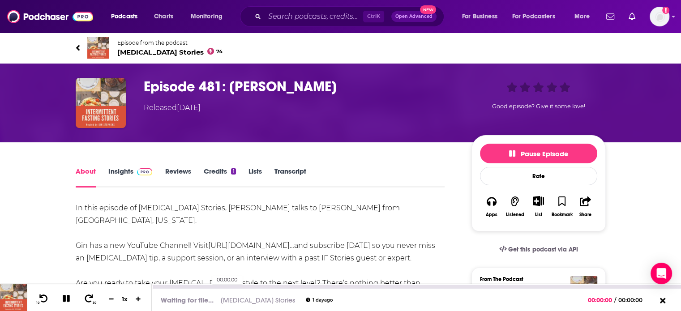
click at [208, 289] on div "00:00:00" at bounding box center [417, 287] width 530 height 4
click at [227, 286] on div at bounding box center [195, 287] width 86 height 4
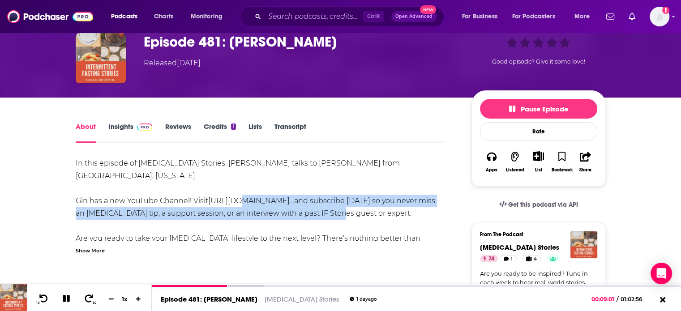
drag, startPoint x: 94, startPoint y: 225, endPoint x: 233, endPoint y: 206, distance: 140.6
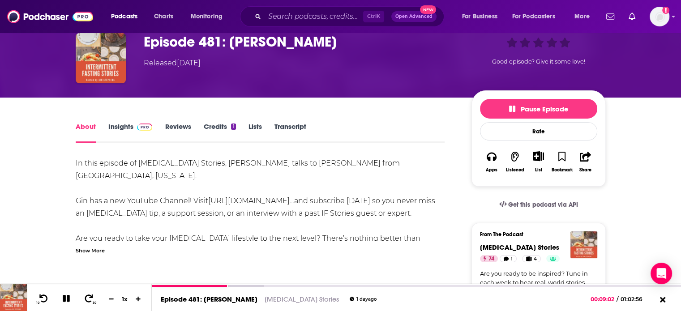
click at [65, 304] on button at bounding box center [67, 299] width 16 height 11
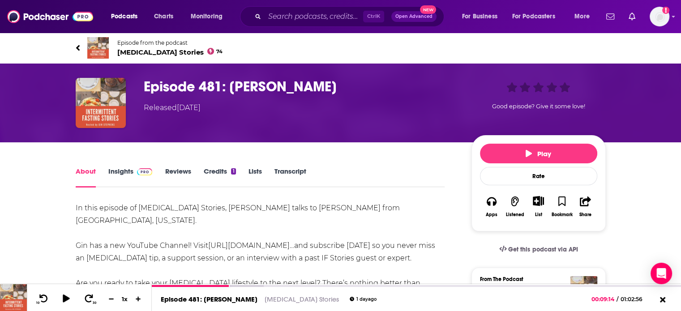
click at [113, 166] on div "About Insights Reviews Credits 1 Lists Transcript" at bounding box center [261, 177] width 370 height 22
click at [125, 177] on link "Insights" at bounding box center [130, 177] width 44 height 21
